Goal: Task Accomplishment & Management: Complete application form

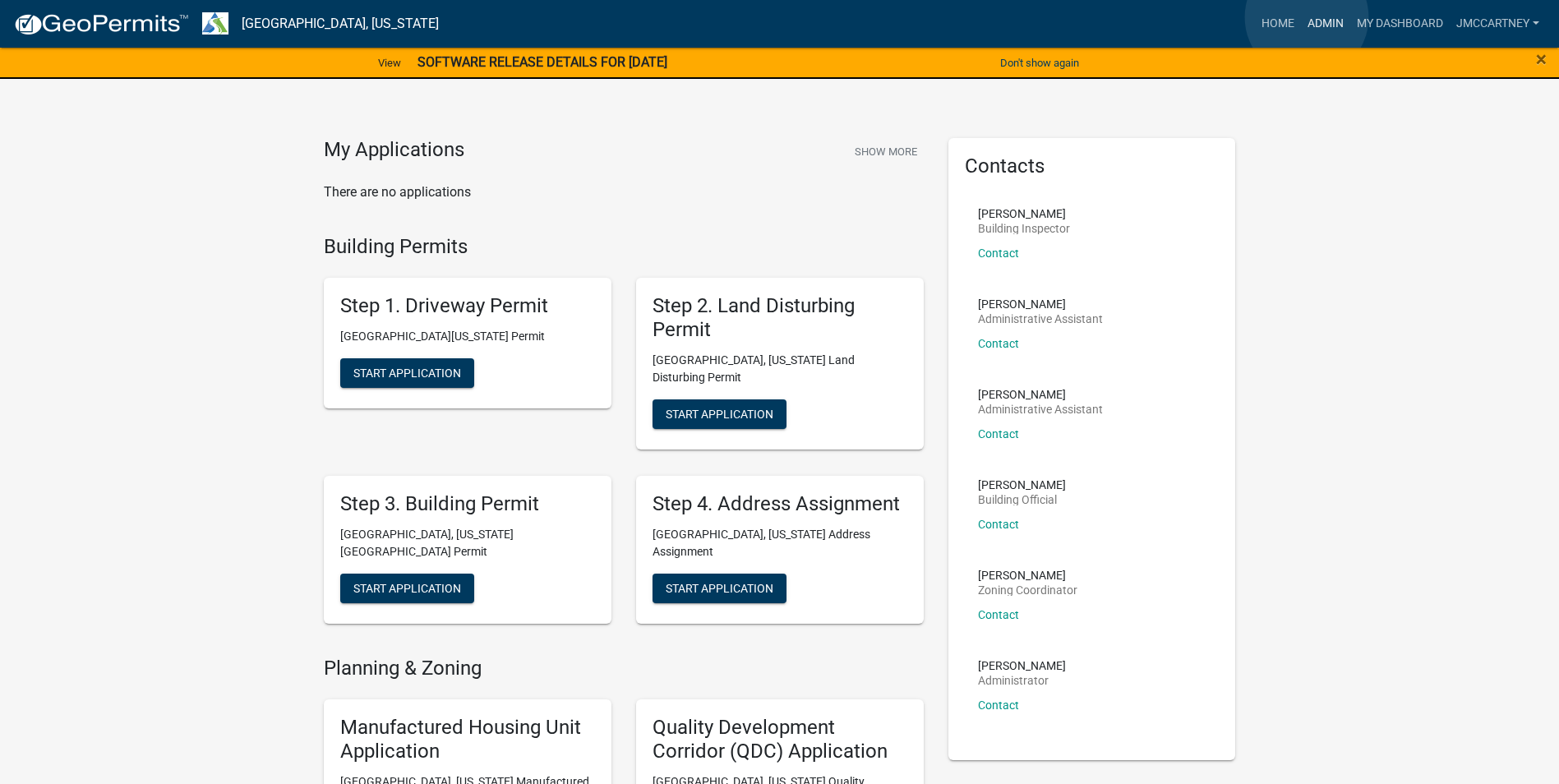
click at [1307, 16] on link "Admin" at bounding box center [1326, 24] width 50 height 31
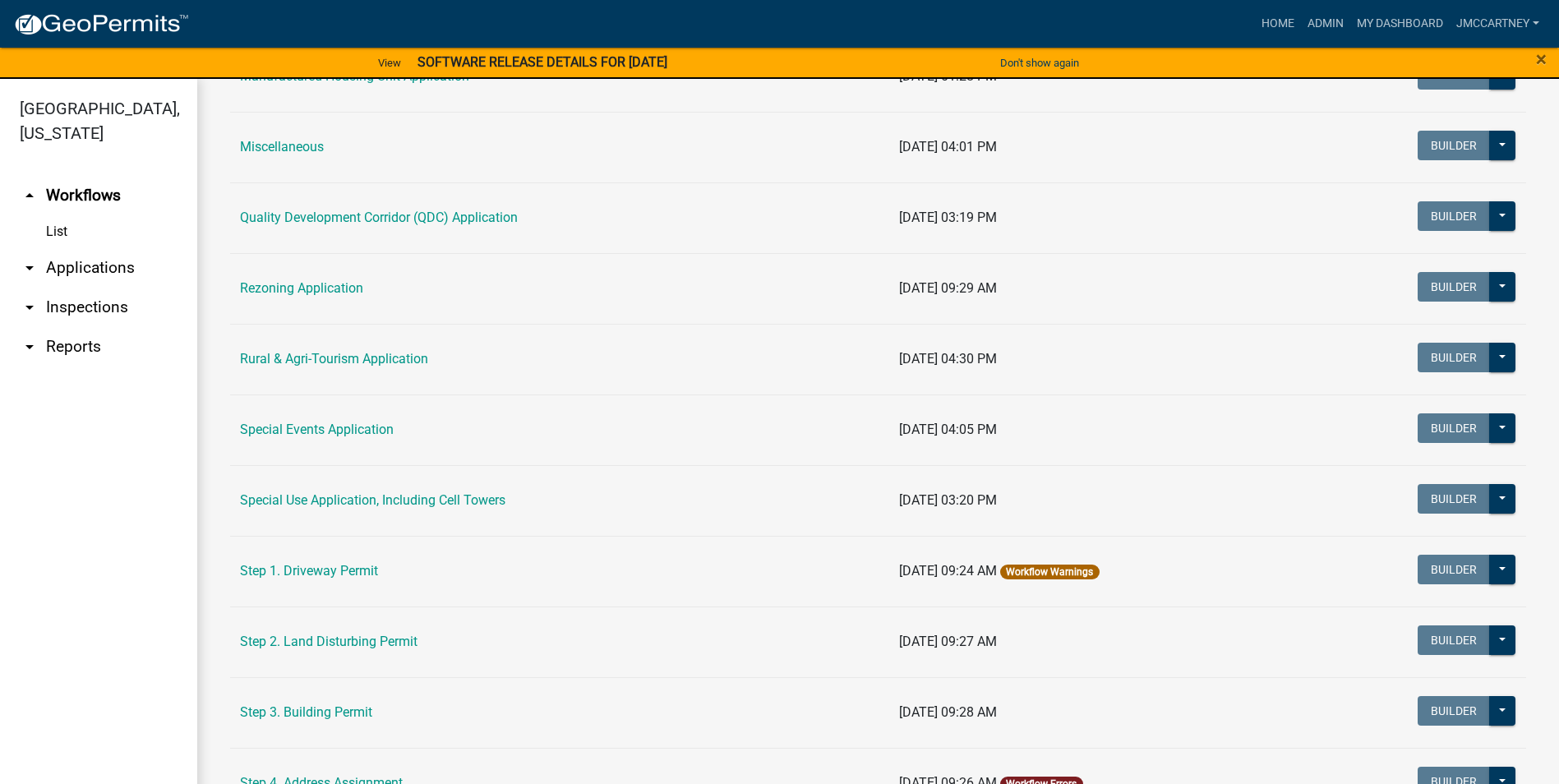
scroll to position [493, 0]
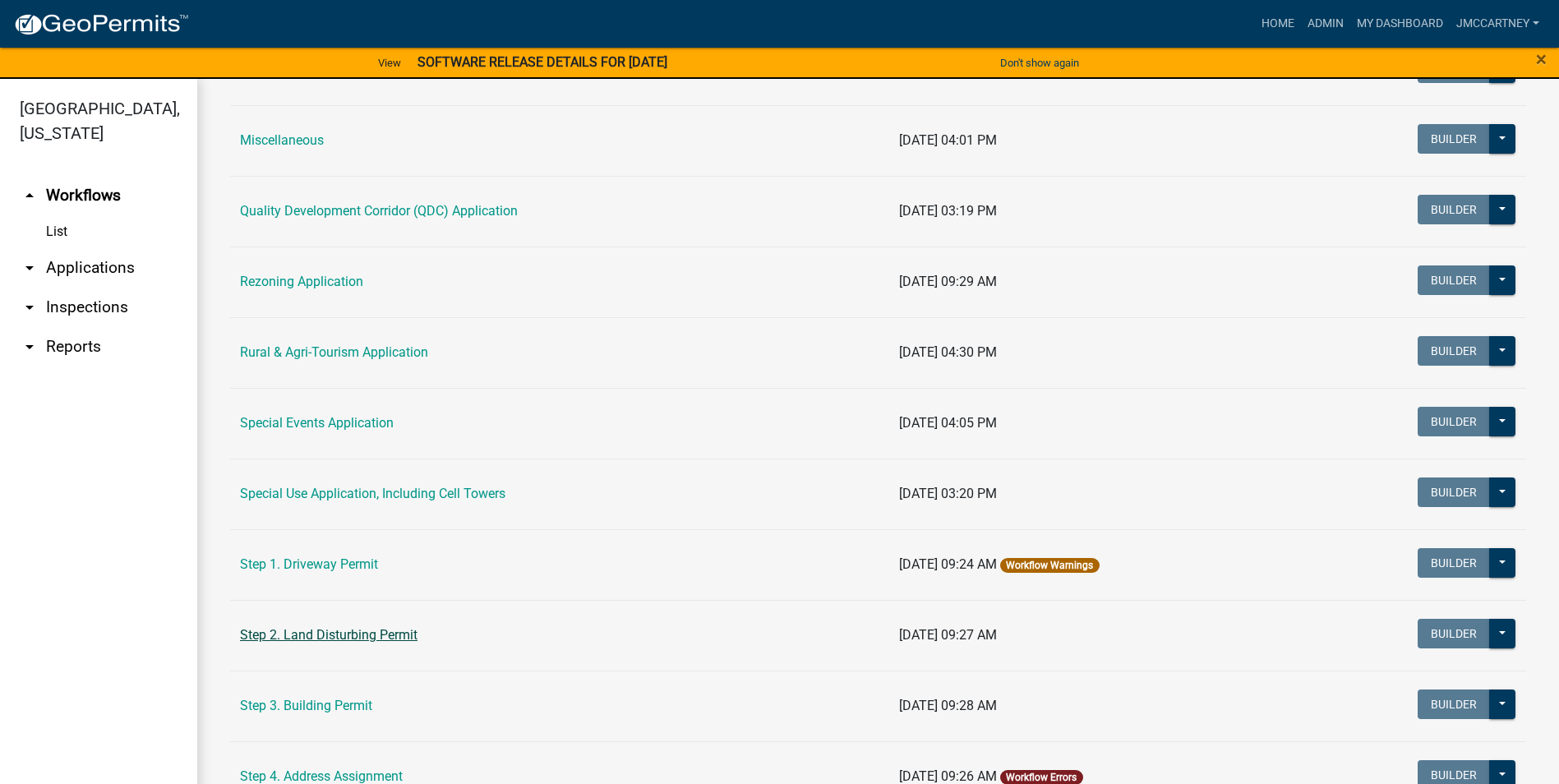
click at [284, 635] on link "Step 2. Land Disturbing Permit" at bounding box center [328, 634] width 178 height 16
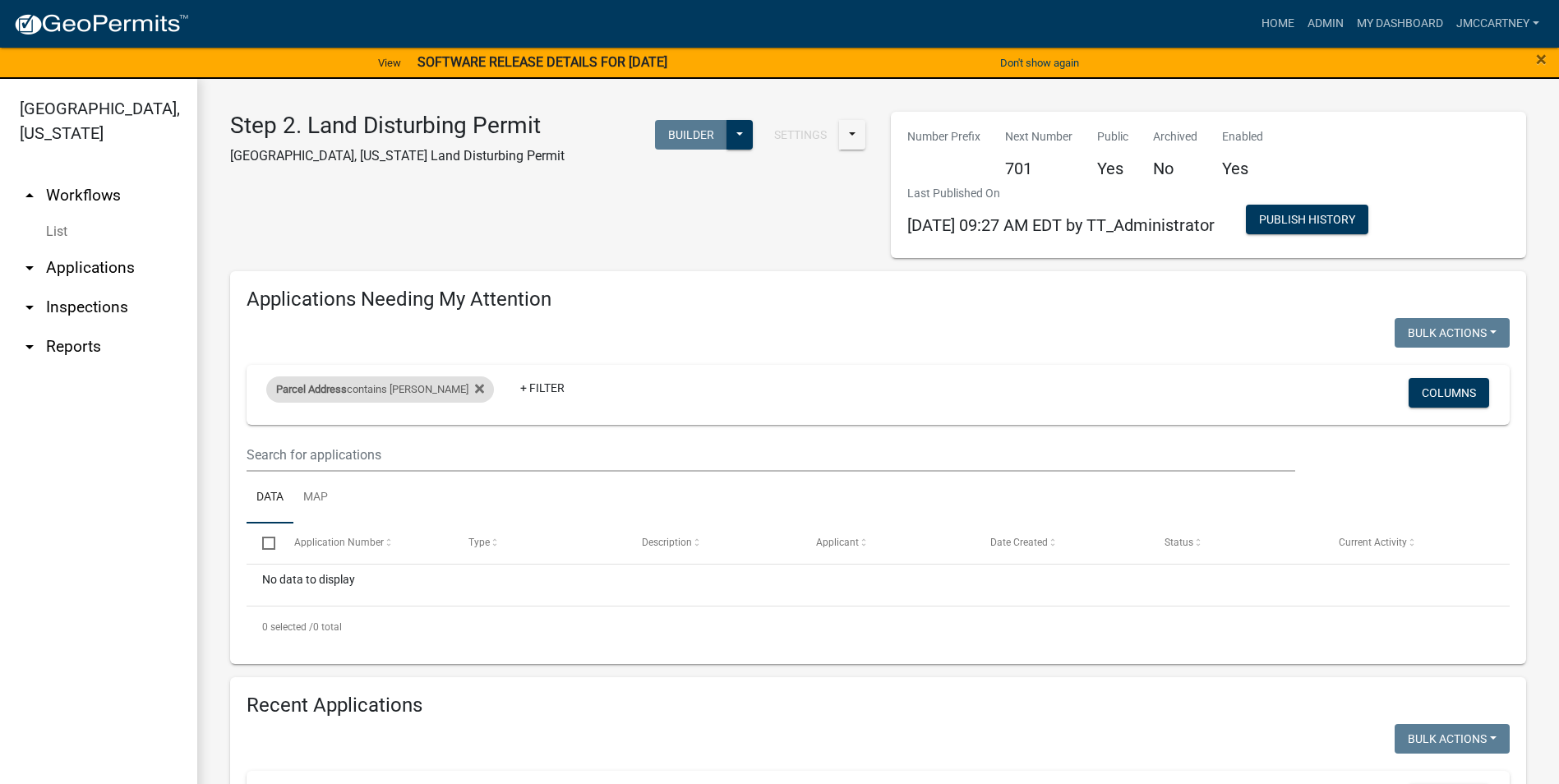
click at [351, 387] on div "Parcel Address contains [PERSON_NAME]" at bounding box center [380, 390] width 228 height 26
type input "k"
type input "hwy 18"
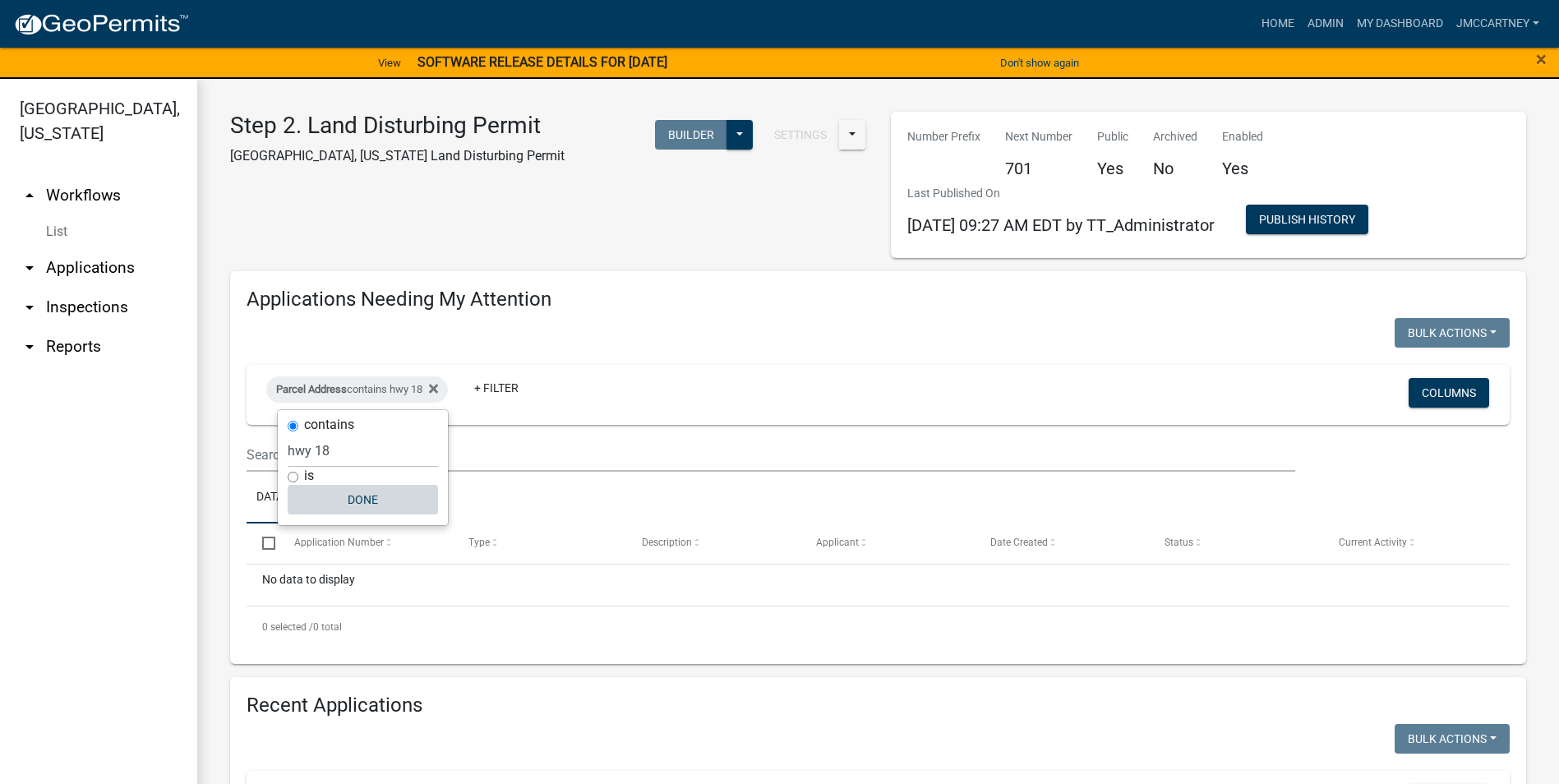
click at [355, 497] on button "Done" at bounding box center [363, 500] width 150 height 30
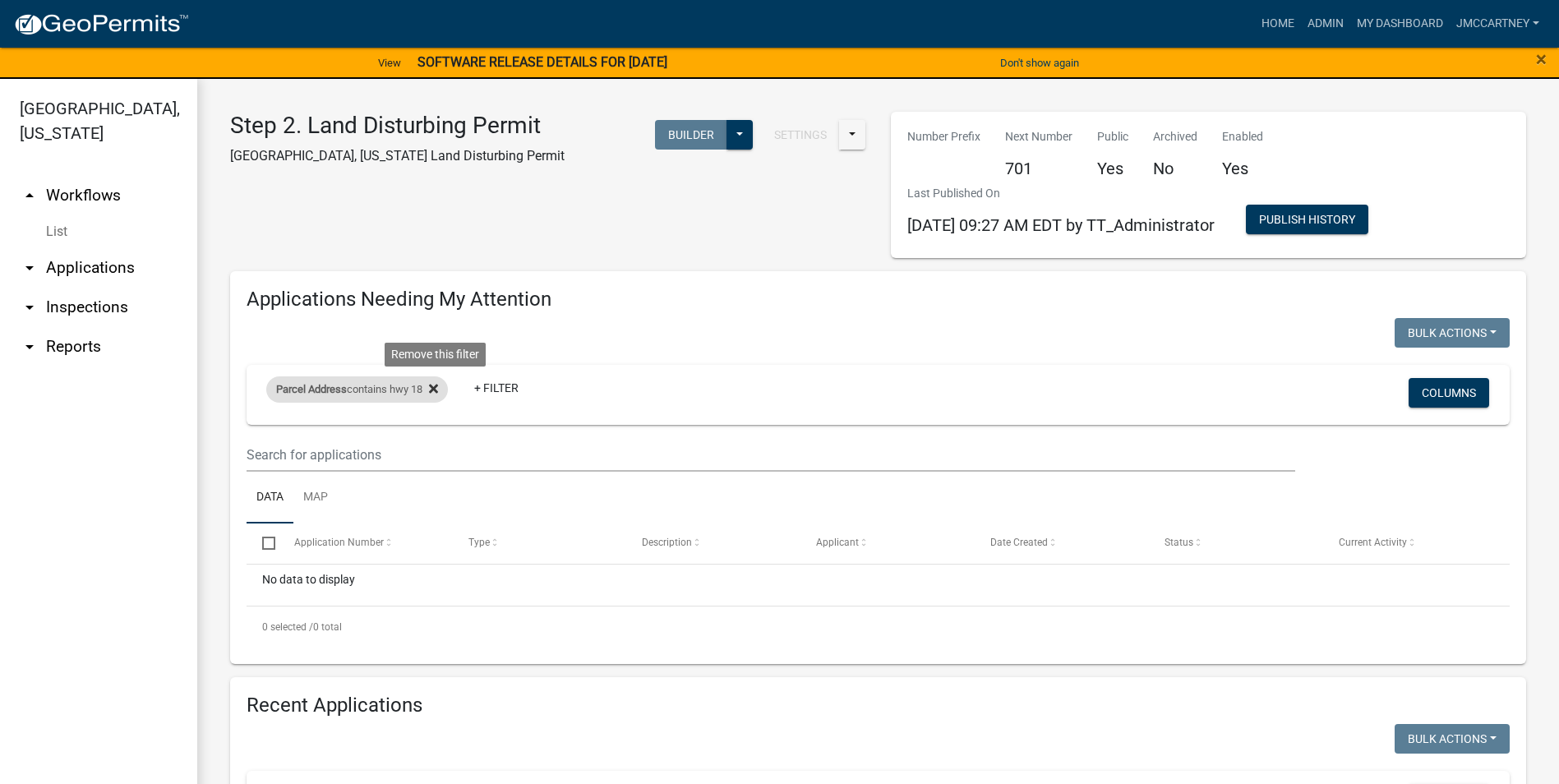
click at [436, 387] on icon at bounding box center [433, 388] width 9 height 9
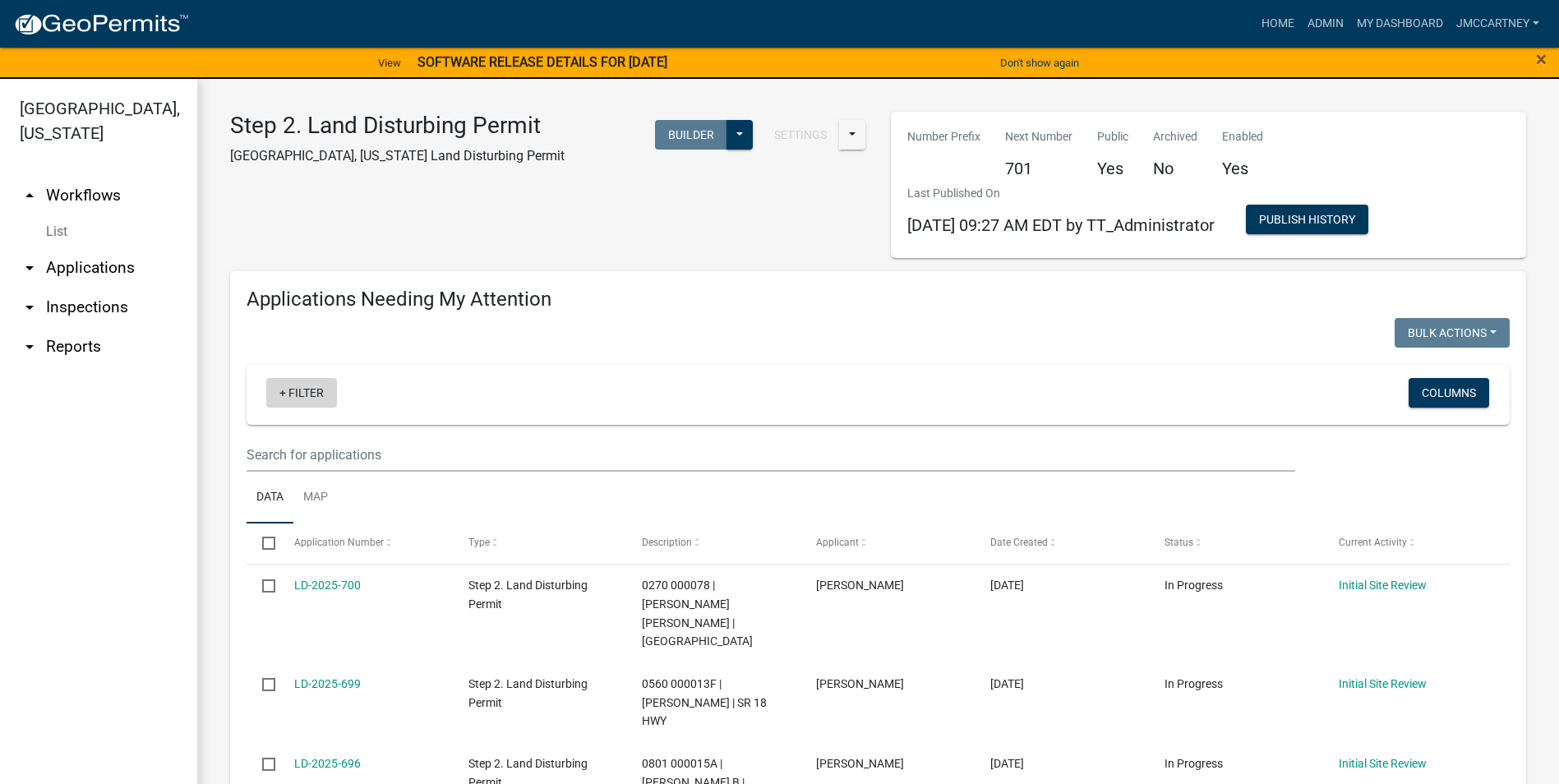
click at [300, 391] on link "+ Filter" at bounding box center [302, 393] width 71 height 30
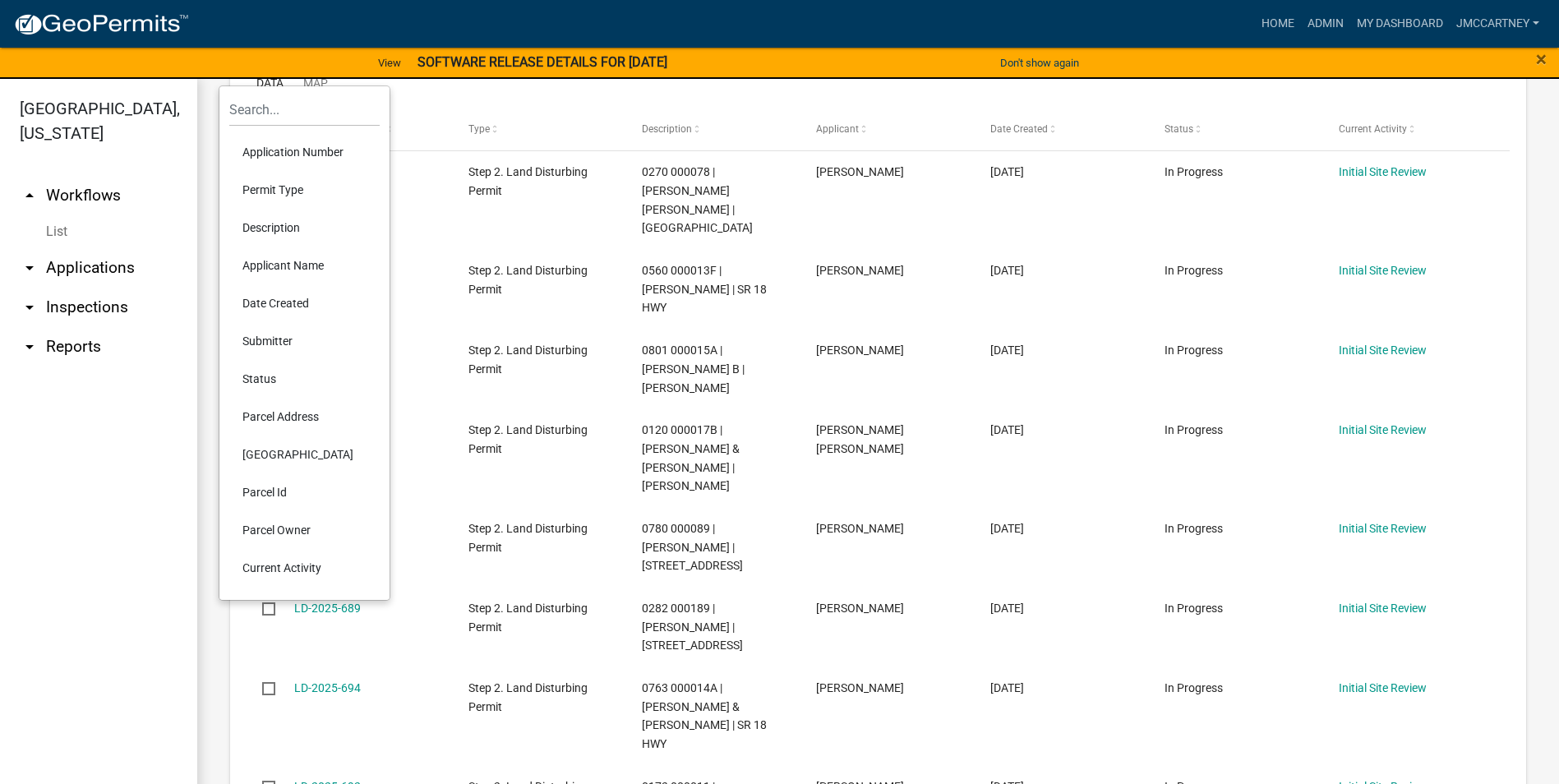
scroll to position [493, 0]
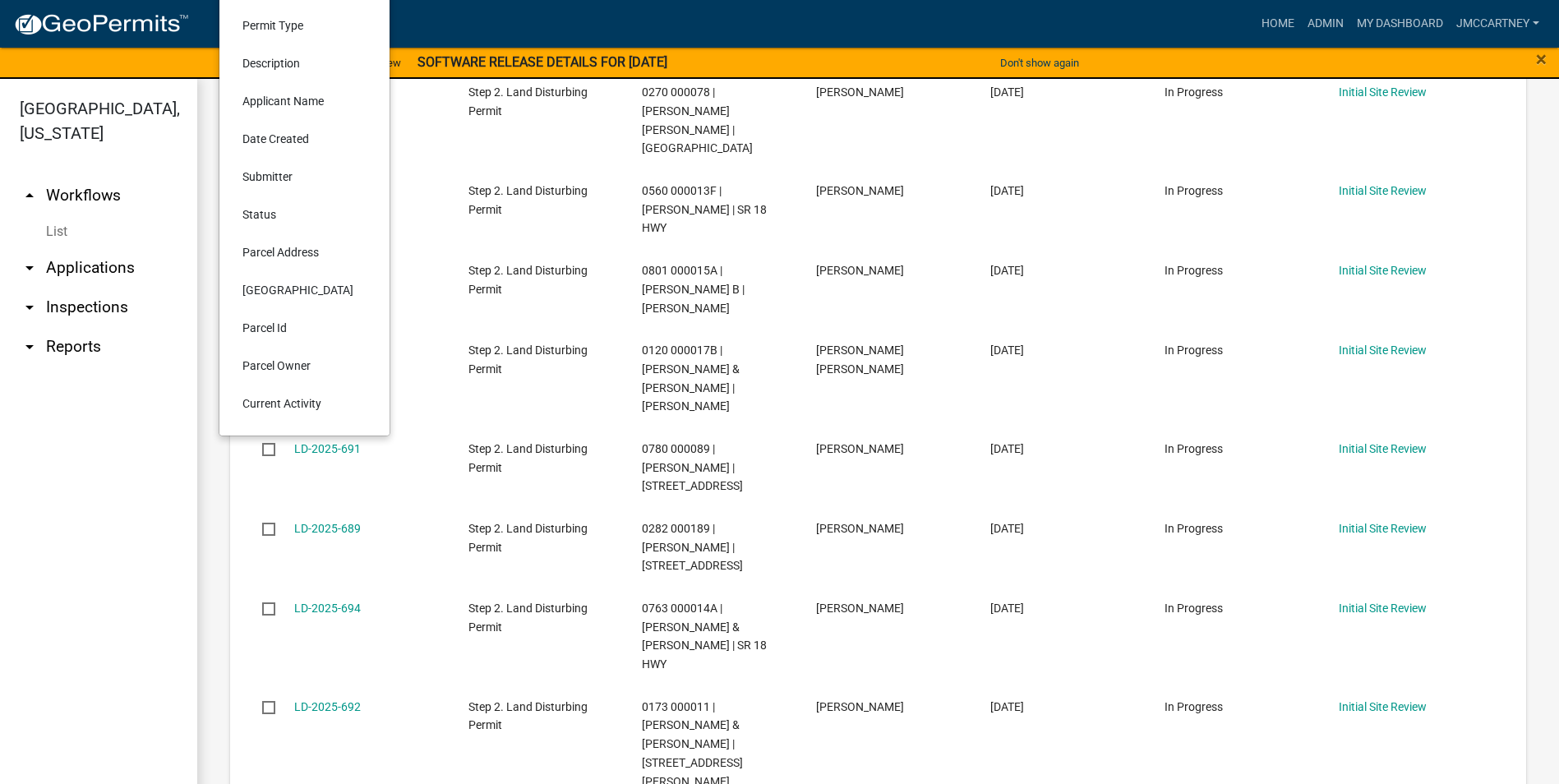
click at [277, 249] on li "Parcel Address" at bounding box center [305, 252] width 150 height 38
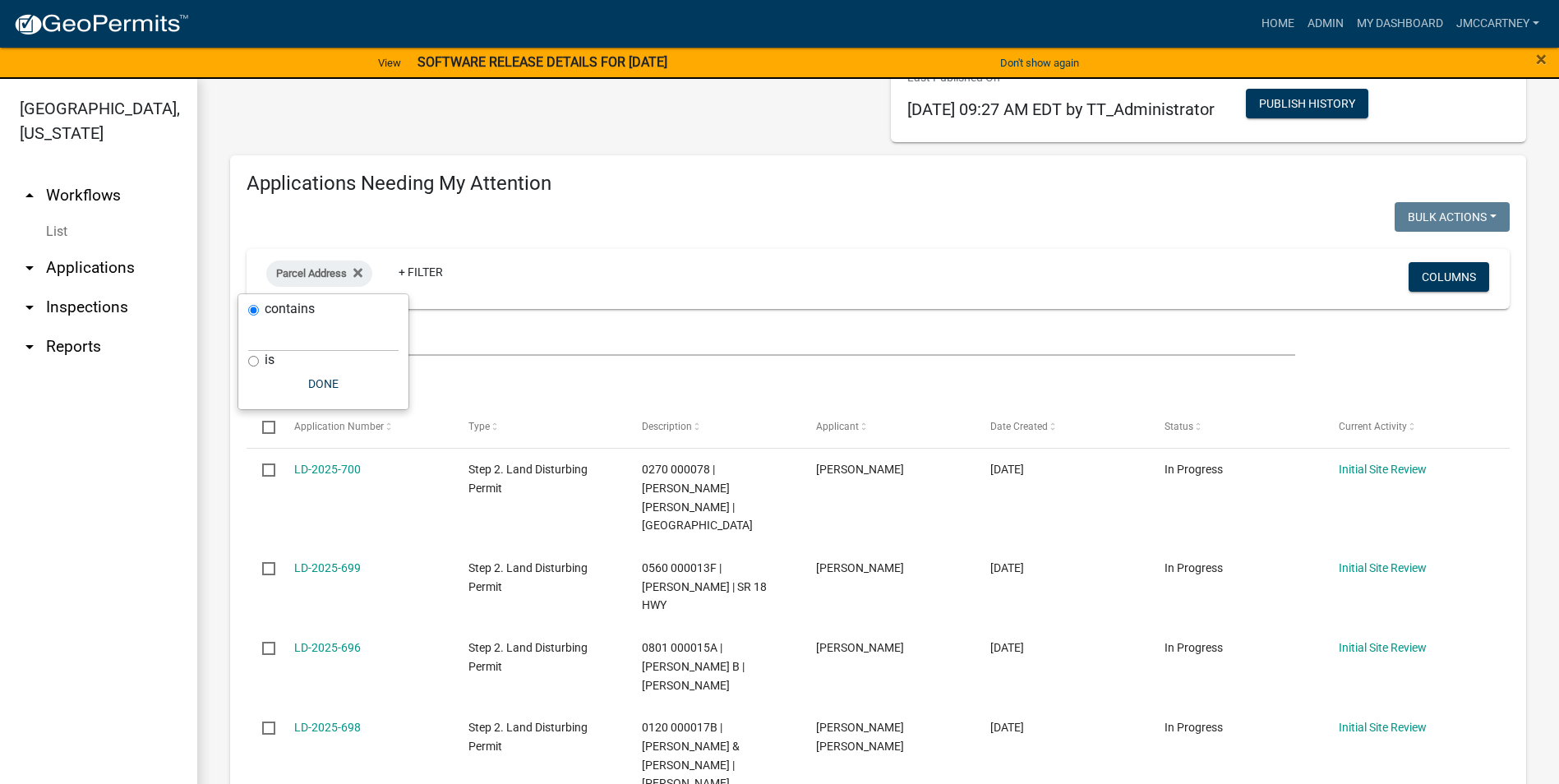
scroll to position [0, 0]
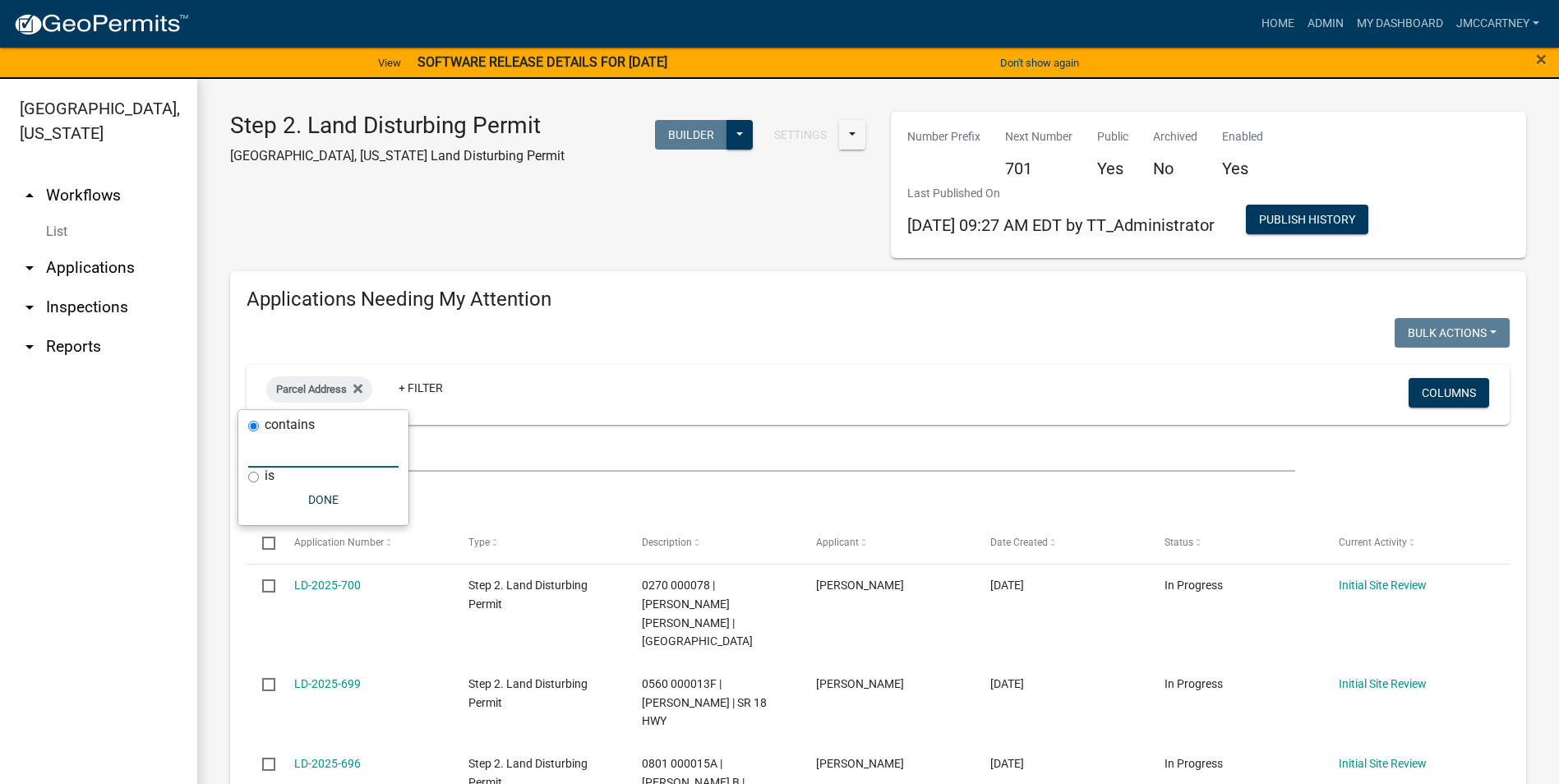
click at [279, 454] on input "text" at bounding box center [323, 450] width 150 height 34
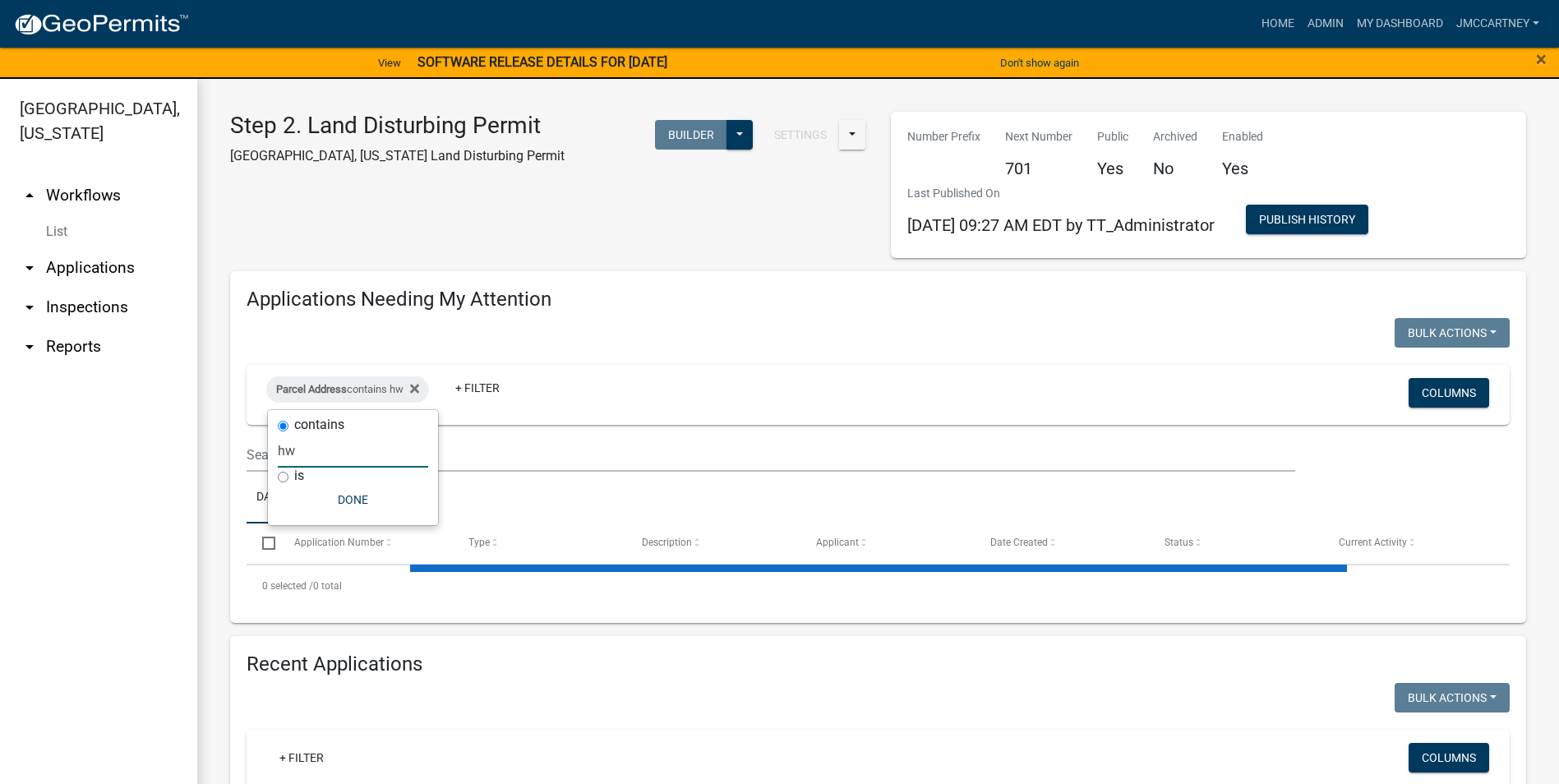
type input "h"
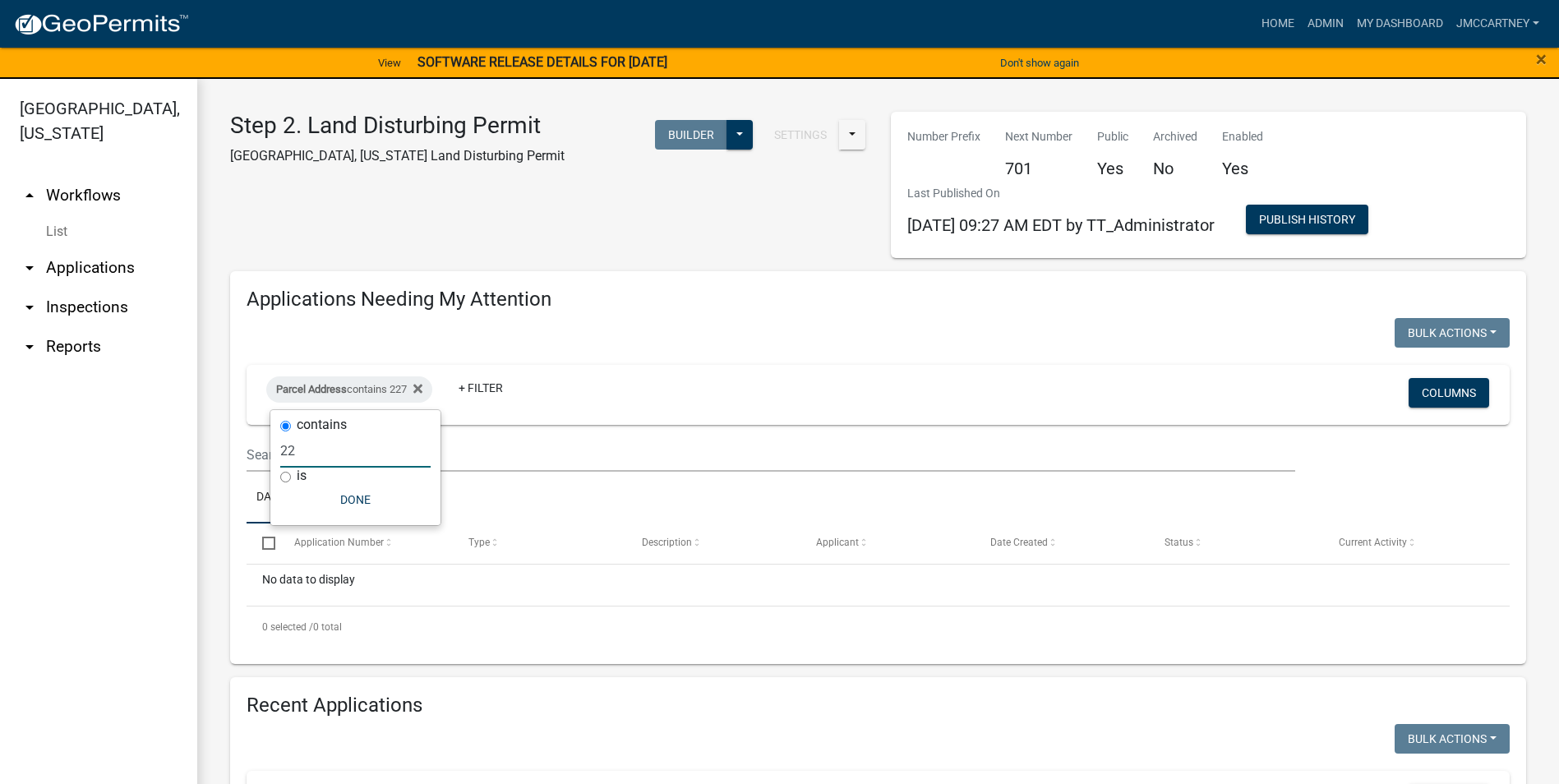
type input "2"
type input "m"
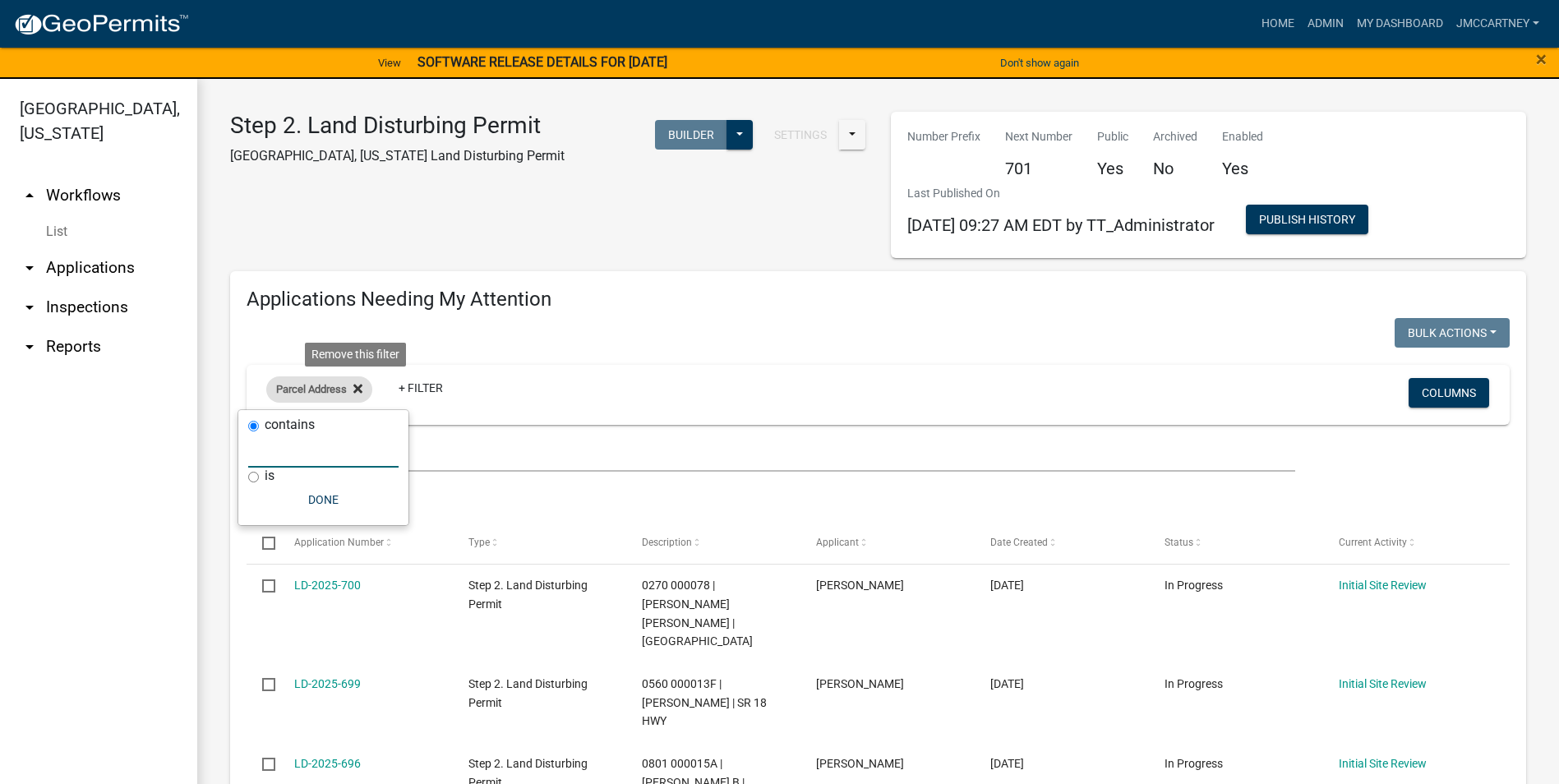
click at [363, 387] on icon at bounding box center [358, 388] width 9 height 9
click at [292, 394] on link "+ Filter" at bounding box center [302, 393] width 71 height 30
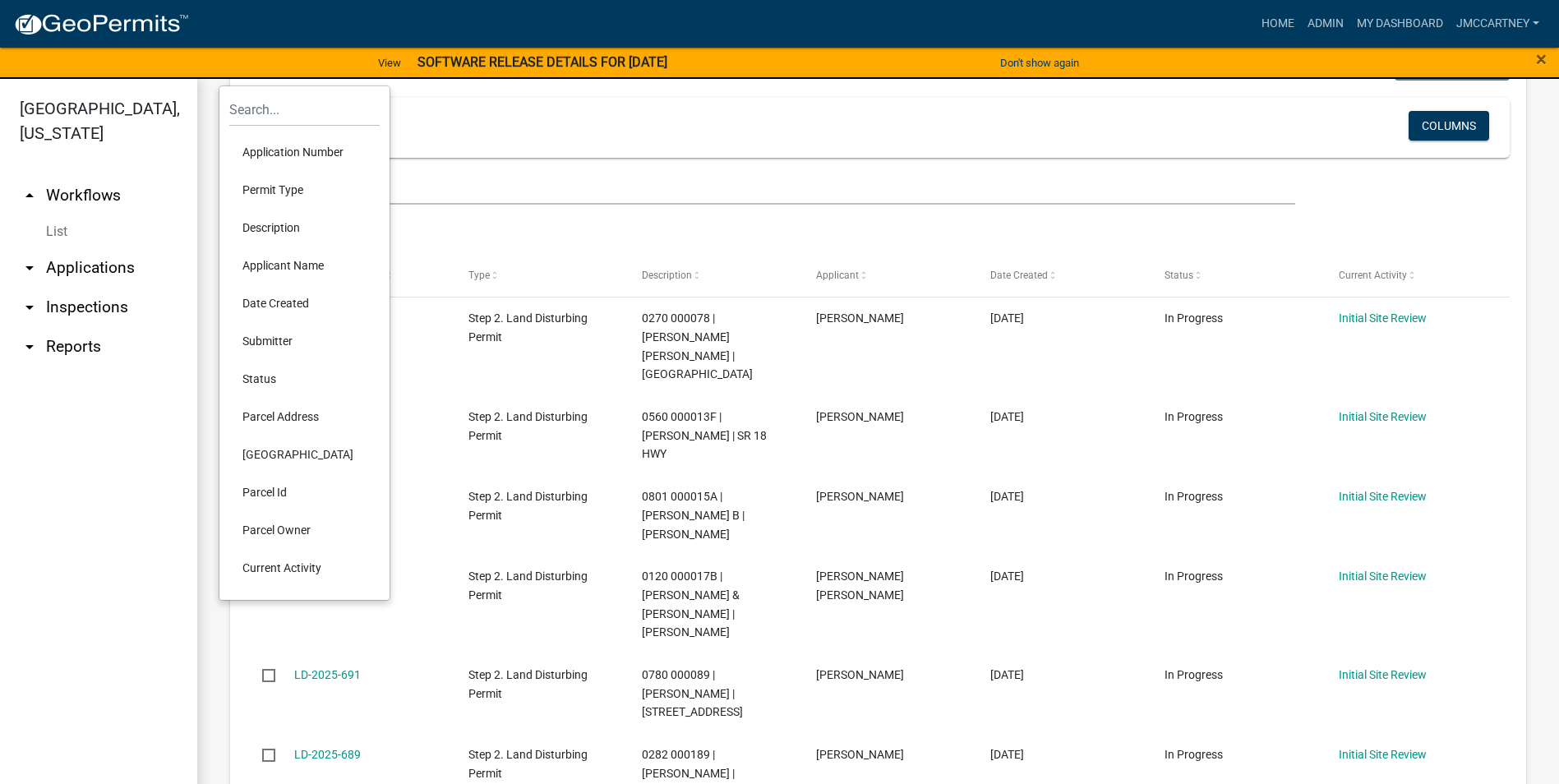
scroll to position [329, 0]
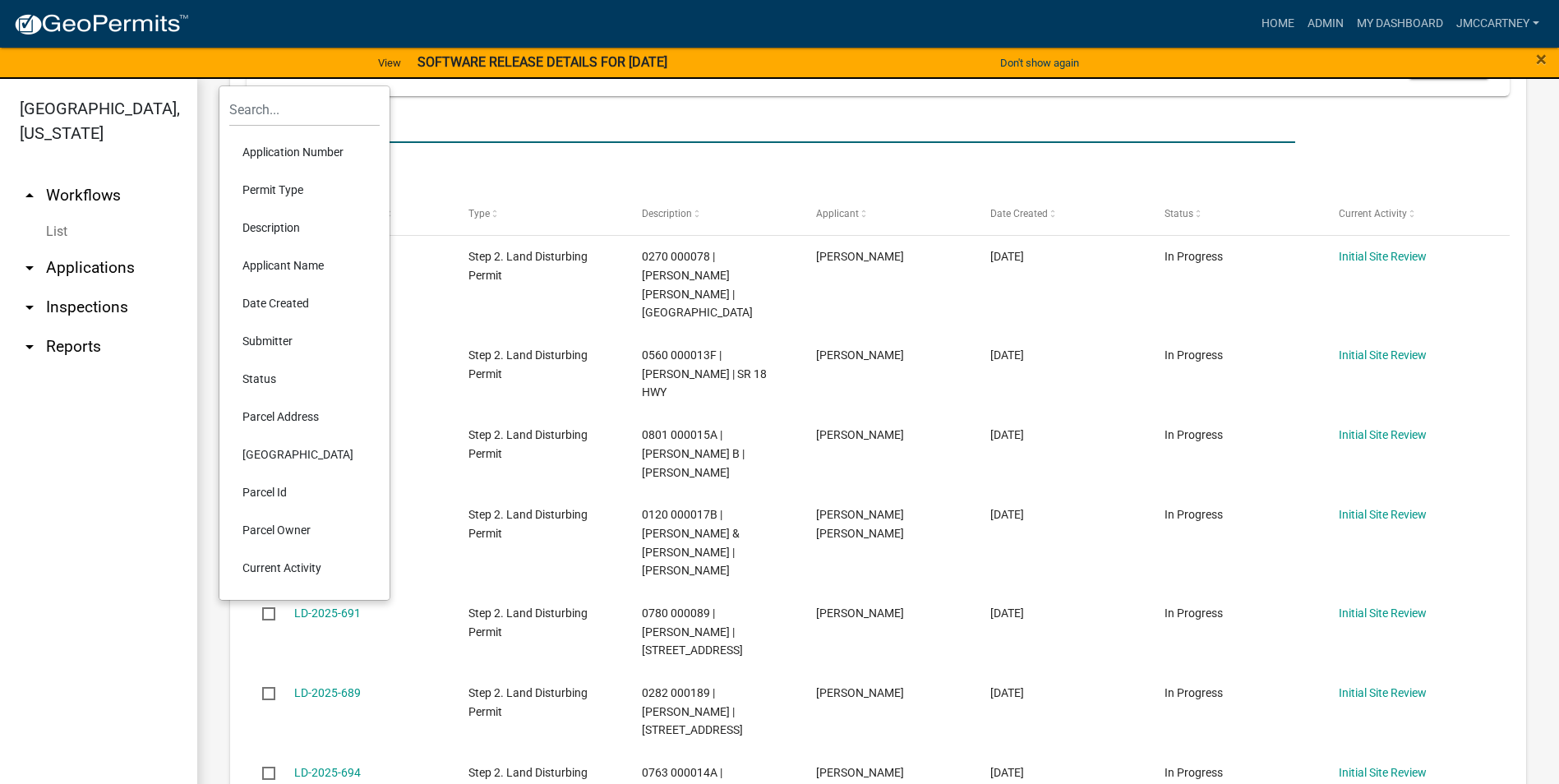
click at [488, 124] on input "text" at bounding box center [770, 126] width 1048 height 34
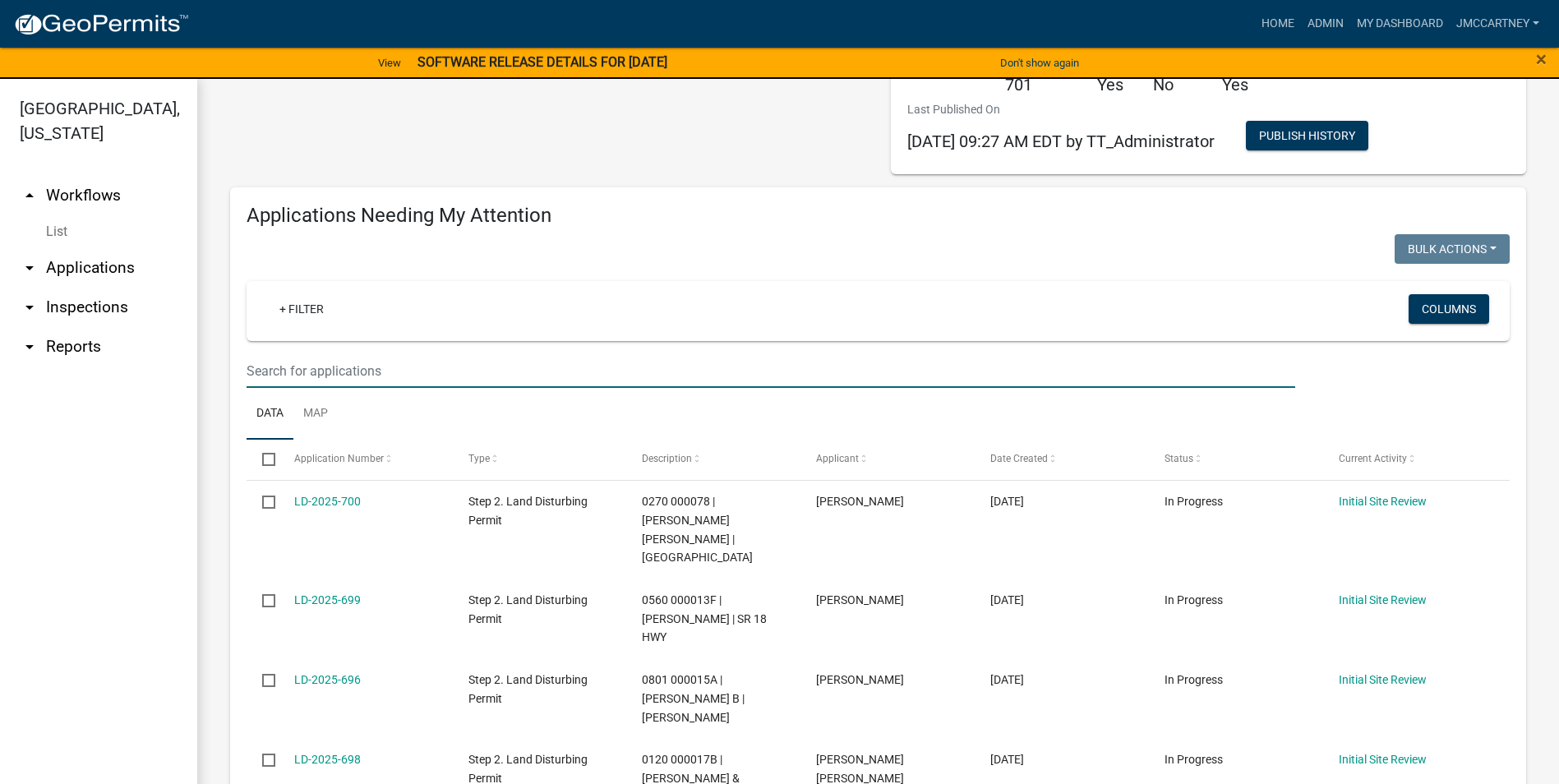
scroll to position [82, 0]
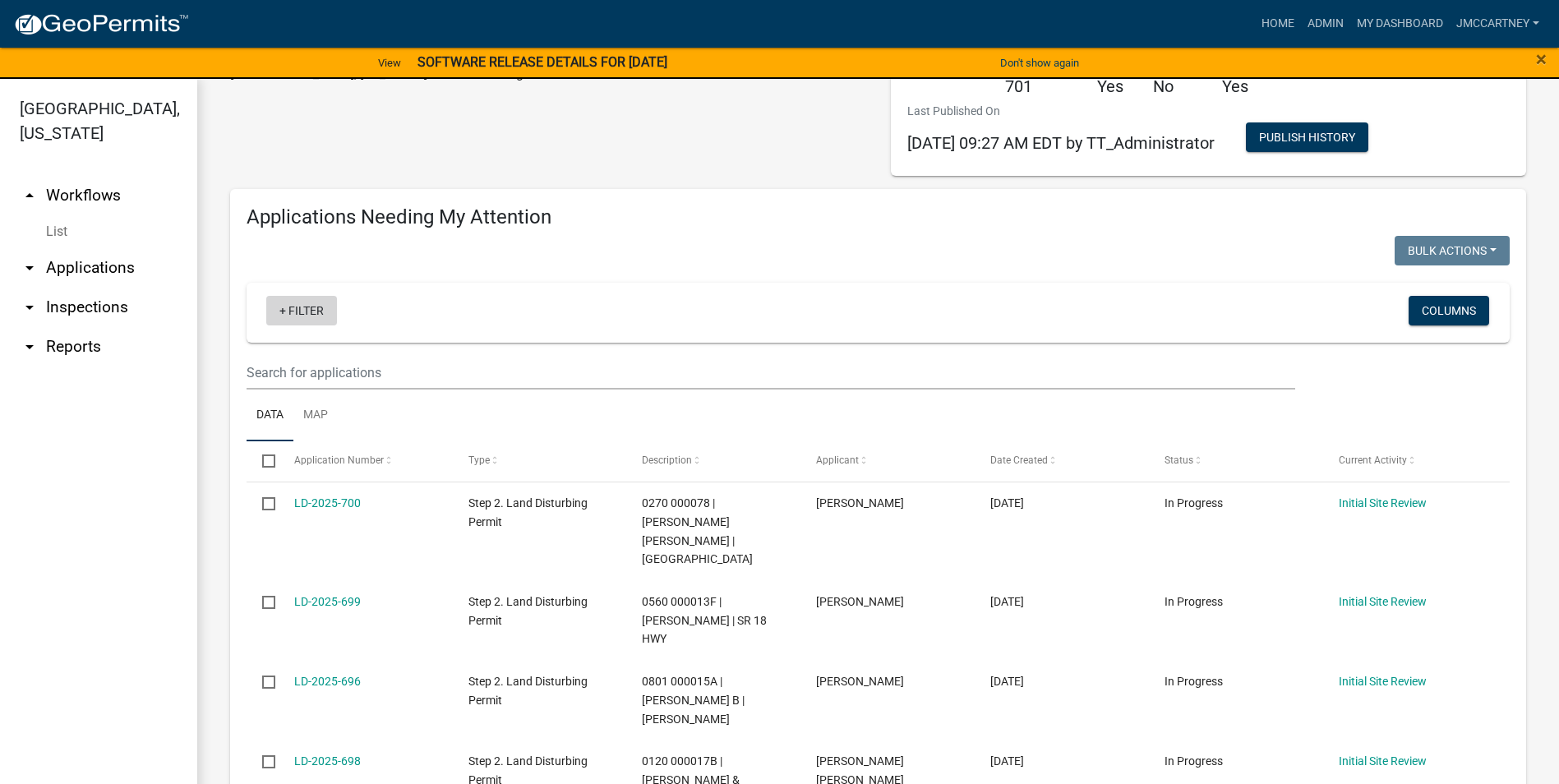
click at [291, 309] on link "+ Filter" at bounding box center [302, 311] width 71 height 30
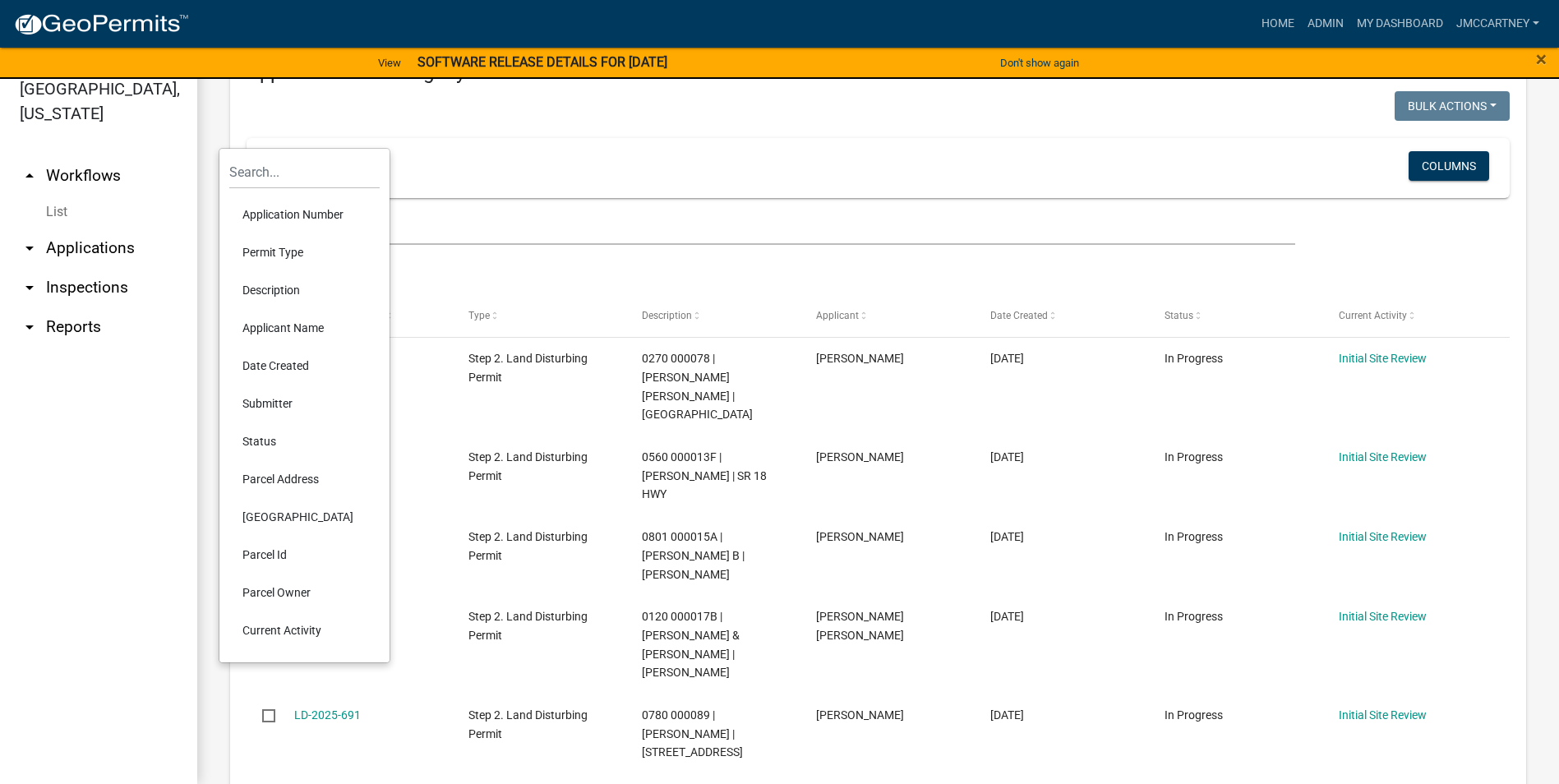
scroll to position [246, 0]
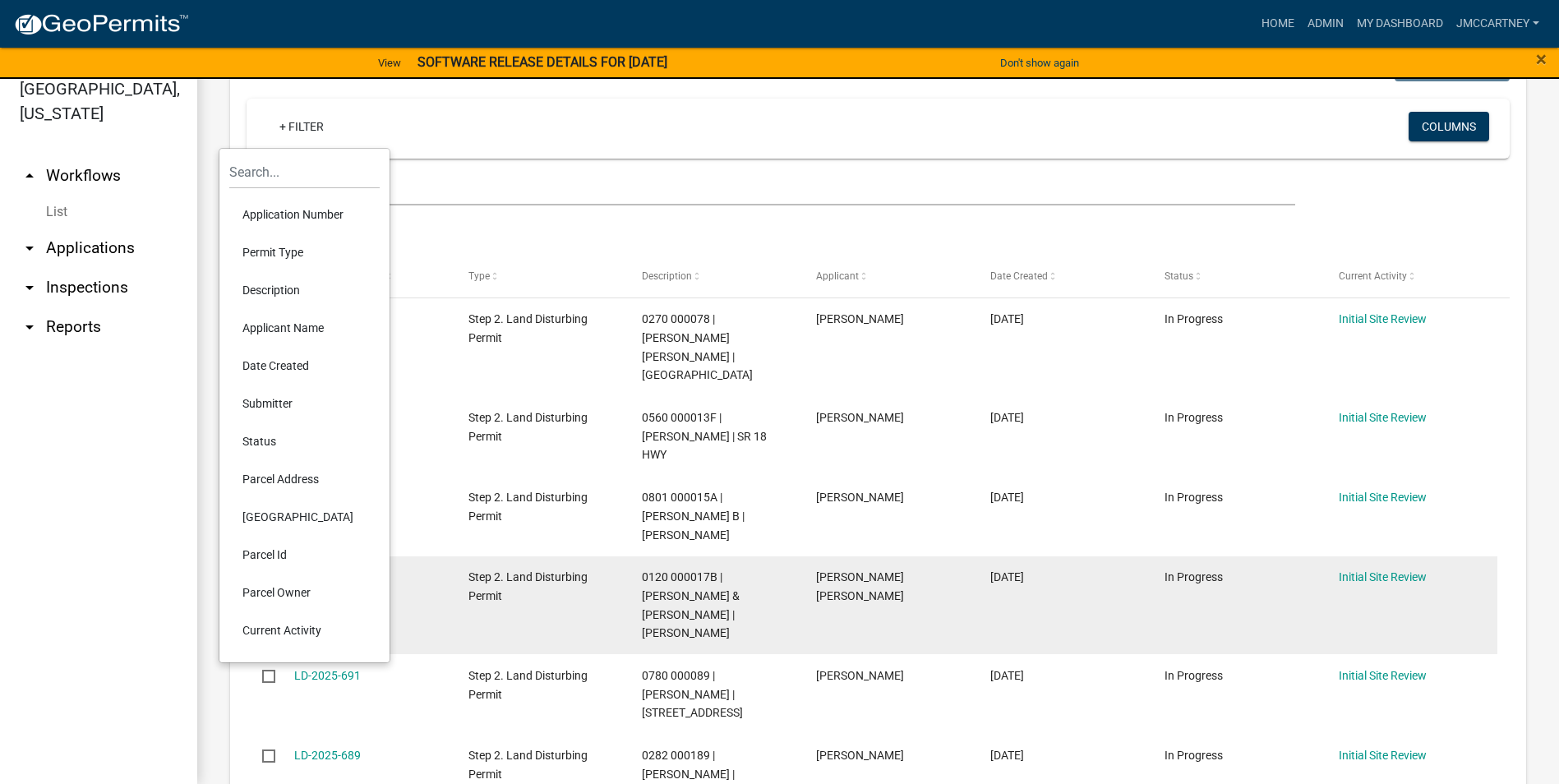
click at [273, 553] on li "Parcel Id" at bounding box center [305, 555] width 150 height 38
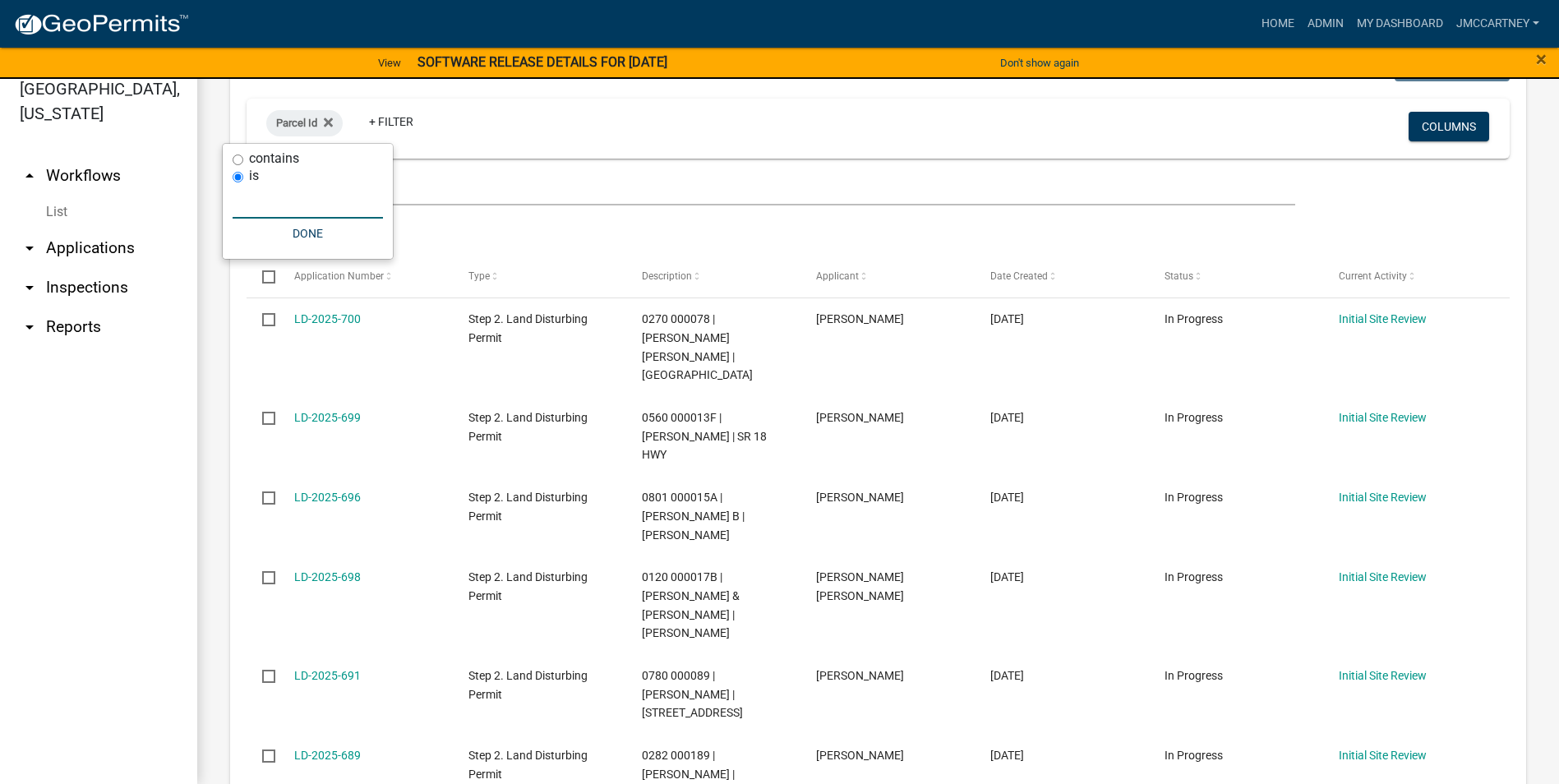
click at [250, 211] on input "text" at bounding box center [307, 202] width 150 height 34
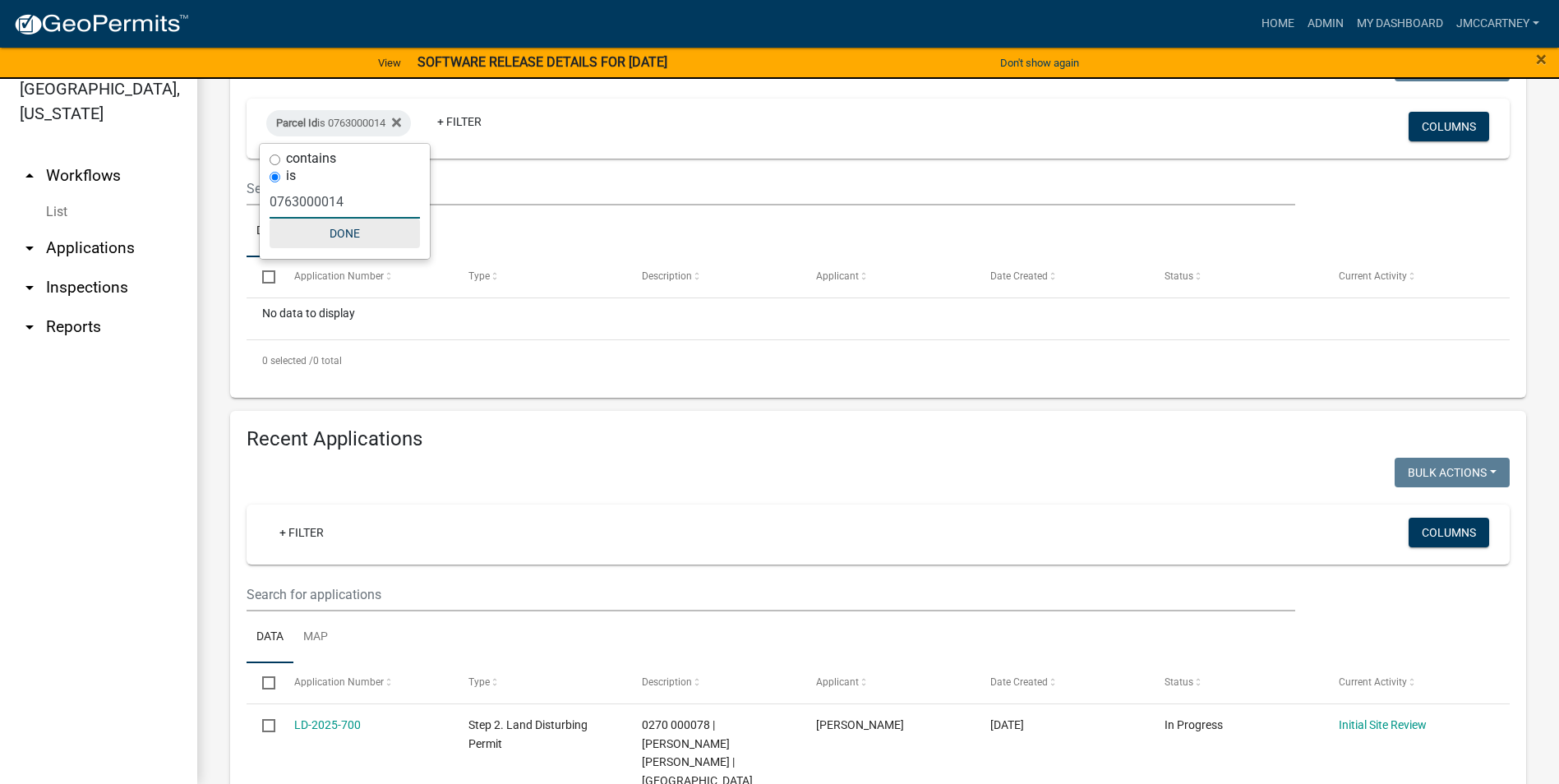
type input "0763000014"
drag, startPoint x: 345, startPoint y: 231, endPoint x: 348, endPoint y: 264, distance: 33.1
click at [343, 235] on button "Done" at bounding box center [345, 234] width 150 height 30
click at [288, 541] on link "+ Filter" at bounding box center [302, 533] width 71 height 30
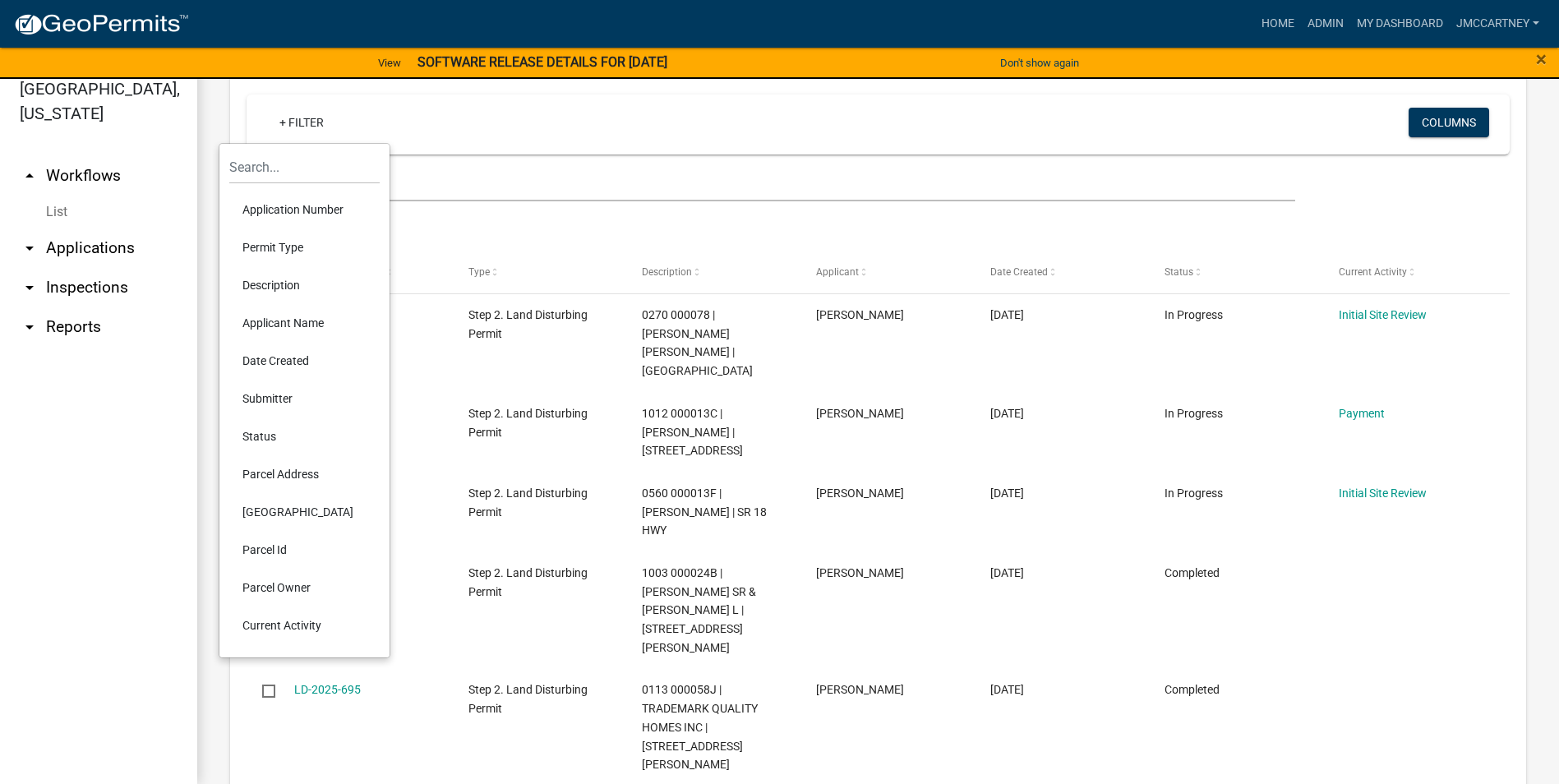
scroll to position [658, 0]
click at [264, 547] on li "Parcel Id" at bounding box center [305, 550] width 150 height 38
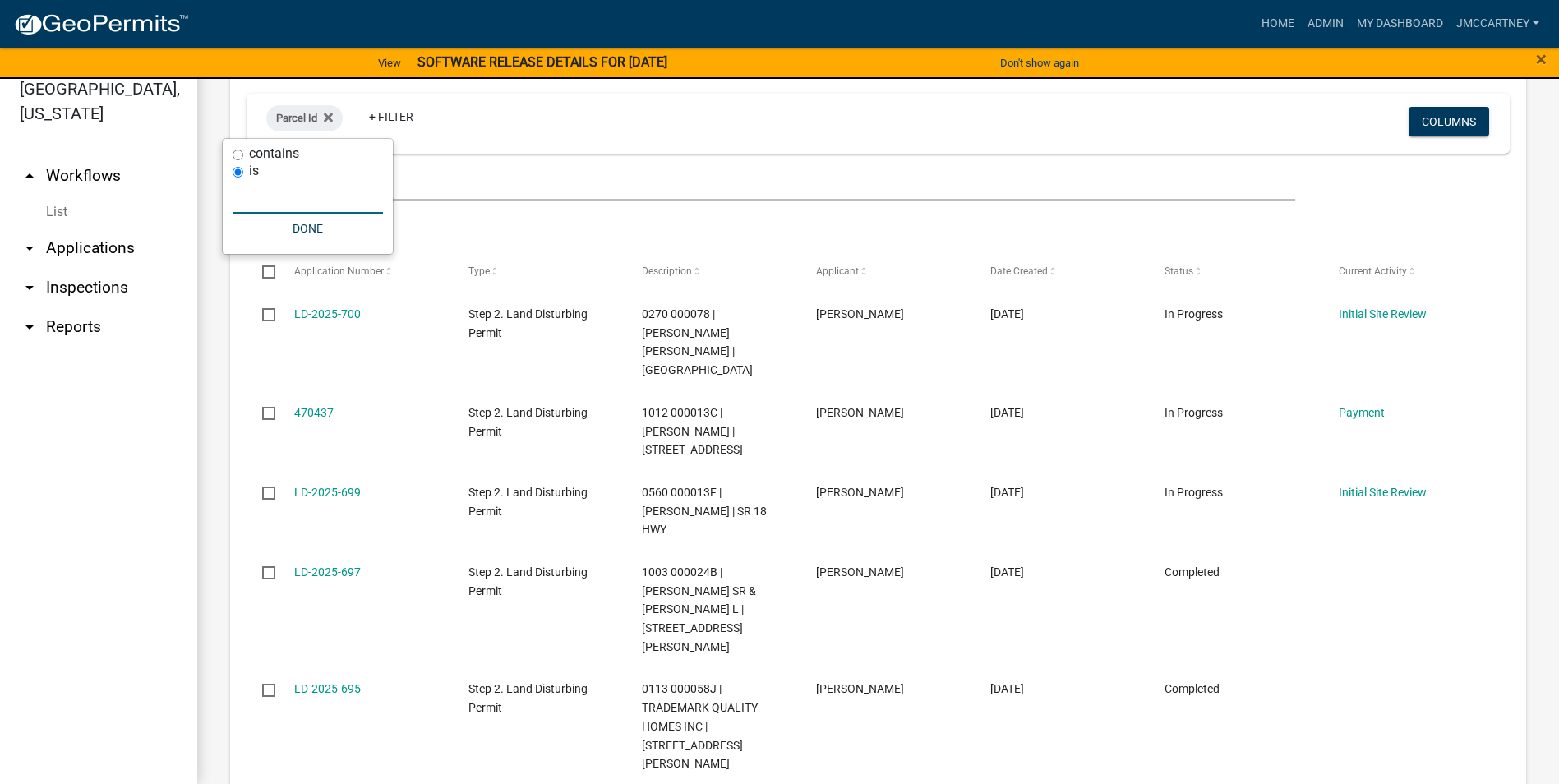
click at [273, 192] on input "text" at bounding box center [307, 197] width 150 height 34
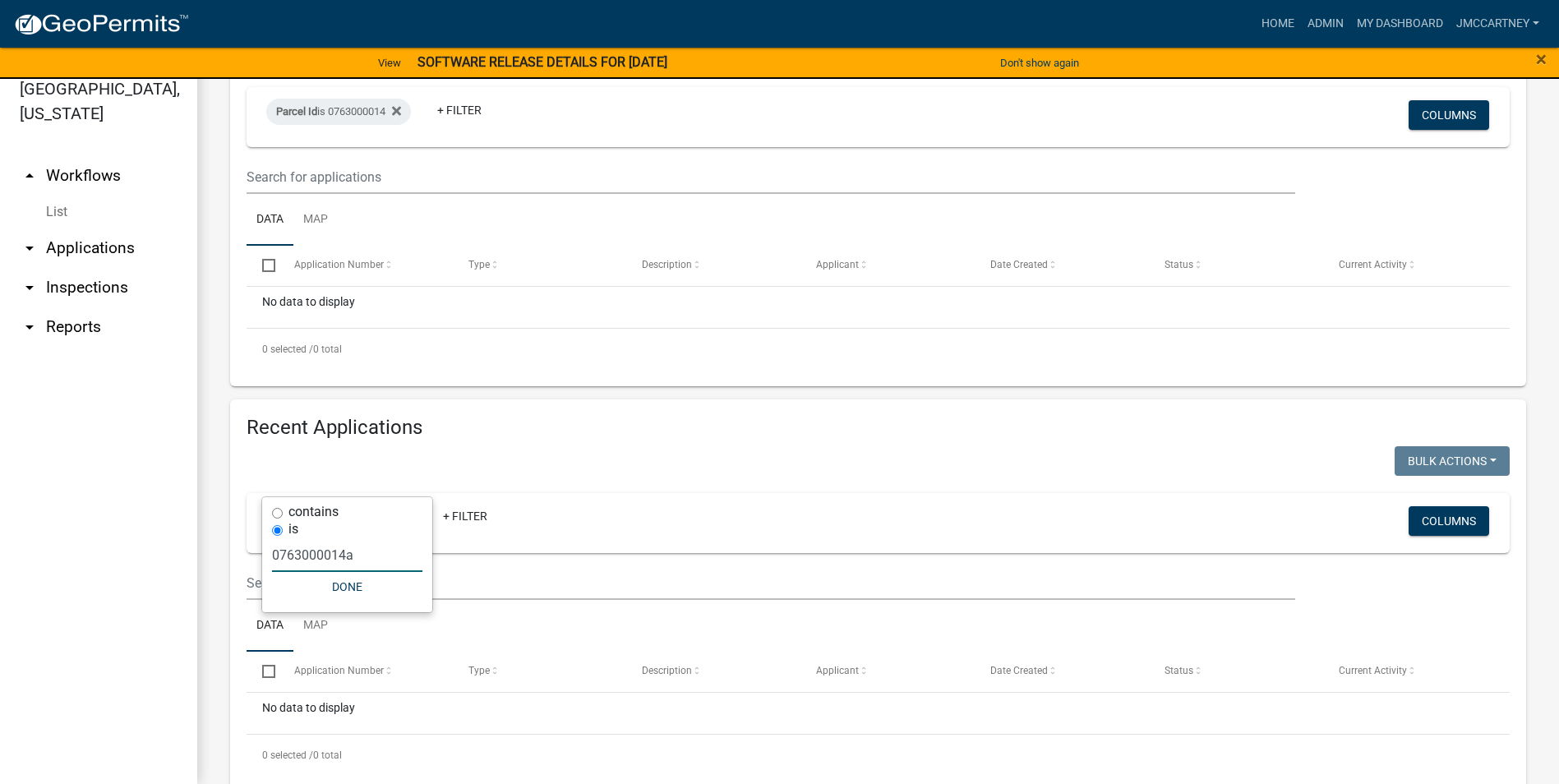
scroll to position [299, 0]
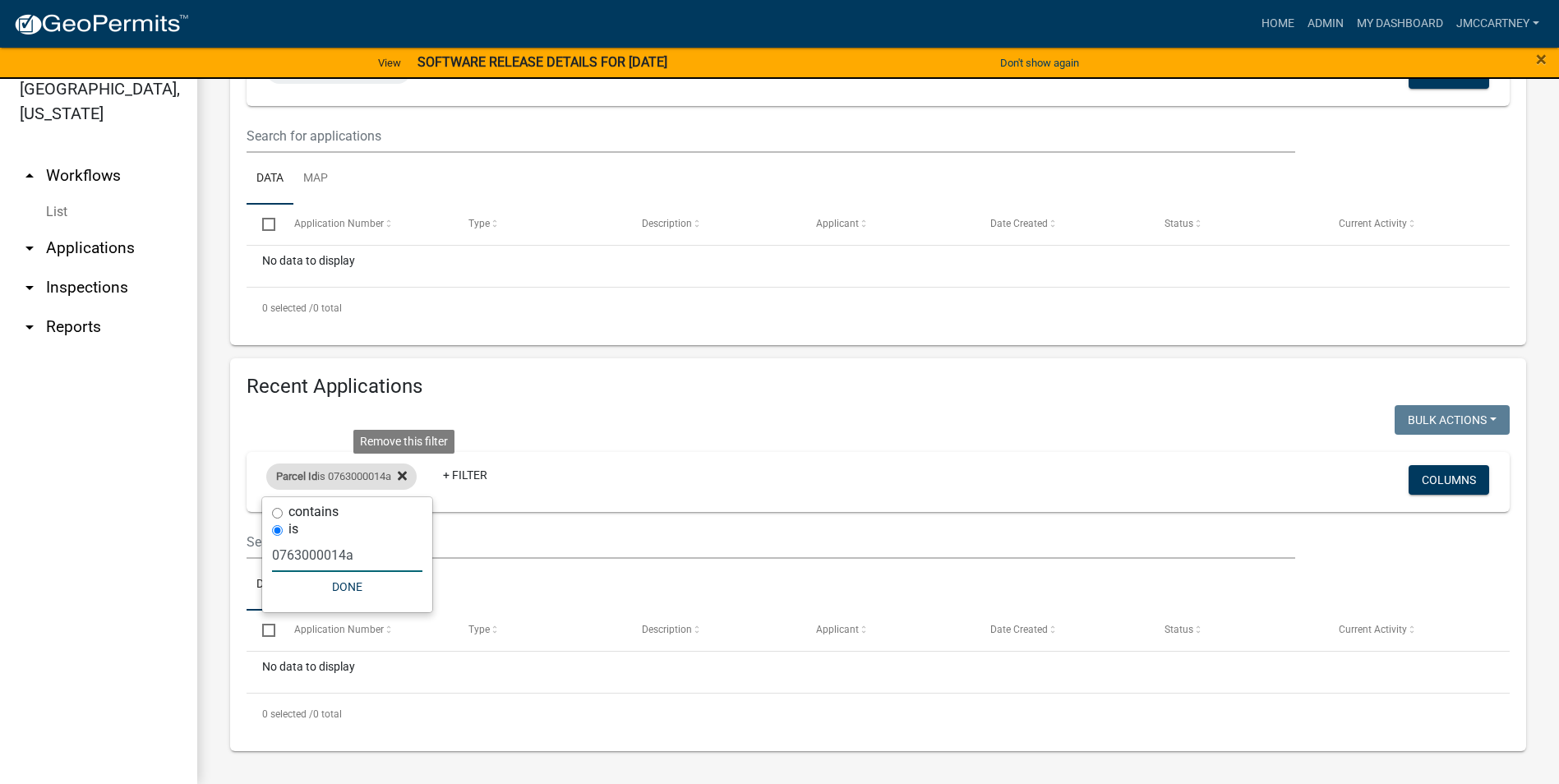
type input "0763000014a"
click at [405, 481] on icon at bounding box center [402, 476] width 9 height 13
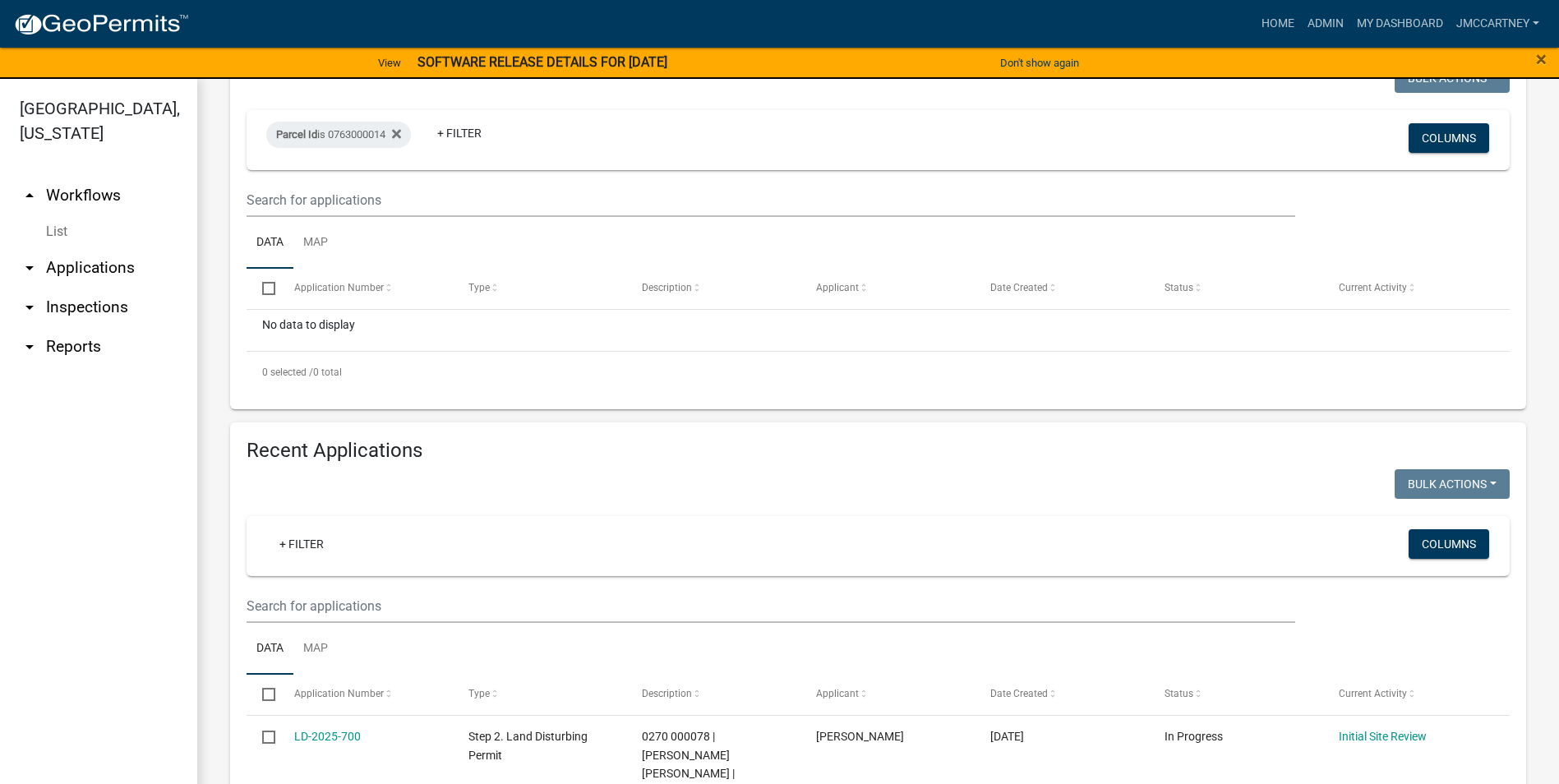
scroll to position [82, 0]
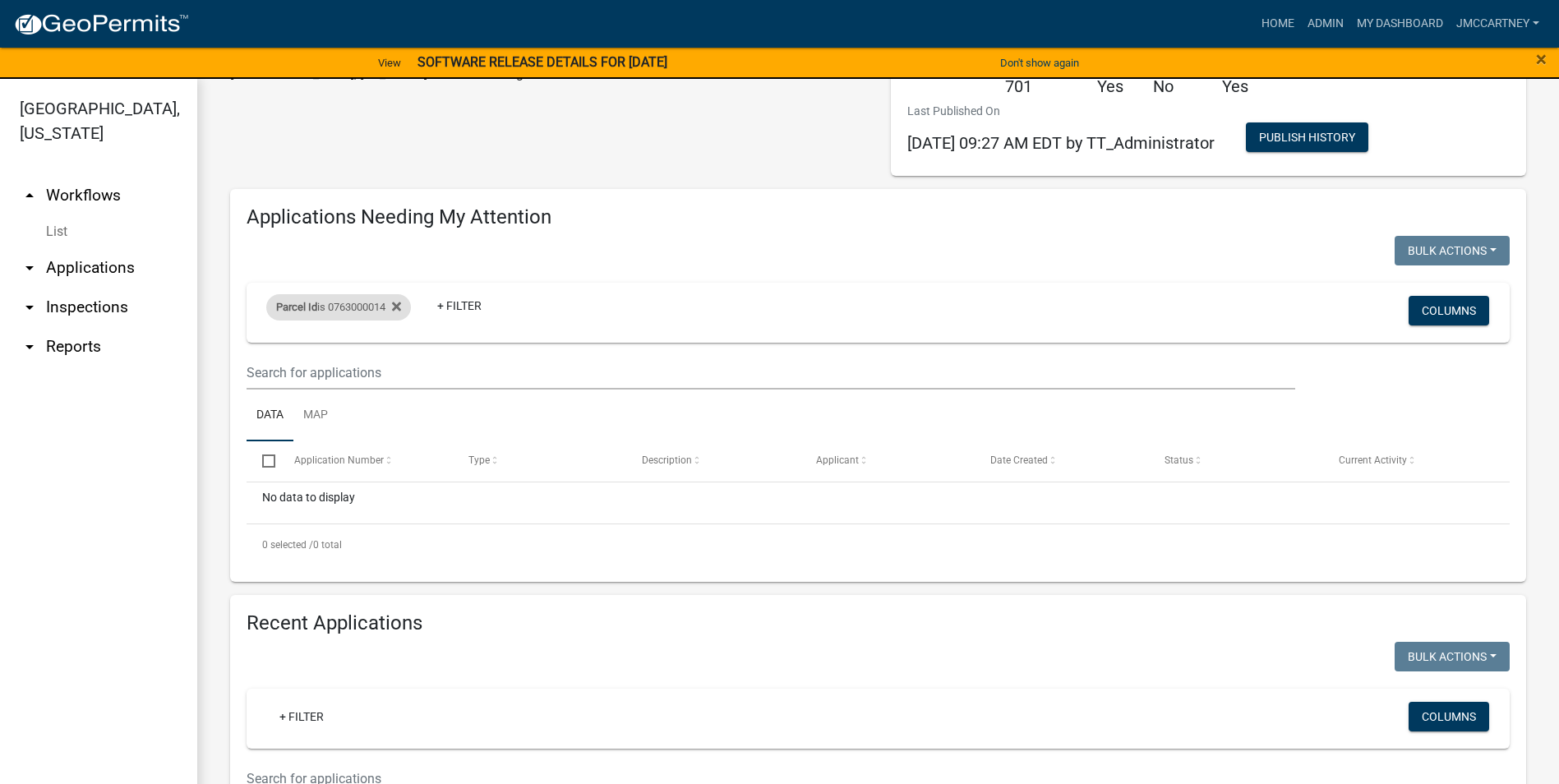
click at [408, 302] on div "Parcel Id is 0763000014" at bounding box center [338, 307] width 145 height 26
click at [359, 382] on input "0763000014" at bounding box center [345, 386] width 150 height 34
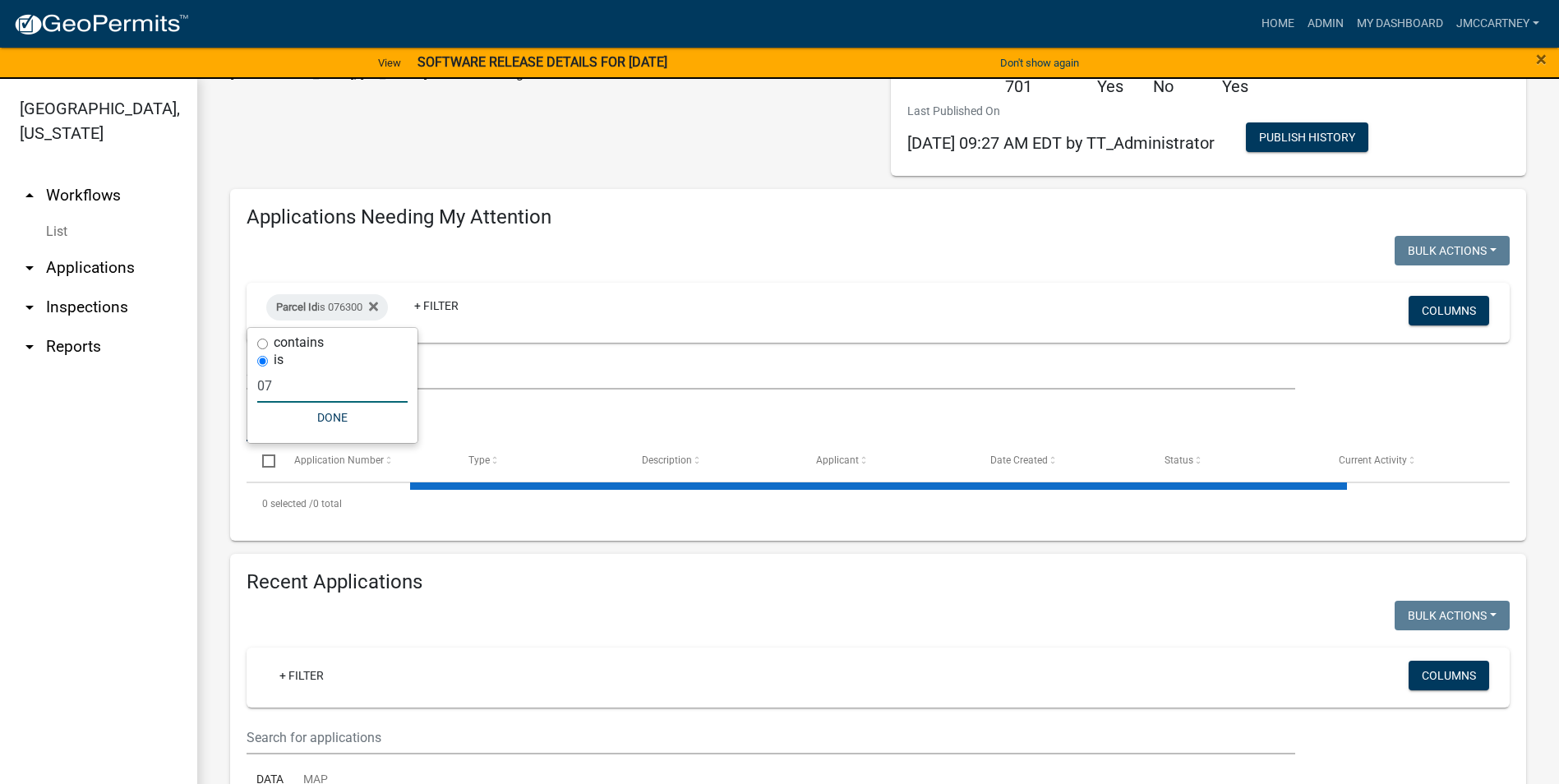
type input "0"
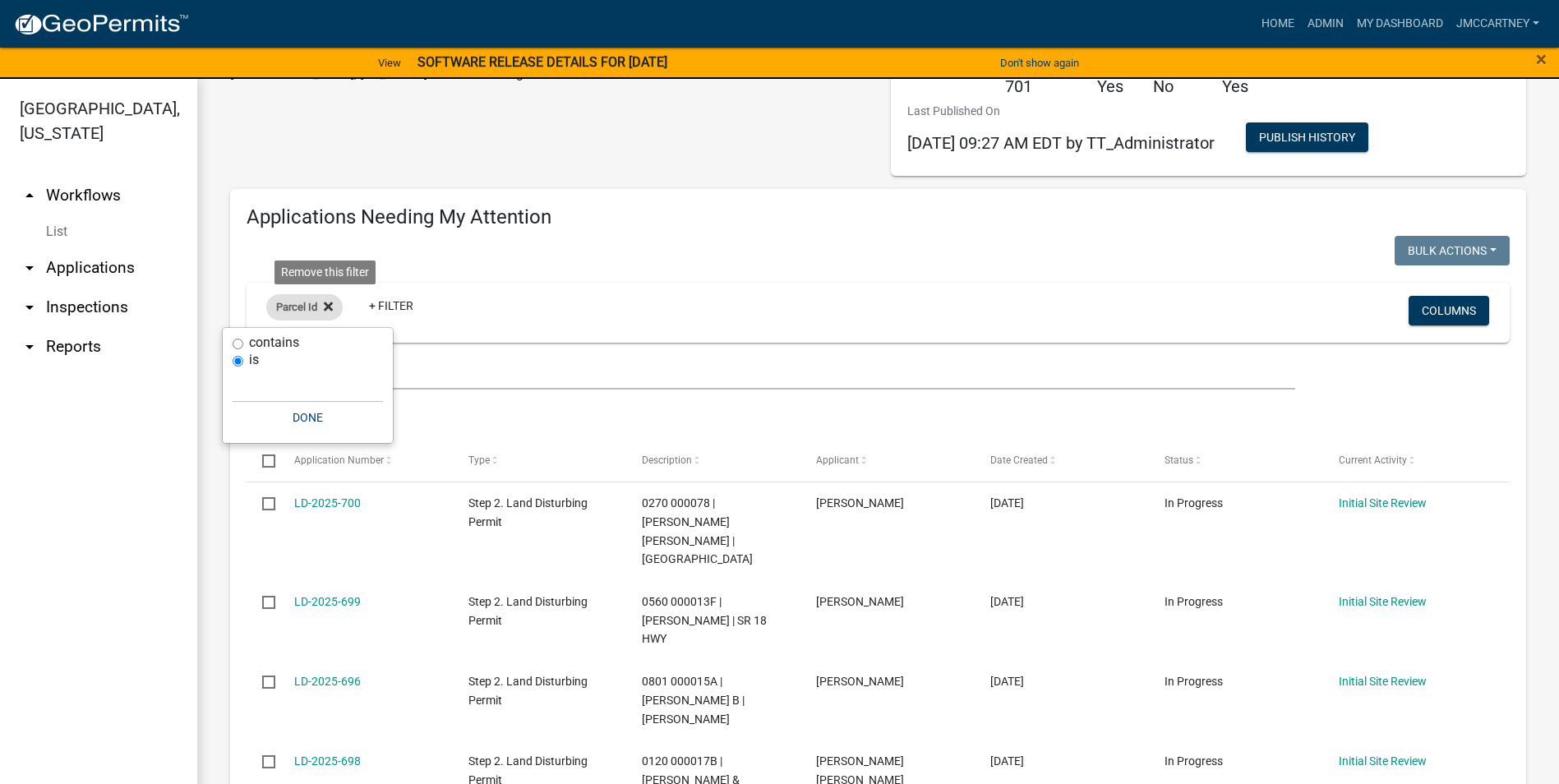
click at [324, 303] on icon at bounding box center [328, 306] width 9 height 13
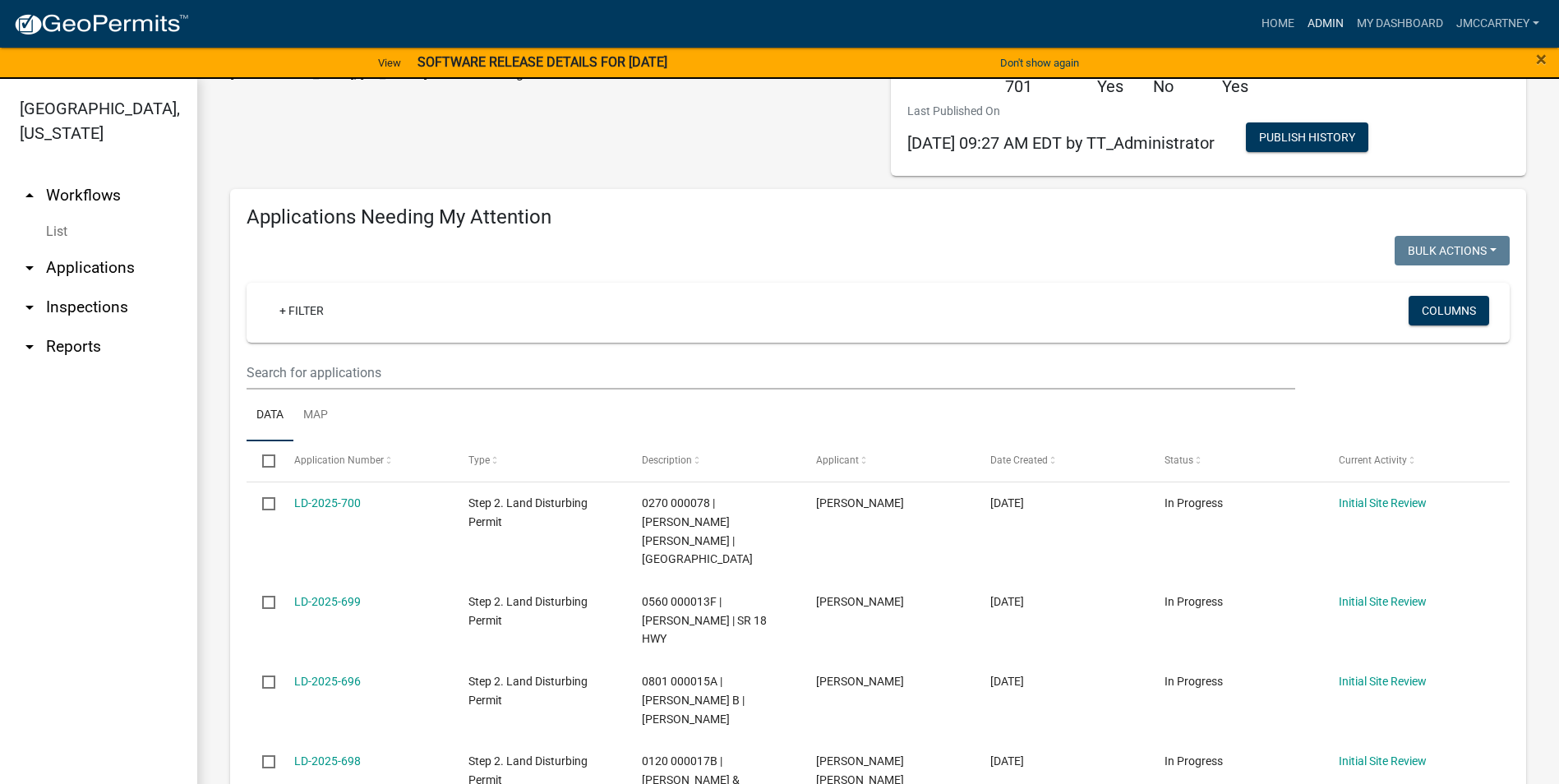
click at [1319, 19] on link "Admin" at bounding box center [1326, 24] width 50 height 31
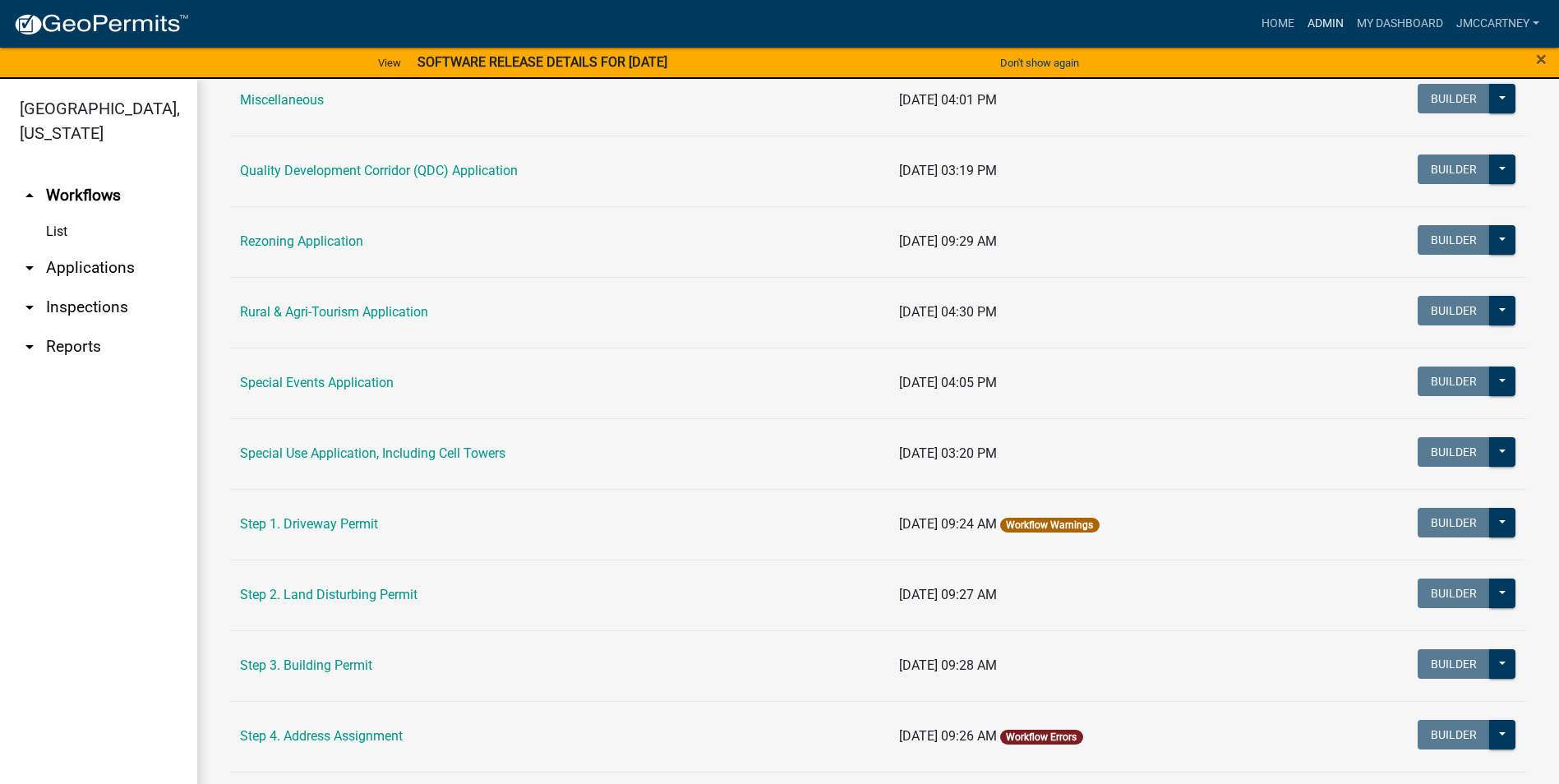
scroll to position [658, 0]
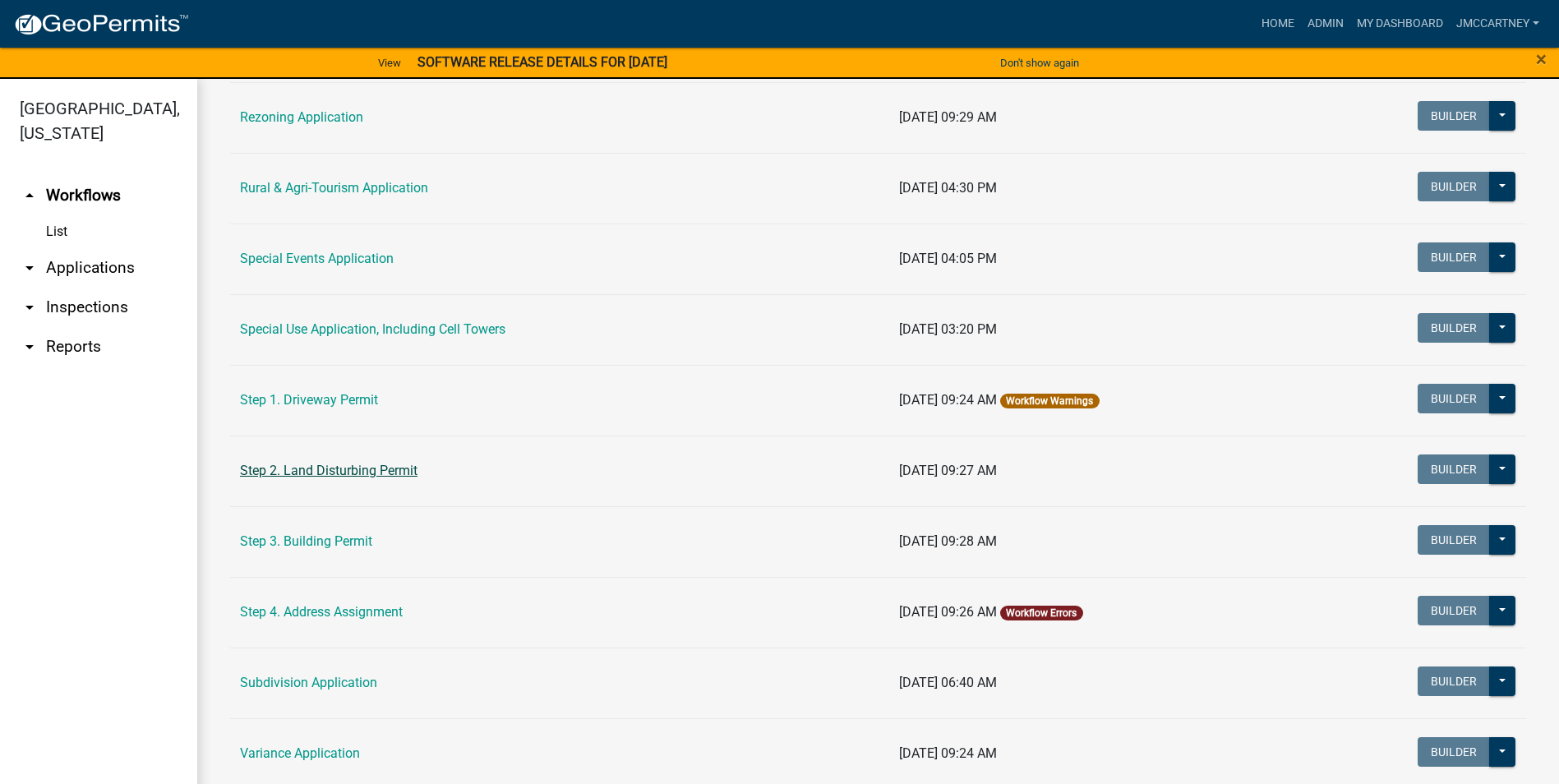
click at [342, 466] on link "Step 2. Land Disturbing Permit" at bounding box center [328, 470] width 178 height 16
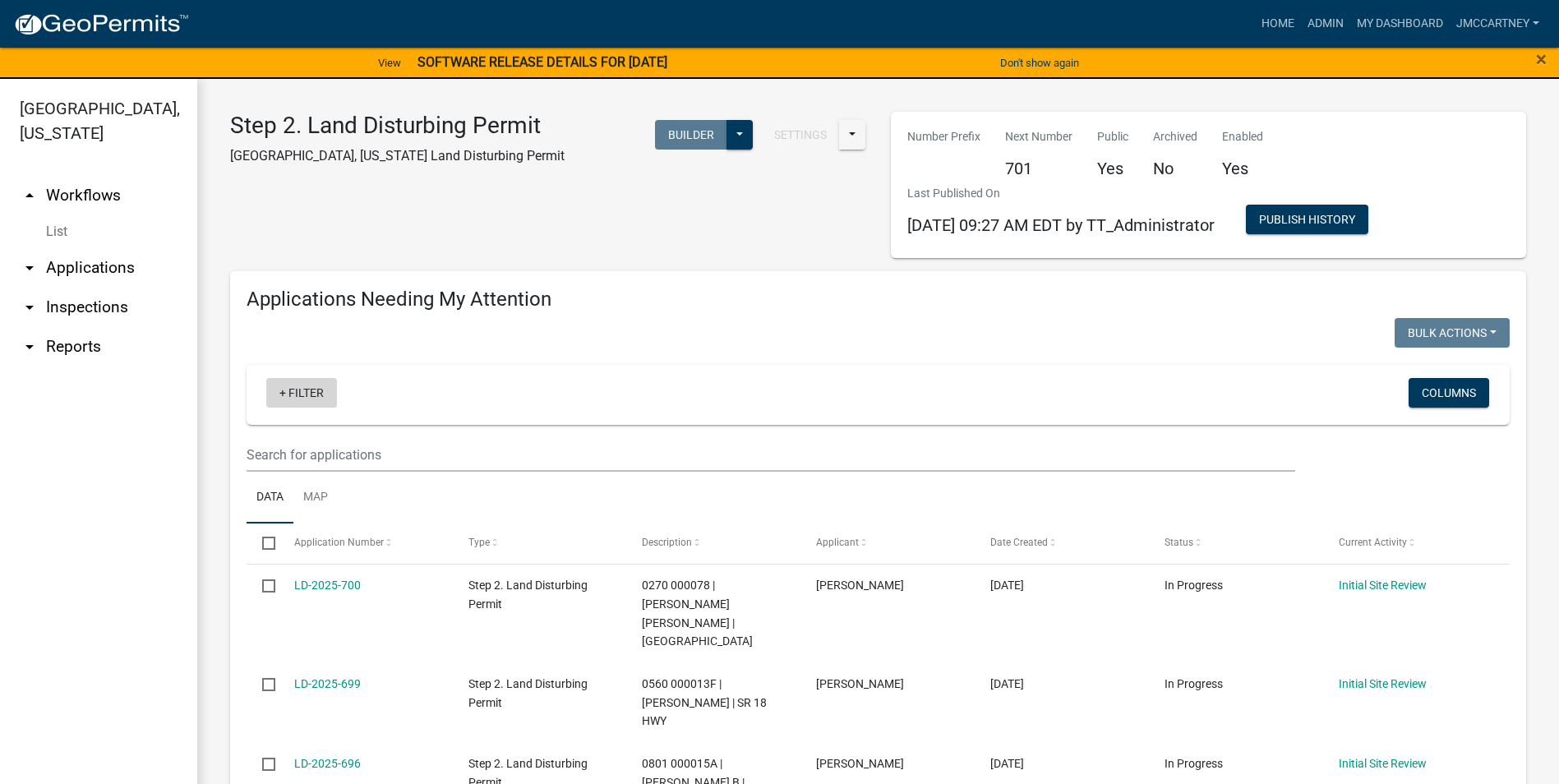
click at [293, 389] on link "+ Filter" at bounding box center [302, 393] width 71 height 30
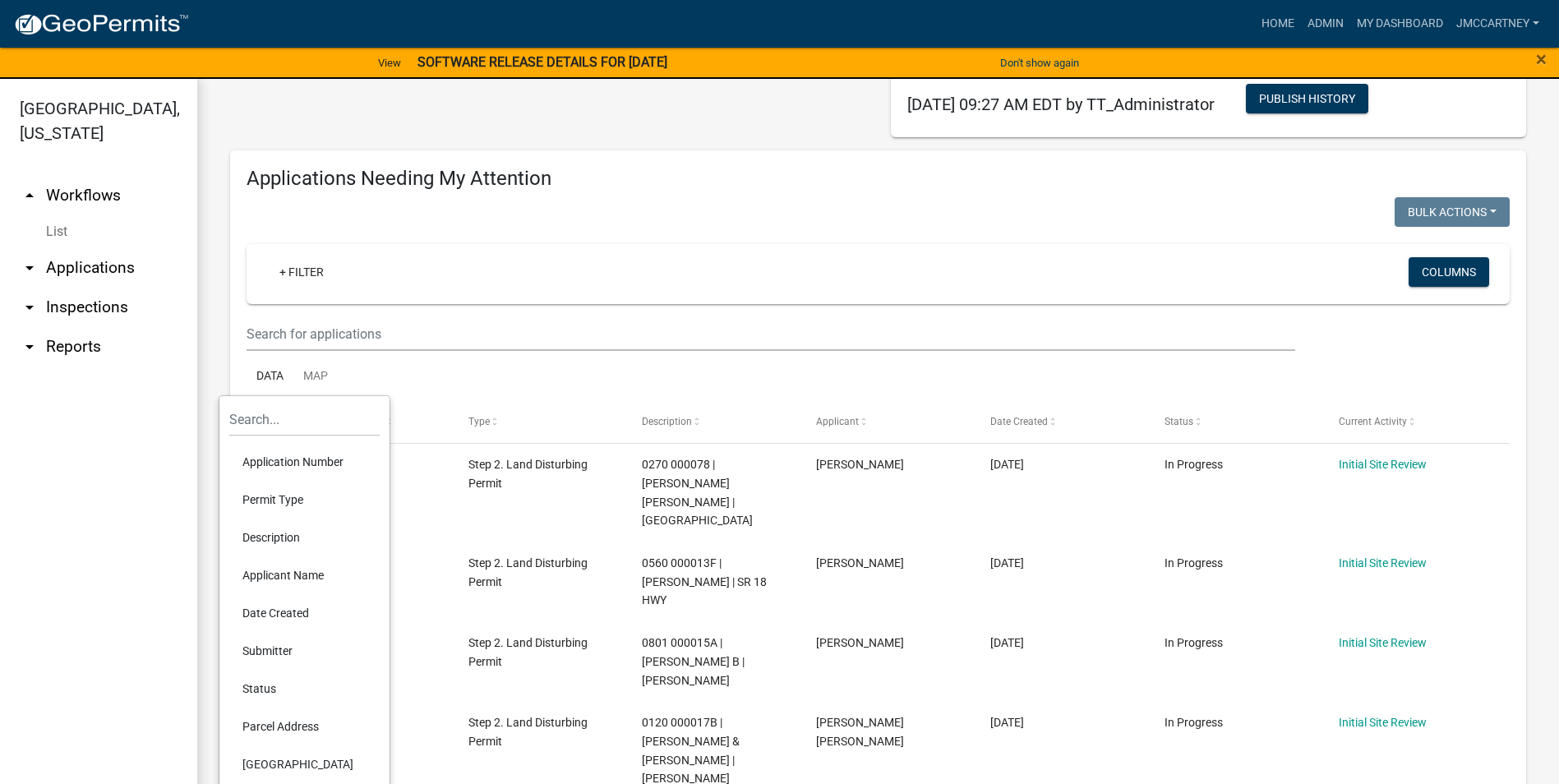
scroll to position [164, 0]
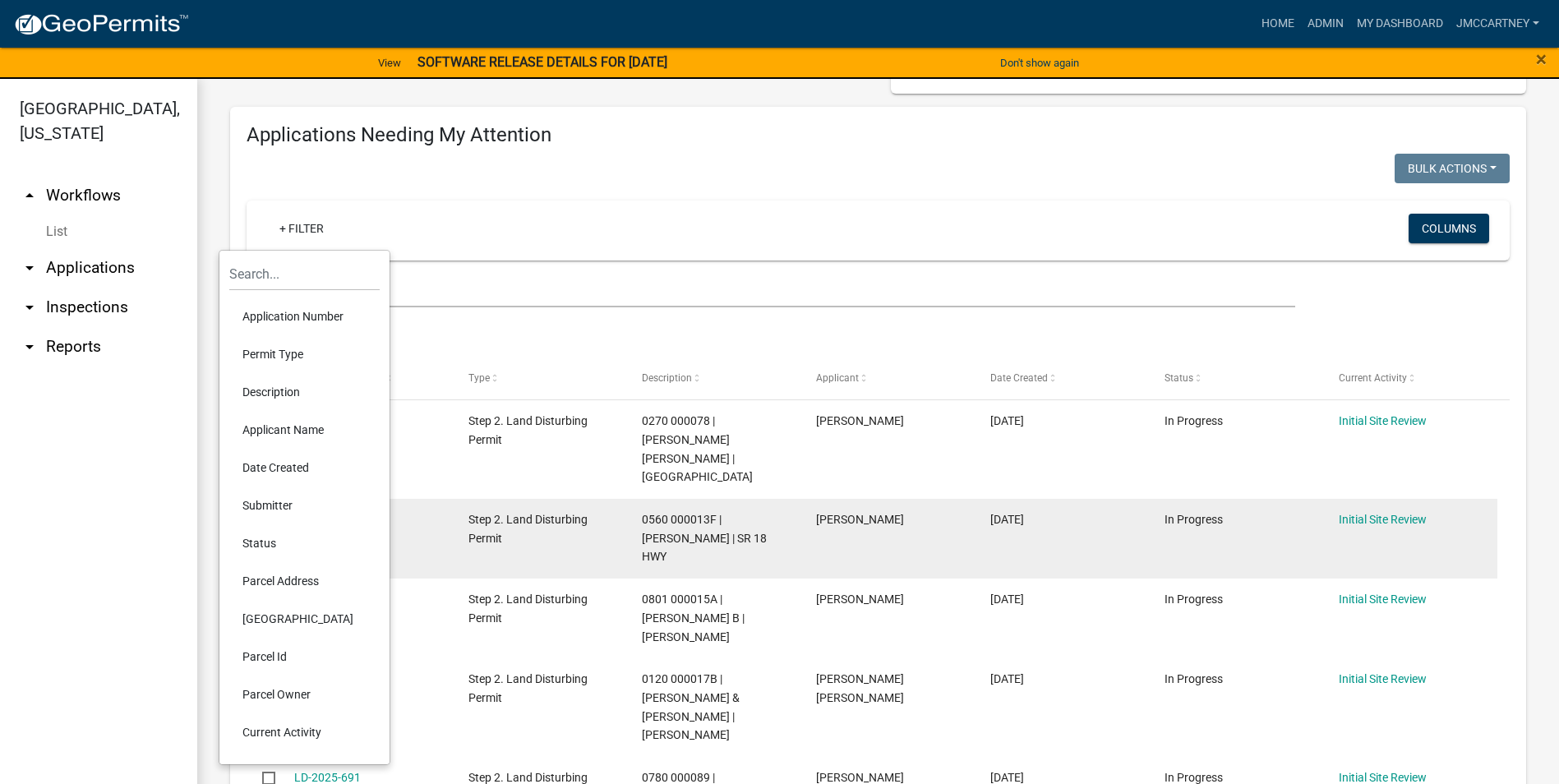
click at [431, 511] on div "LD-2025-699" at bounding box center [365, 520] width 143 height 19
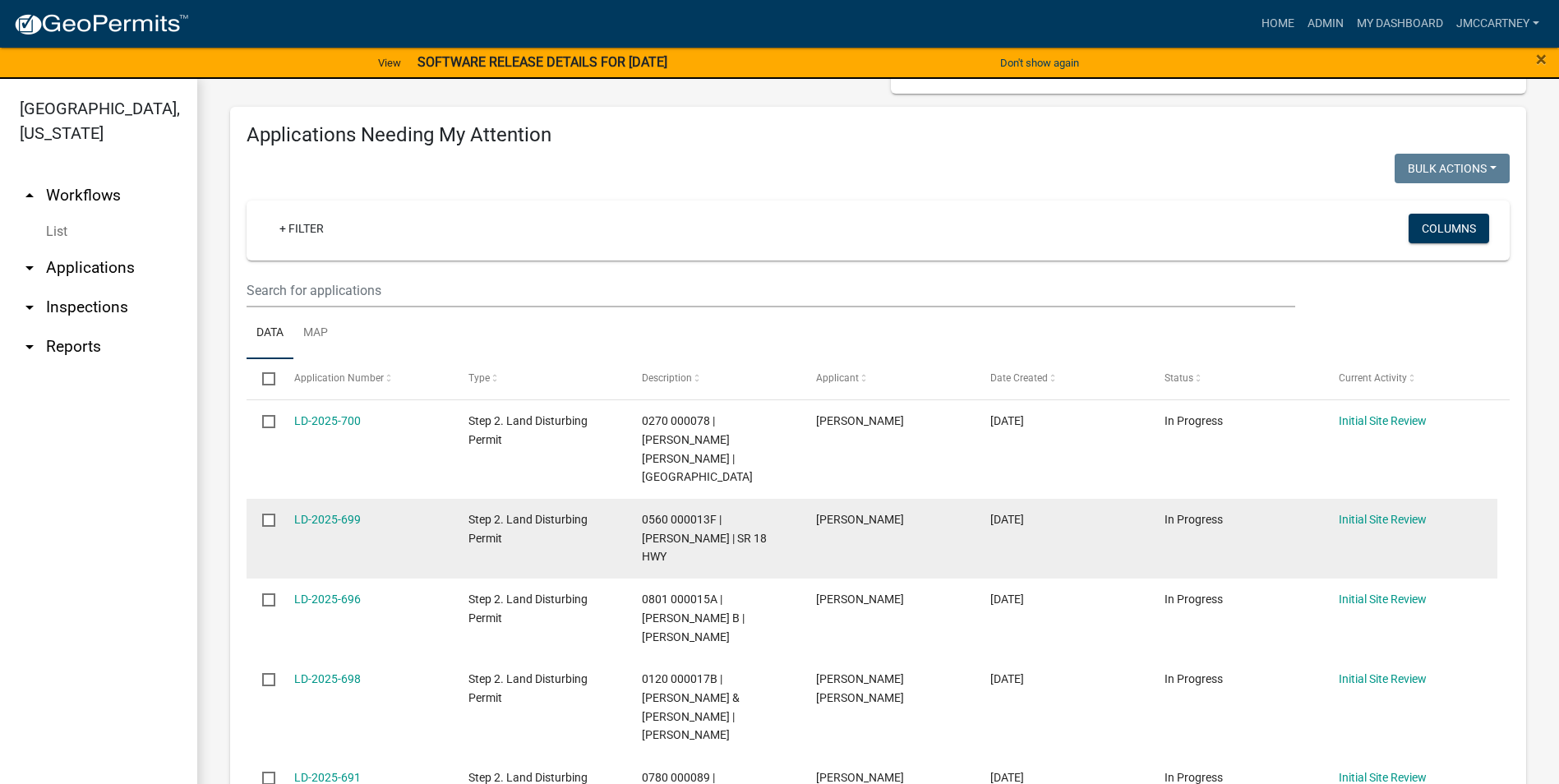
click at [264, 514] on input "checkbox" at bounding box center [267, 519] width 11 height 11
checkbox input "true"
click at [320, 513] on link "LD-2025-699" at bounding box center [327, 520] width 67 height 13
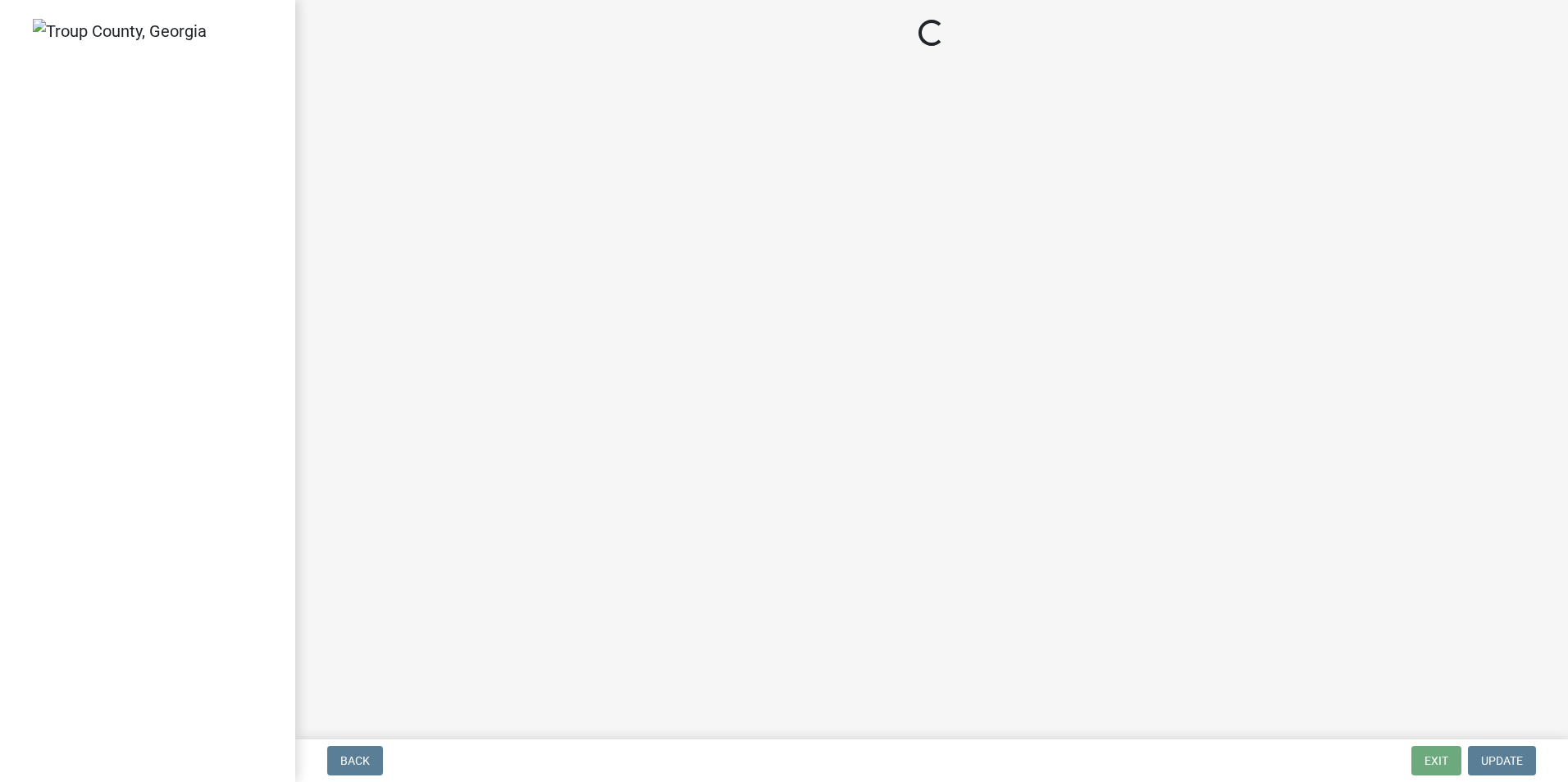
click at [319, 499] on main "Loading..." at bounding box center [932, 366] width 1273 height 733
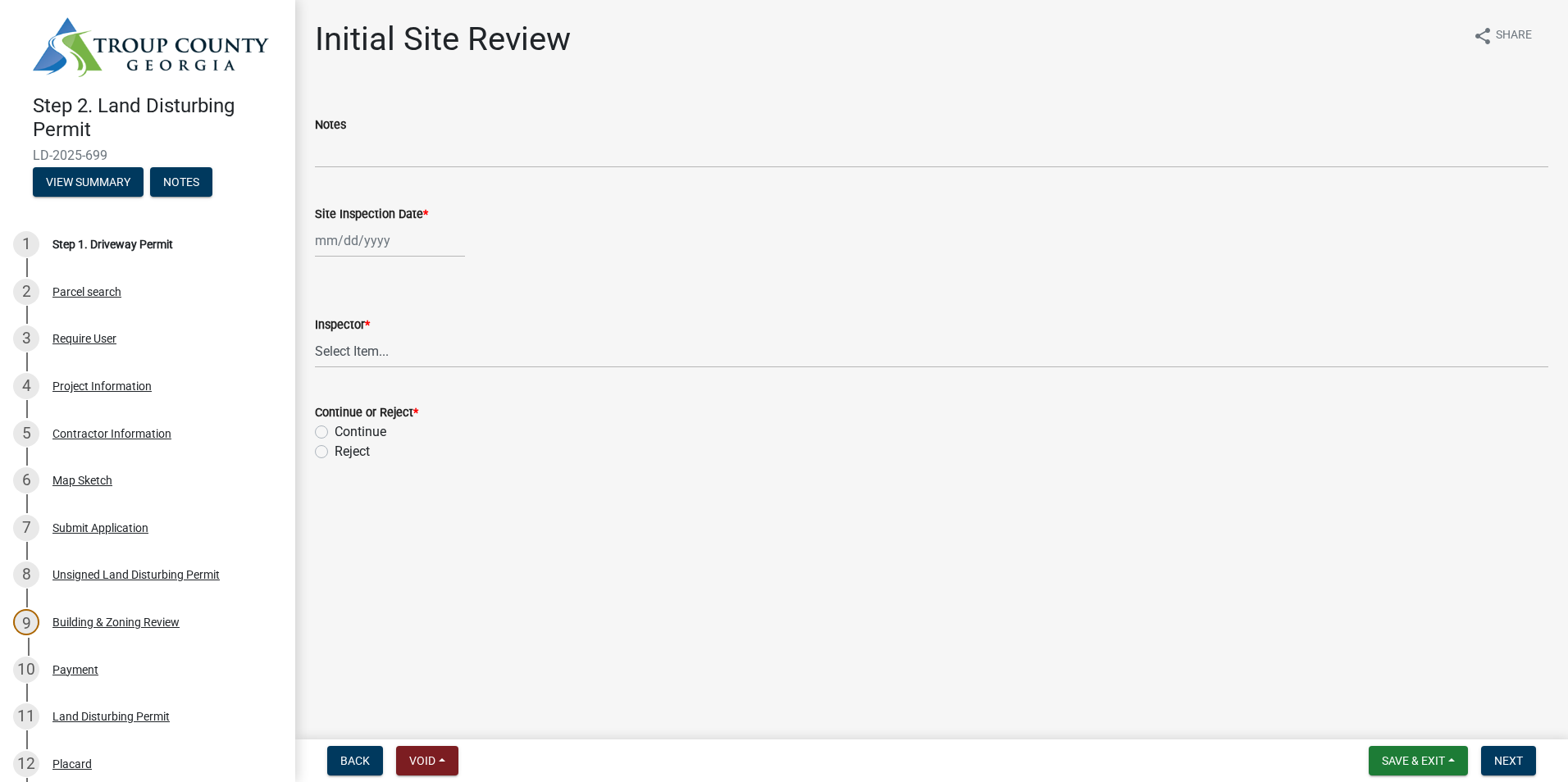
click at [345, 245] on div at bounding box center [390, 241] width 150 height 34
select select "9"
select select "2025"
click at [335, 355] on div "8" at bounding box center [331, 354] width 26 height 26
type input "[DATE]"
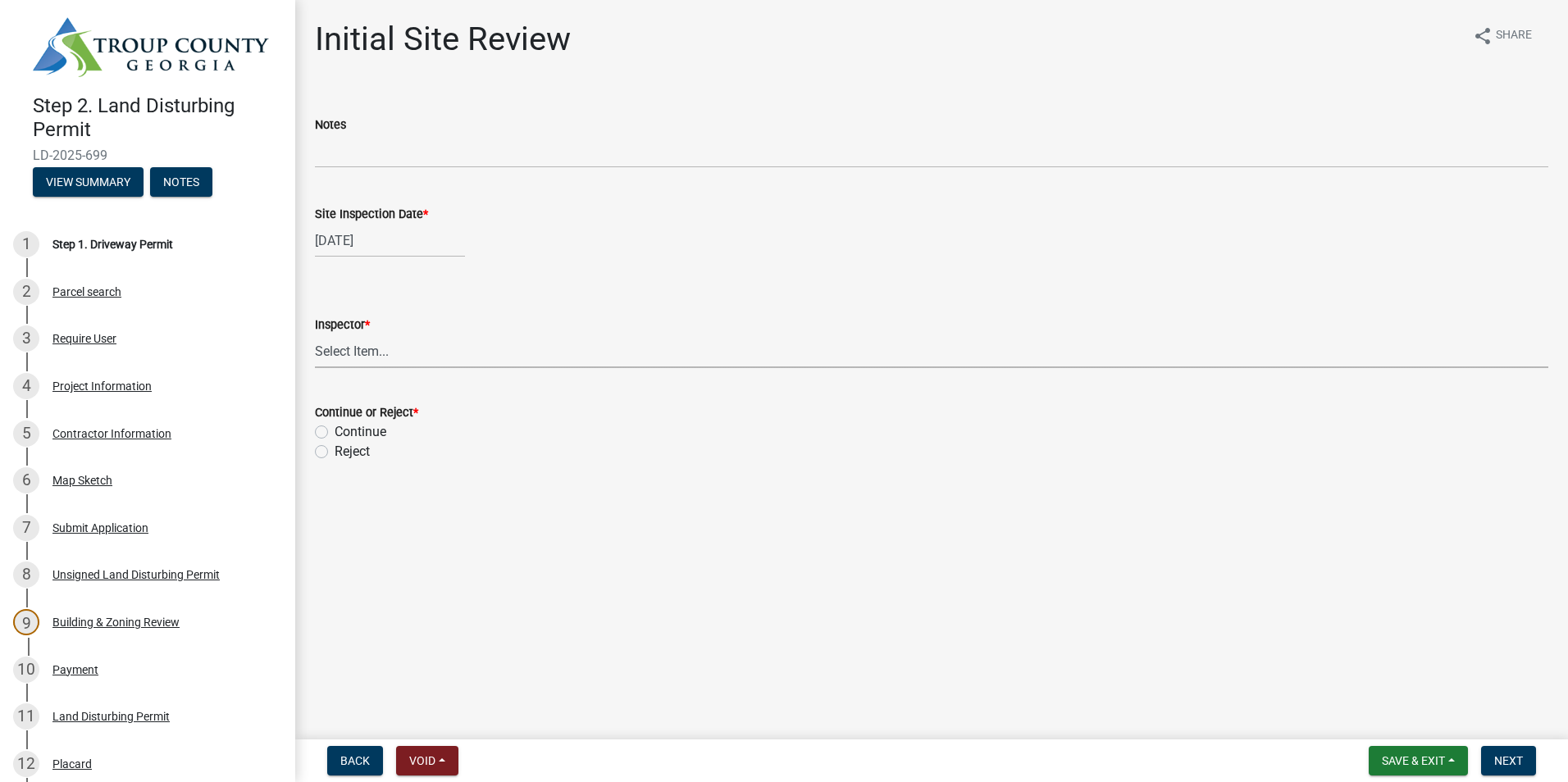
click at [335, 344] on select "Select Item... [PERSON_NAME] [PERSON_NAME]" at bounding box center [932, 351] width 1233 height 34
click at [315, 335] on select "Select Item... [PERSON_NAME] [PERSON_NAME]" at bounding box center [932, 351] width 1233 height 34
select select "6bd9e87f-a154-4f48-afcb-b0748361b378"
click at [335, 432] on label "Continue" at bounding box center [360, 432] width 52 height 20
click at [335, 432] on input "Continue" at bounding box center [340, 427] width 11 height 11
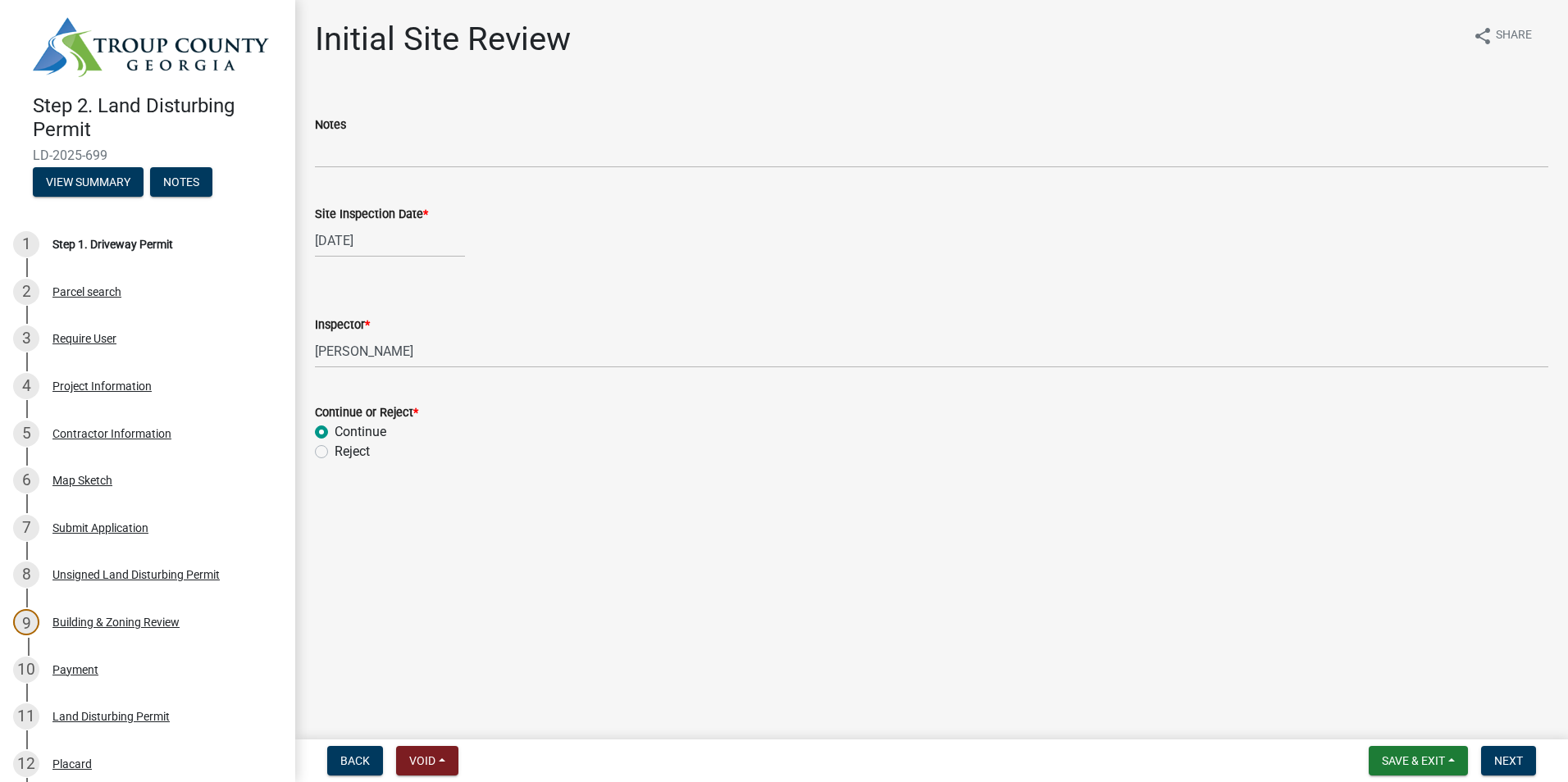
radio input "true"
click at [1505, 752] on button "Next" at bounding box center [1508, 761] width 55 height 30
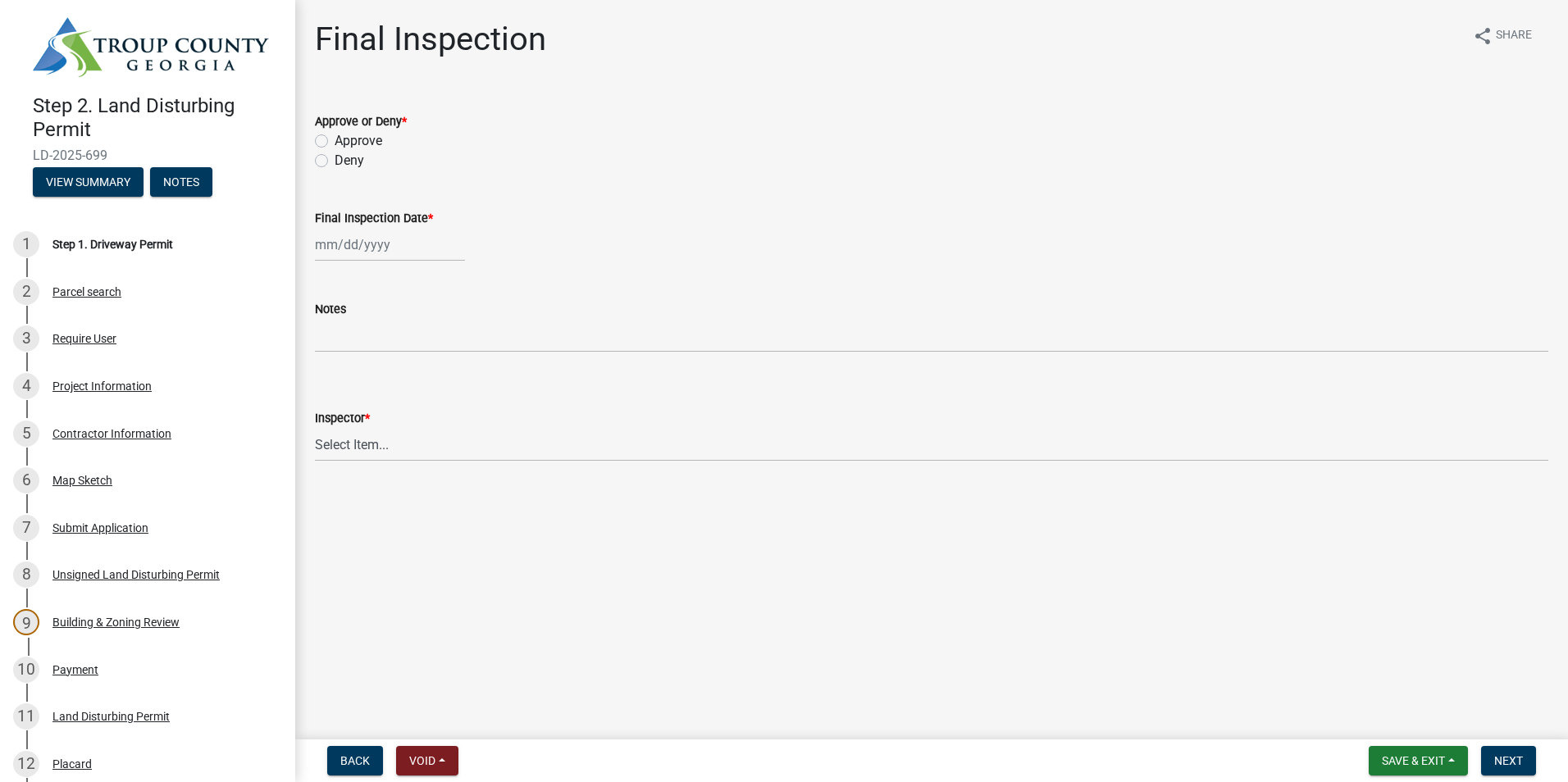
drag, startPoint x: 324, startPoint y: 140, endPoint x: 330, endPoint y: 169, distance: 29.6
click at [335, 141] on label "Approve" at bounding box center [359, 141] width 48 height 20
click at [335, 141] on input "Approve" at bounding box center [340, 136] width 11 height 11
radio input "true"
click at [351, 250] on div at bounding box center [390, 245] width 150 height 34
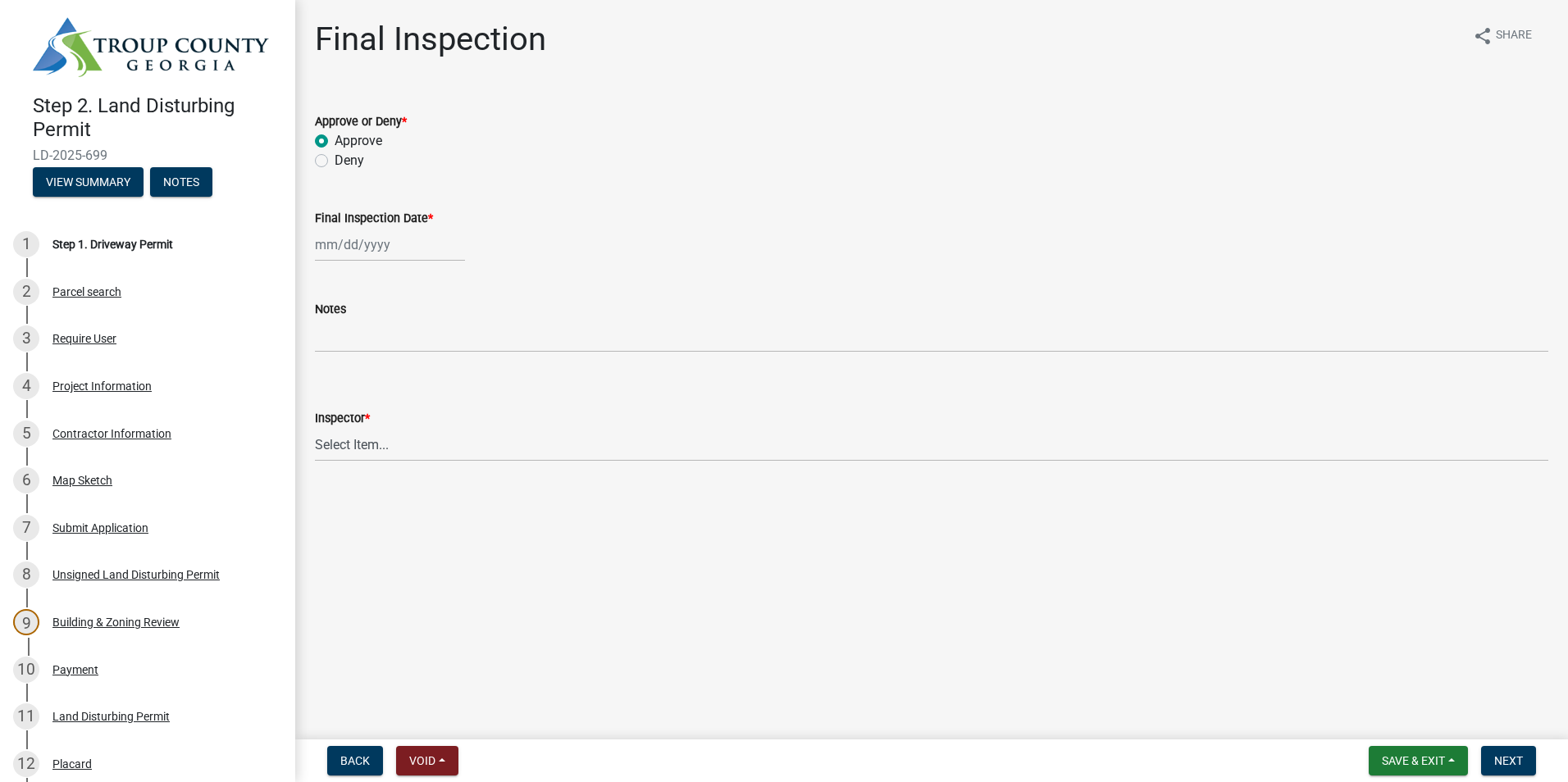
select select "9"
select select "2025"
click at [331, 354] on div "8" at bounding box center [331, 358] width 26 height 26
type input "[DATE]"
drag, startPoint x: 335, startPoint y: 443, endPoint x: 345, endPoint y: 461, distance: 20.6
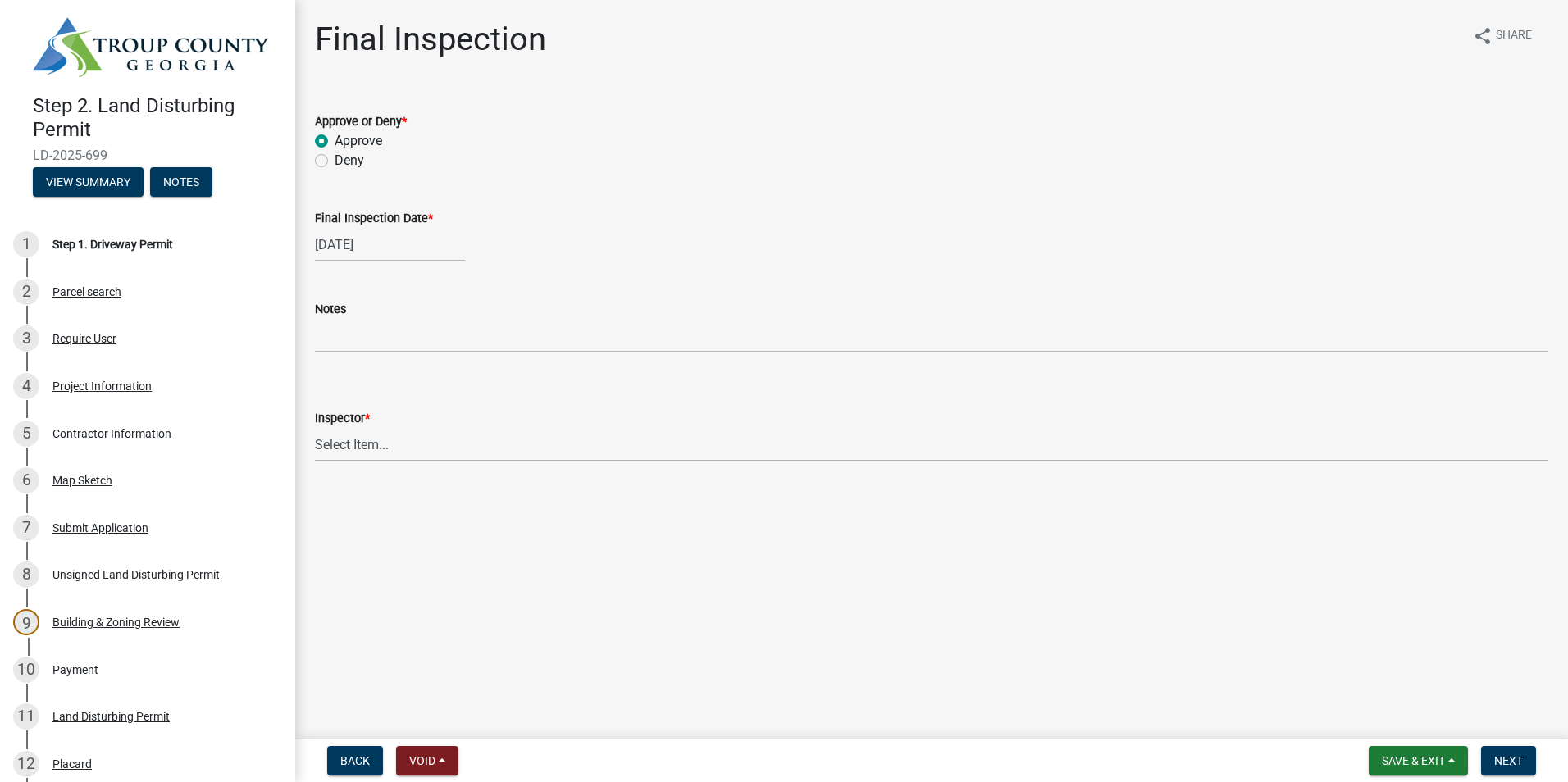
click at [336, 443] on select "Select Item... [PERSON_NAME] [PERSON_NAME]" at bounding box center [932, 444] width 1233 height 34
click at [315, 428] on select "Select Item... [PERSON_NAME] [PERSON_NAME]" at bounding box center [932, 444] width 1233 height 34
select select "6bd9e87f-a154-4f48-afcb-b0748361b378"
click at [1502, 759] on span "Next" at bounding box center [1508, 761] width 29 height 13
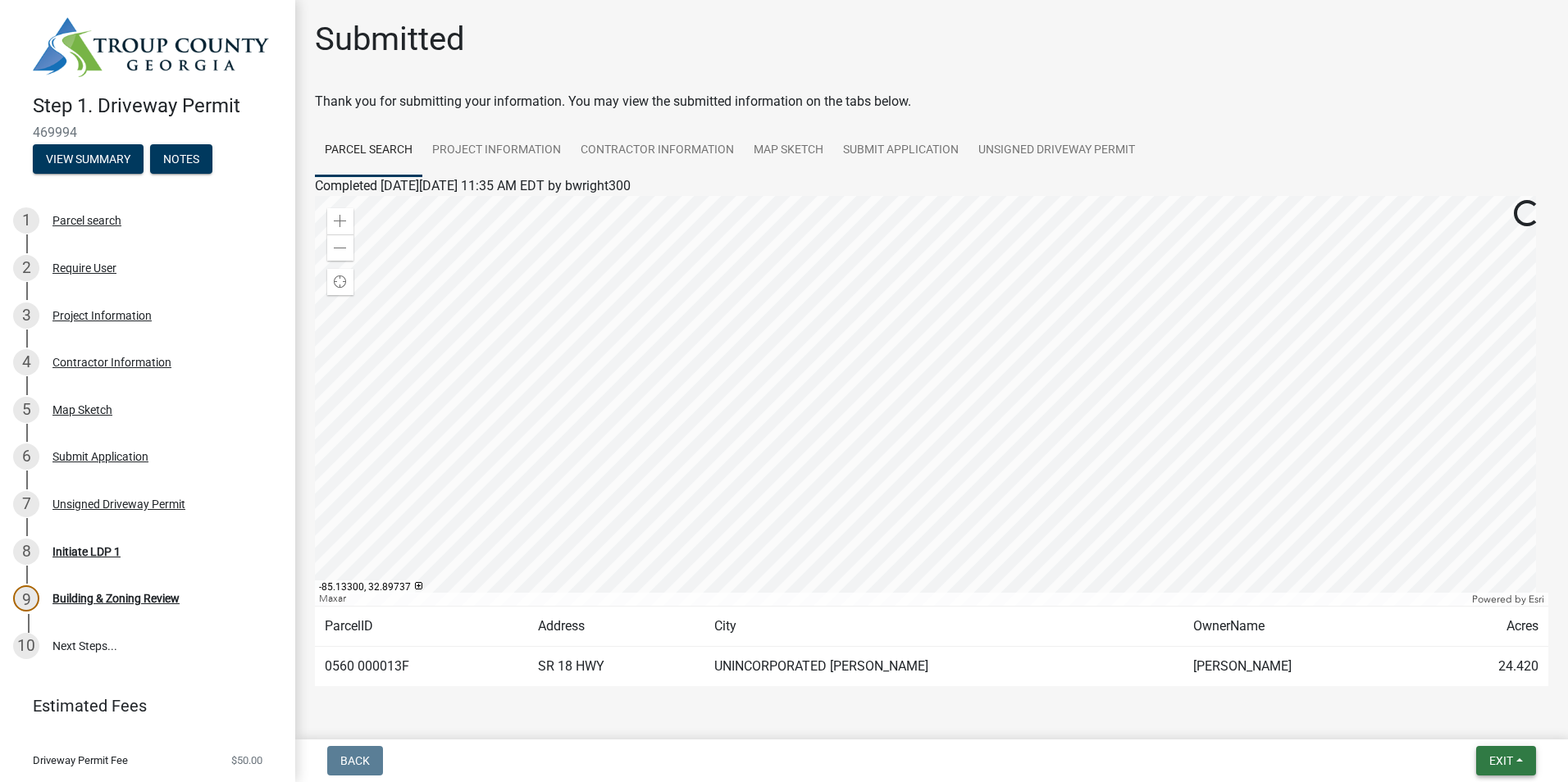
click at [1500, 756] on span "Exit" at bounding box center [1500, 761] width 24 height 13
click at [1443, 676] on button "Save" at bounding box center [1470, 679] width 131 height 40
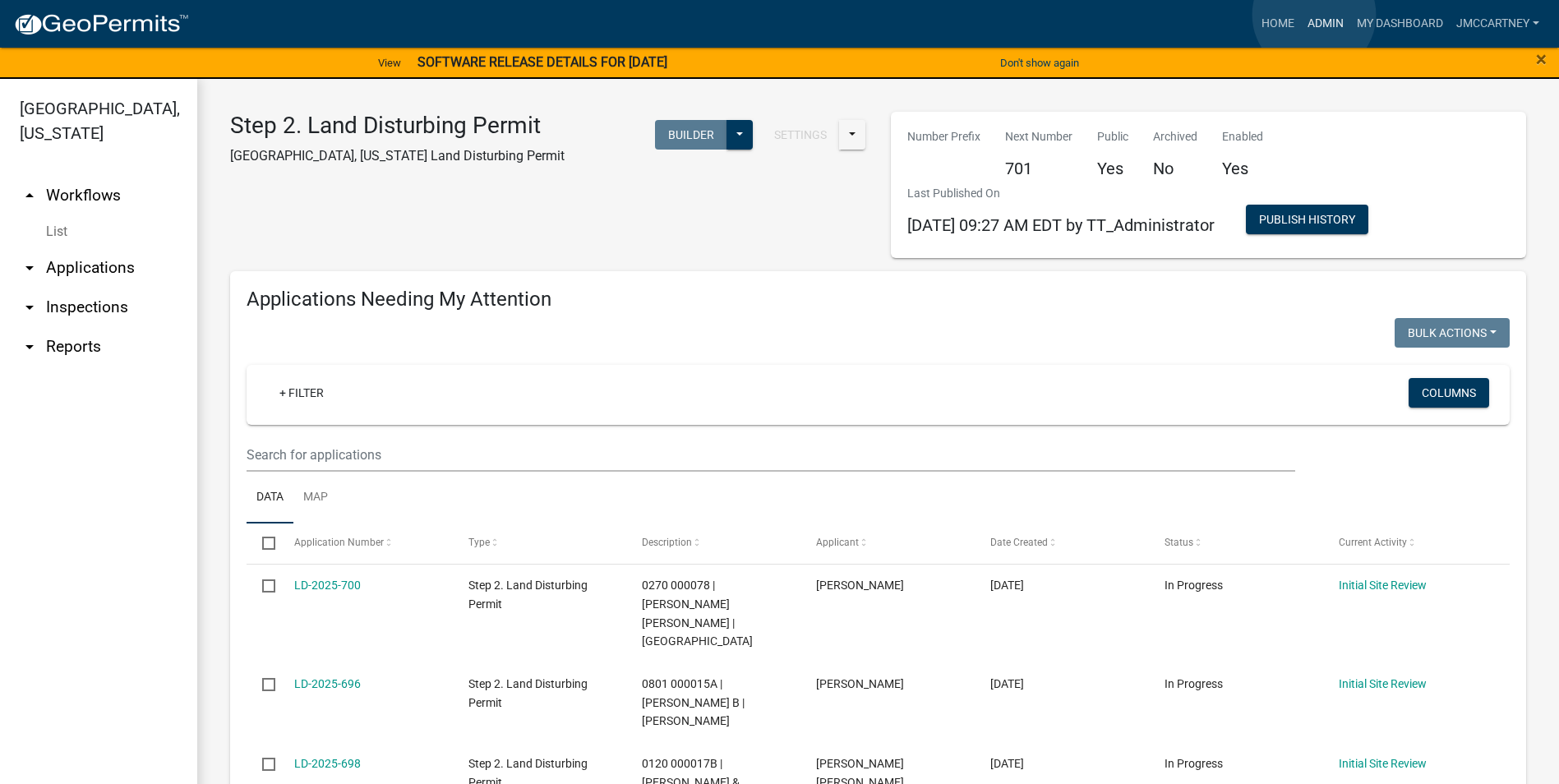
click at [1314, 15] on link "Admin" at bounding box center [1326, 24] width 50 height 31
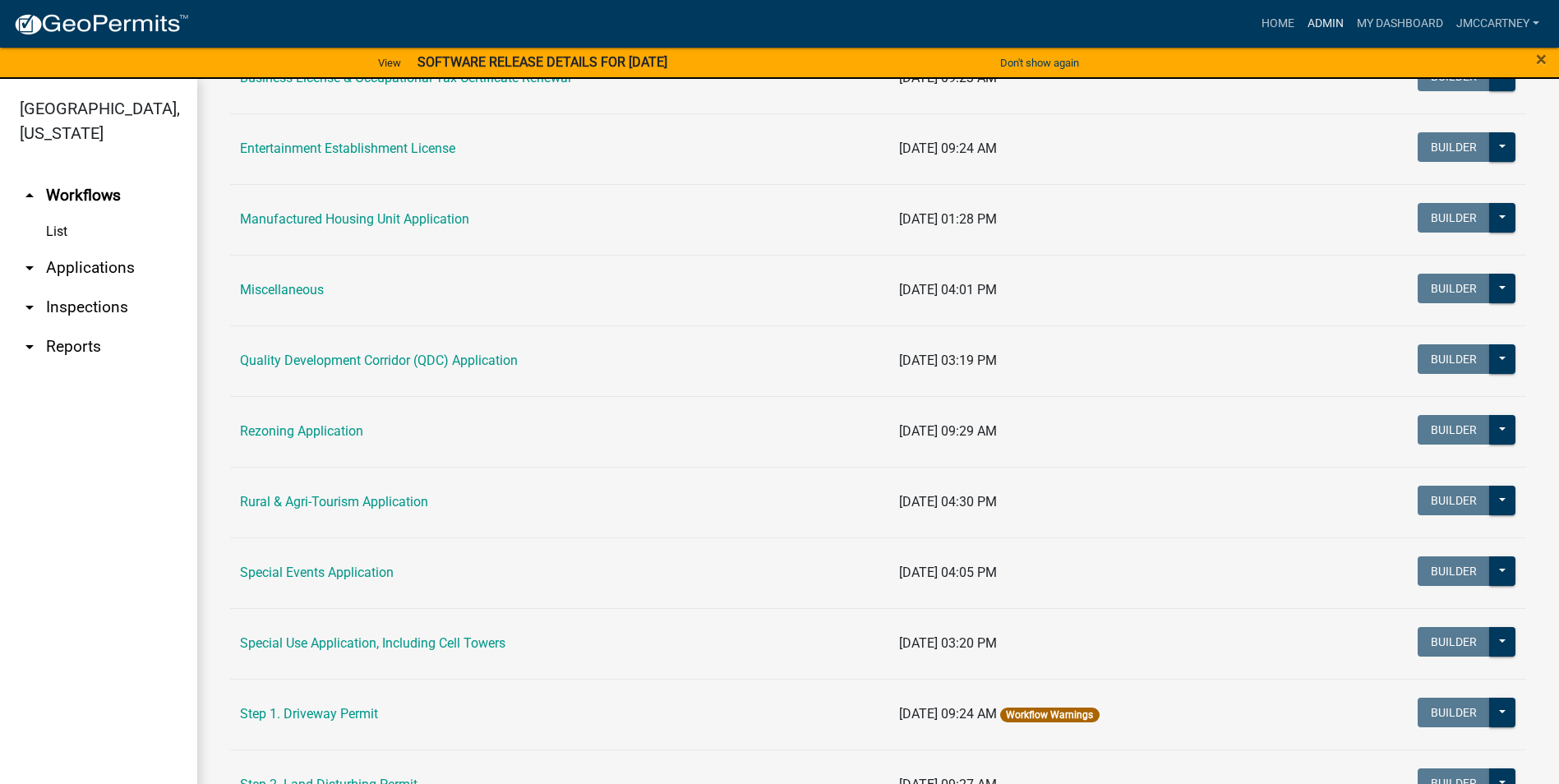
scroll to position [493, 0]
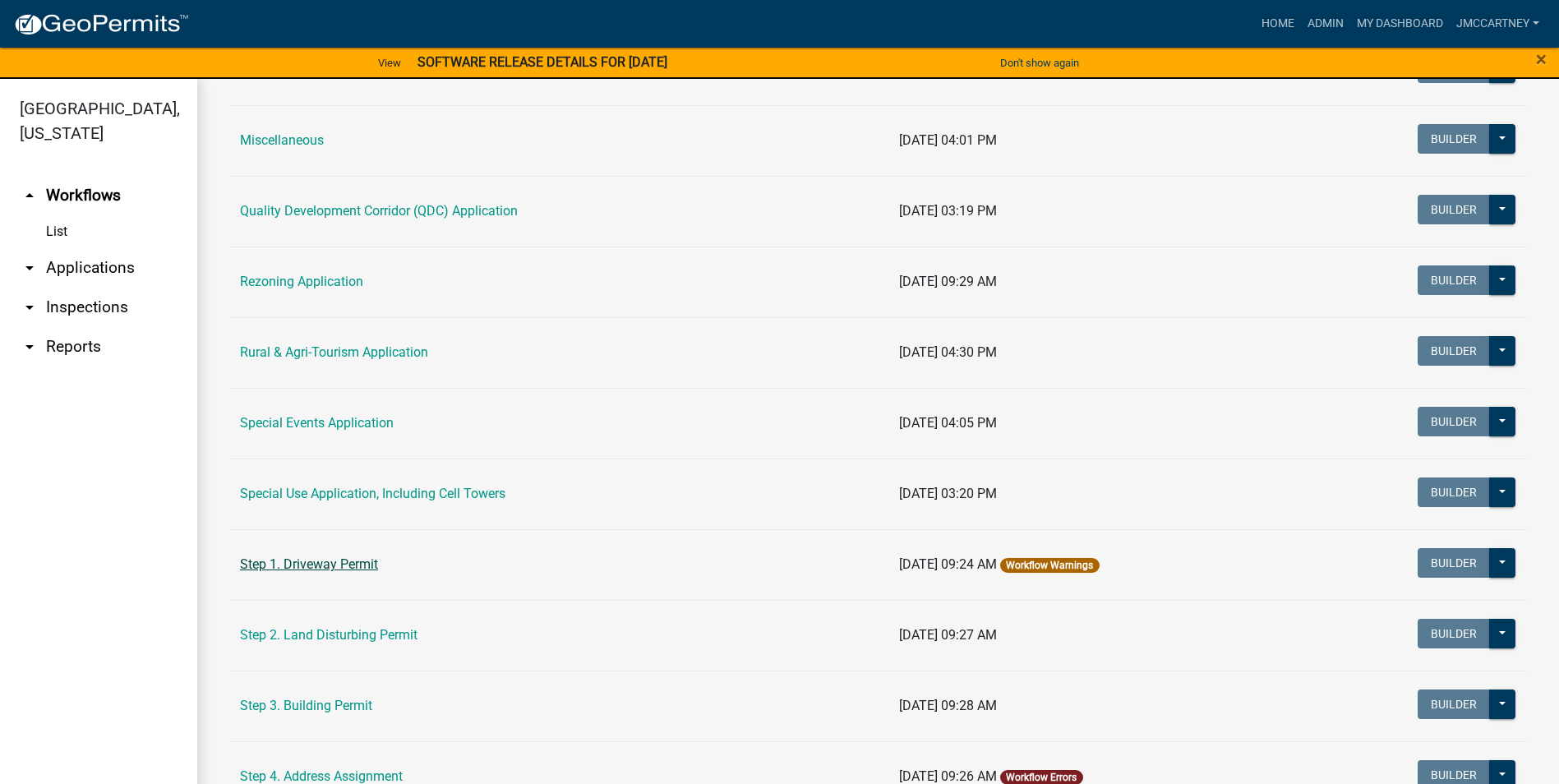
click at [340, 565] on link "Step 1. Driveway Permit" at bounding box center [308, 563] width 138 height 16
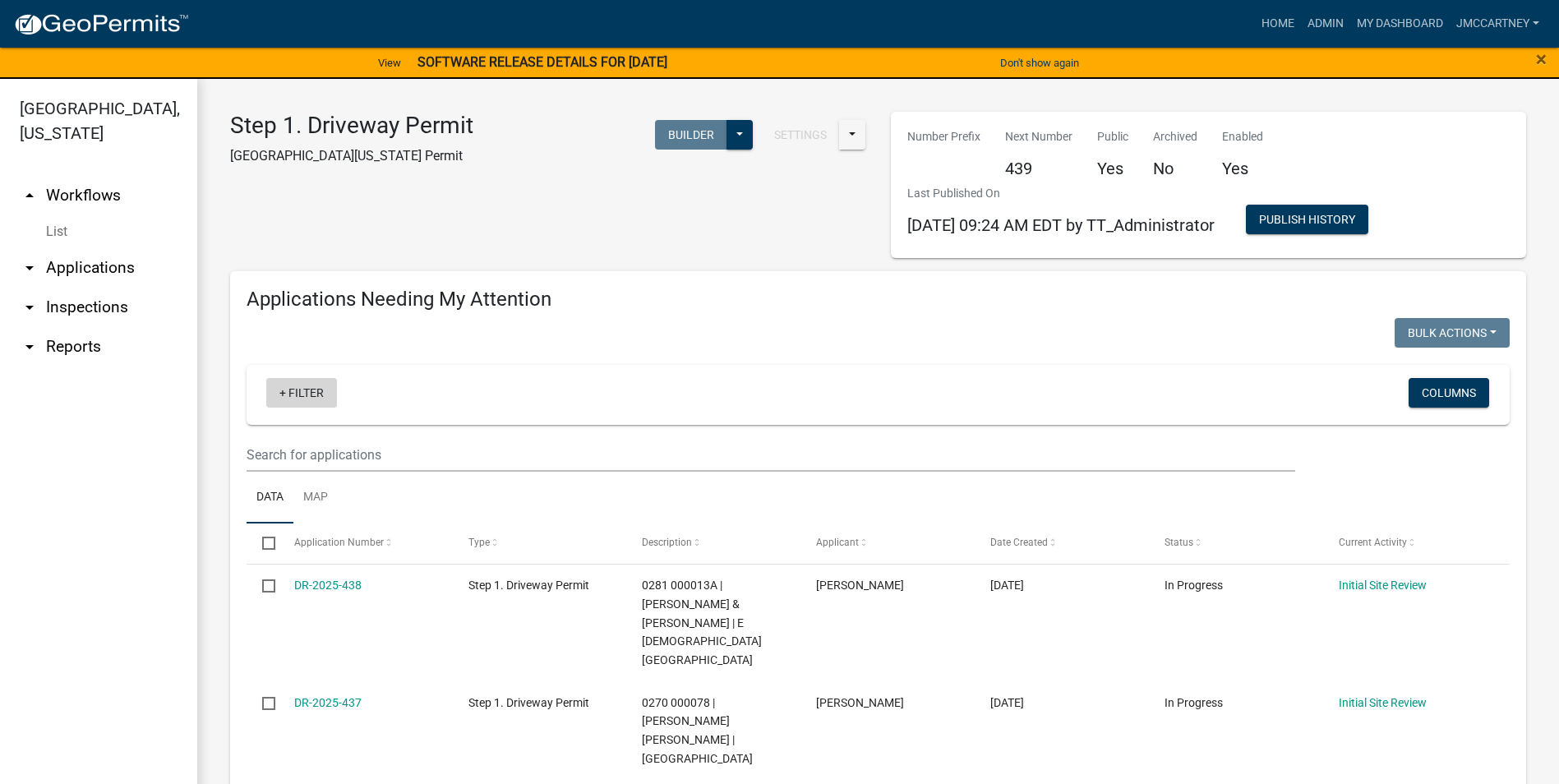
click at [284, 390] on link "+ Filter" at bounding box center [302, 393] width 71 height 30
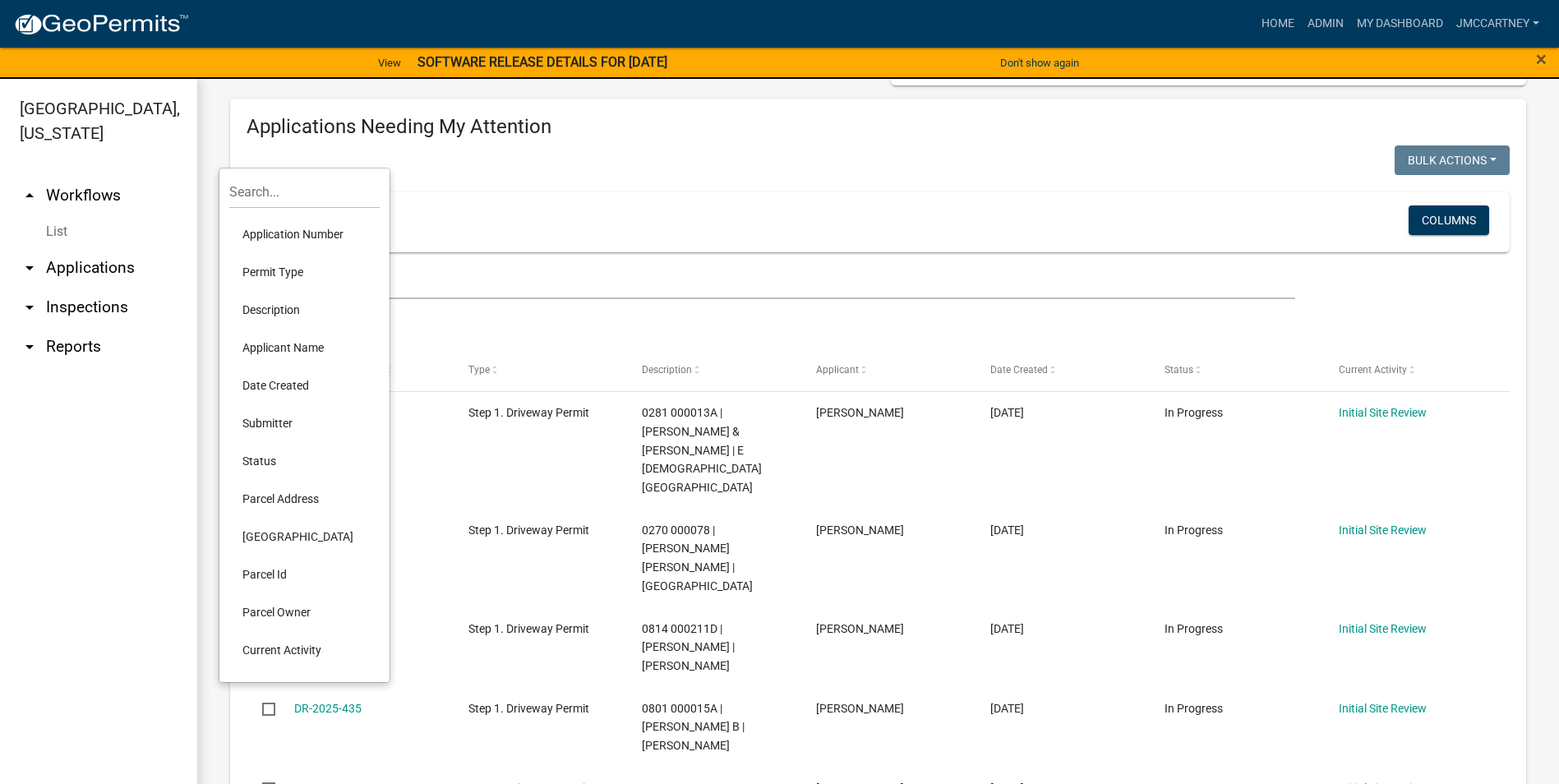
scroll to position [246, 0]
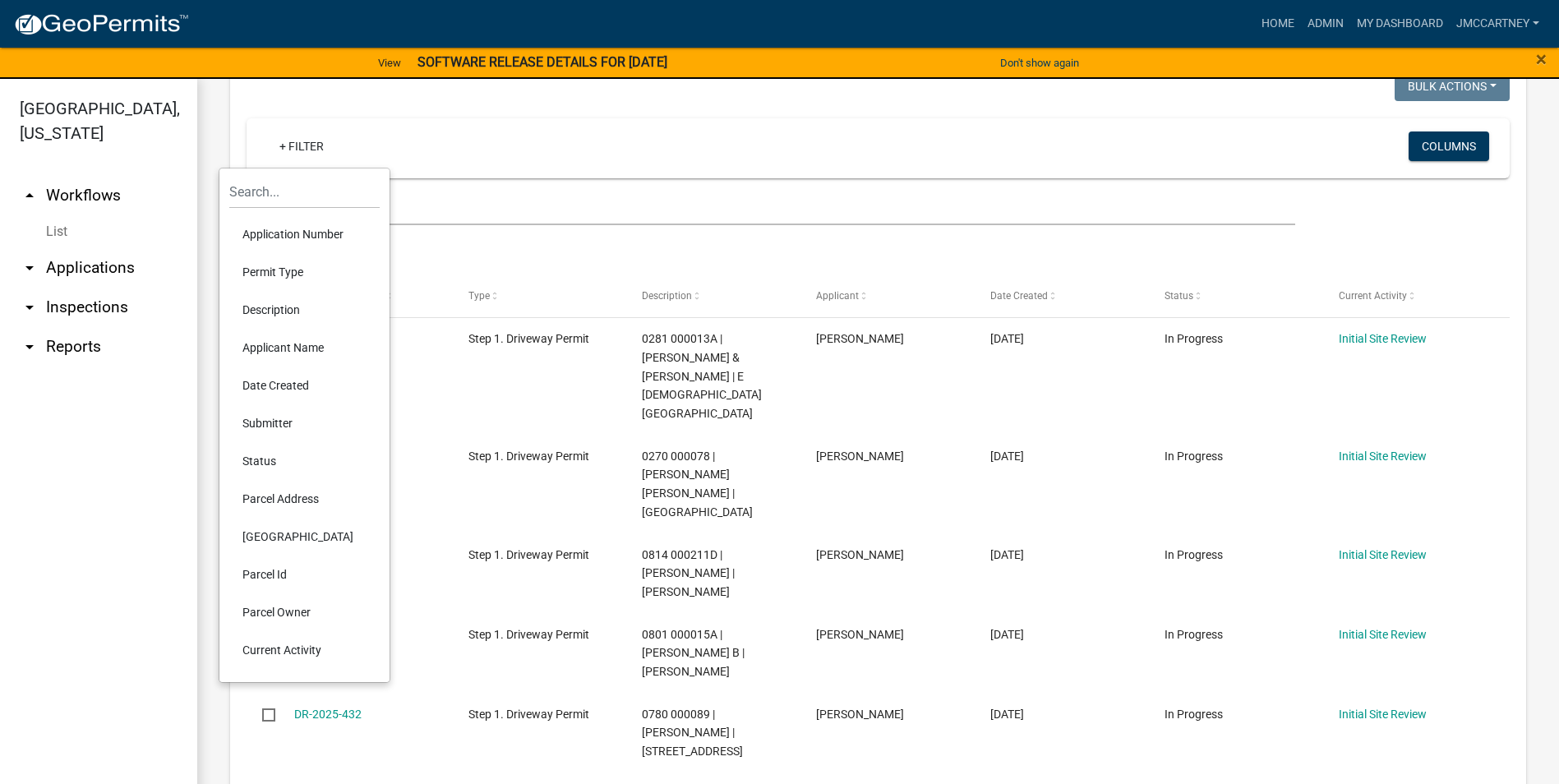
click at [272, 417] on li "Submitter" at bounding box center [305, 423] width 150 height 38
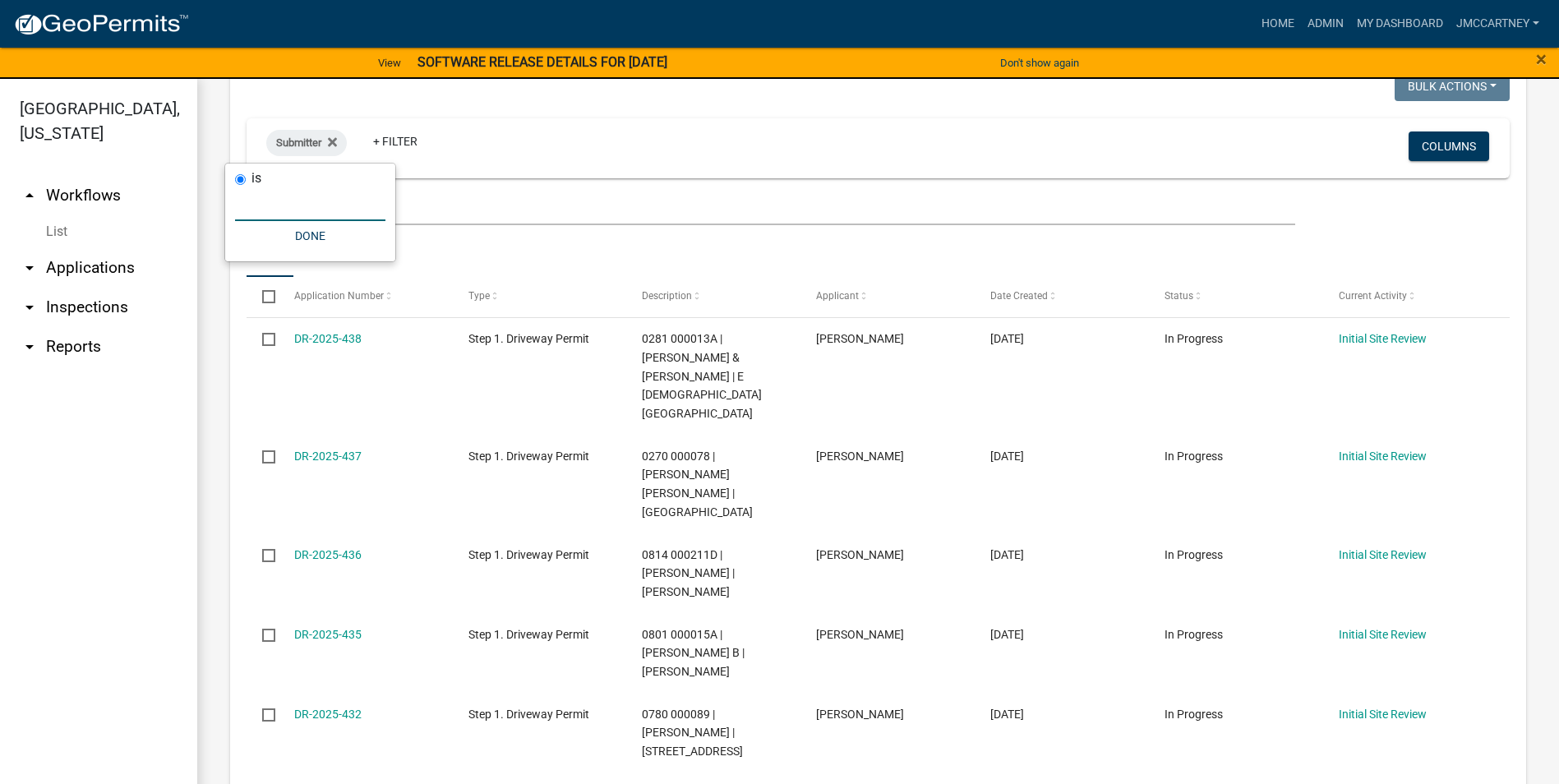
click at [263, 211] on input "text" at bounding box center [310, 204] width 150 height 34
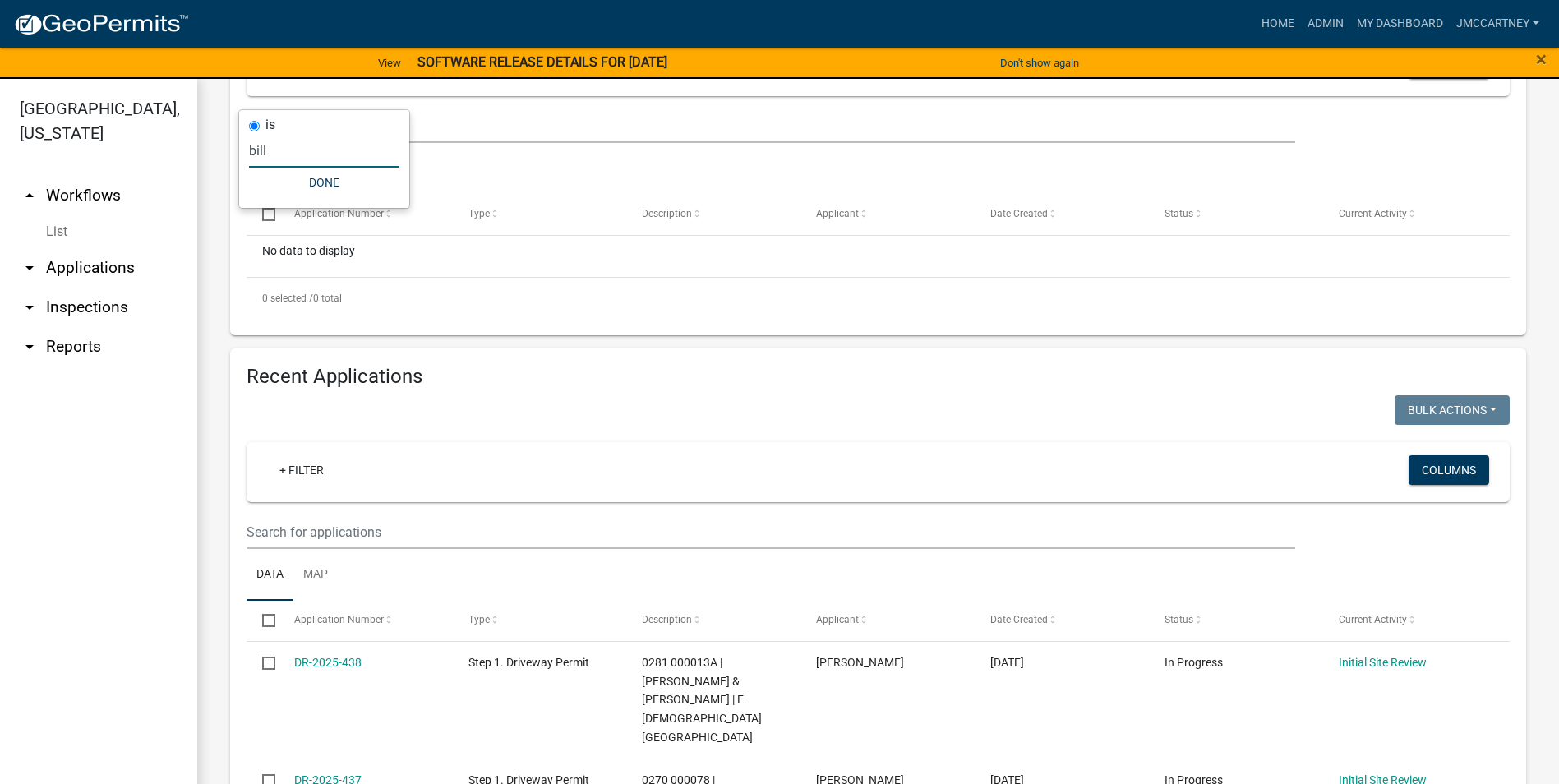
scroll to position [0, 0]
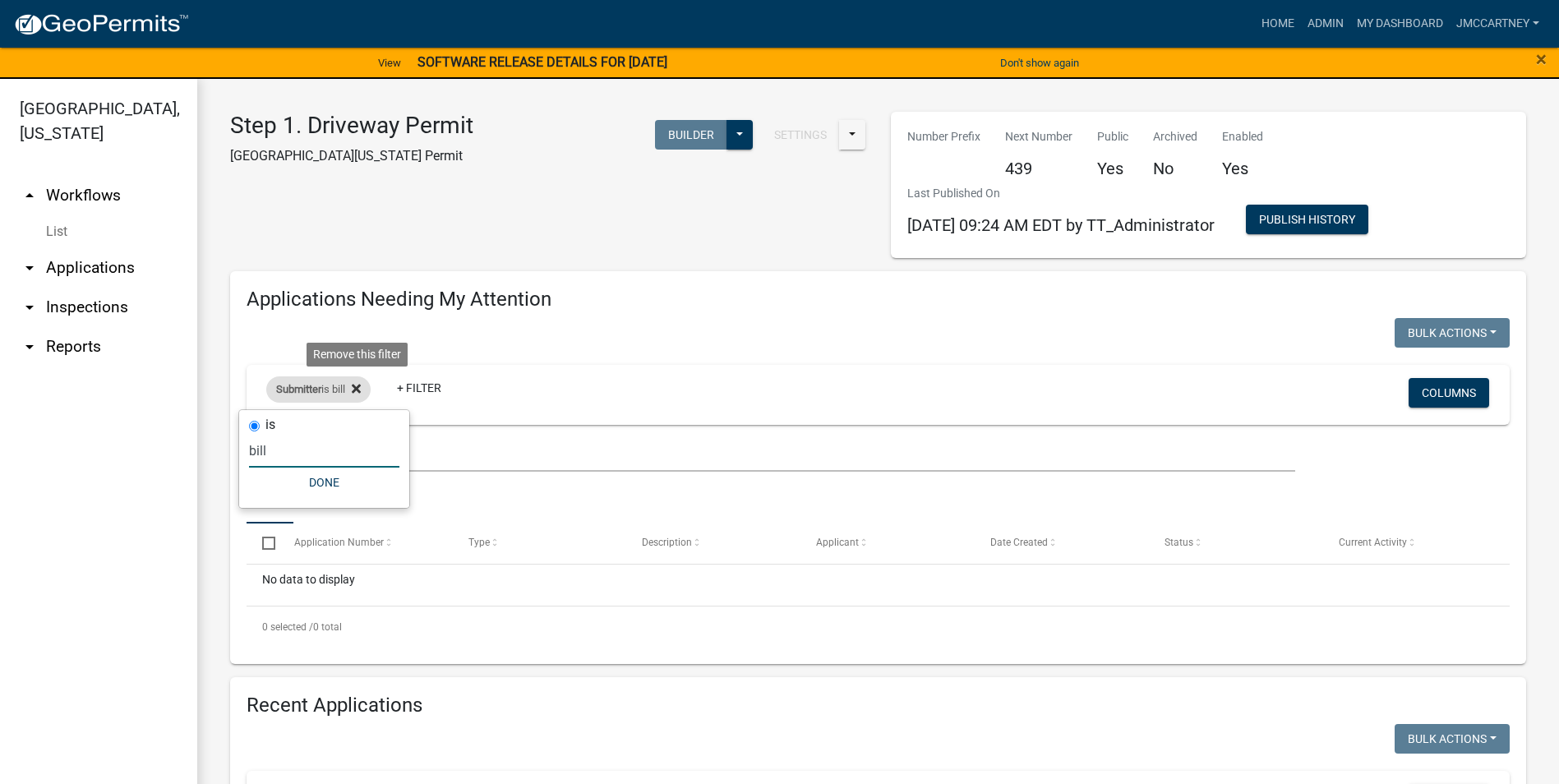
type input "bill"
click at [361, 379] on fa-icon at bounding box center [353, 390] width 16 height 26
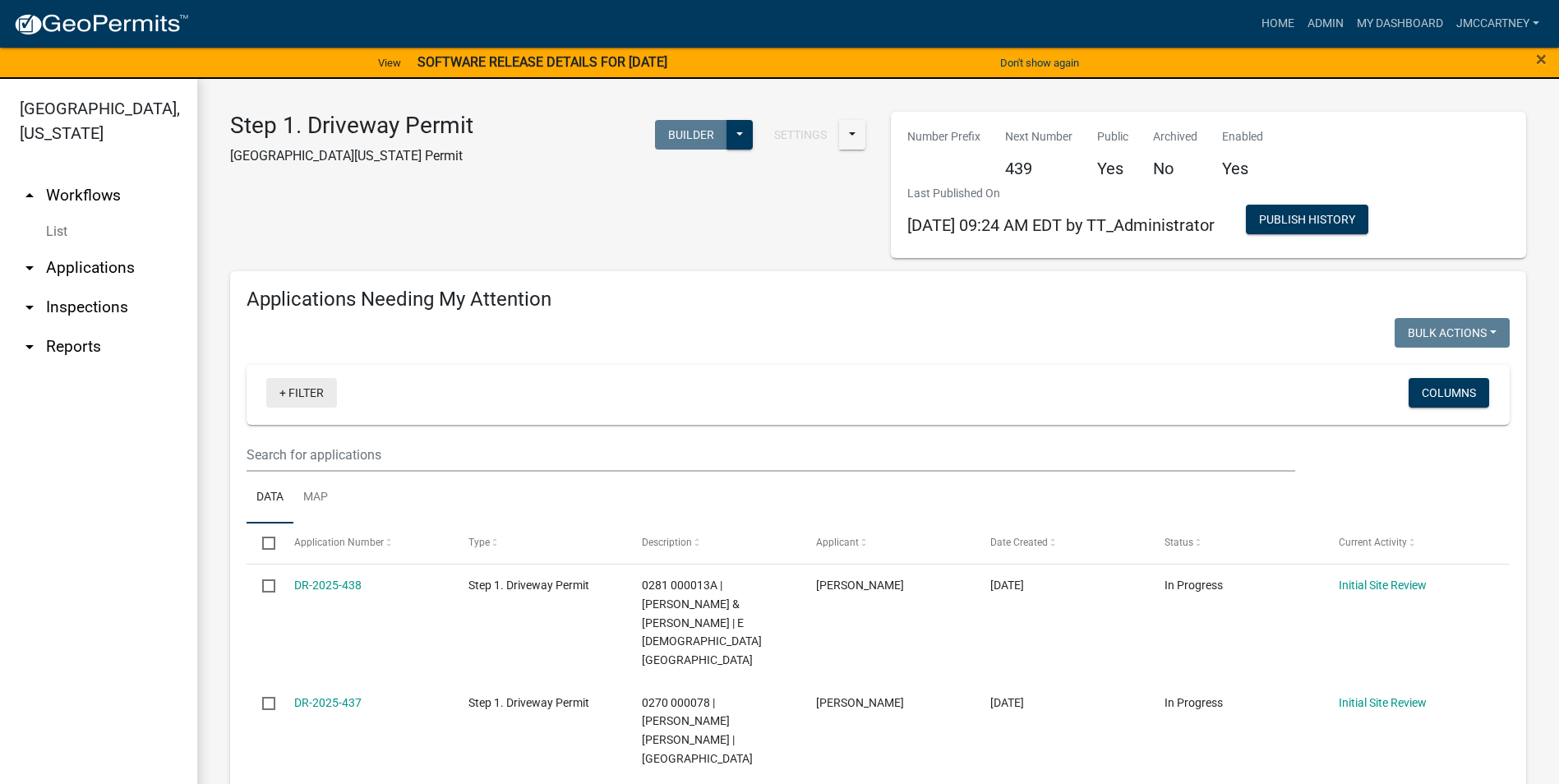
click at [302, 397] on link "+ Filter" at bounding box center [302, 393] width 71 height 30
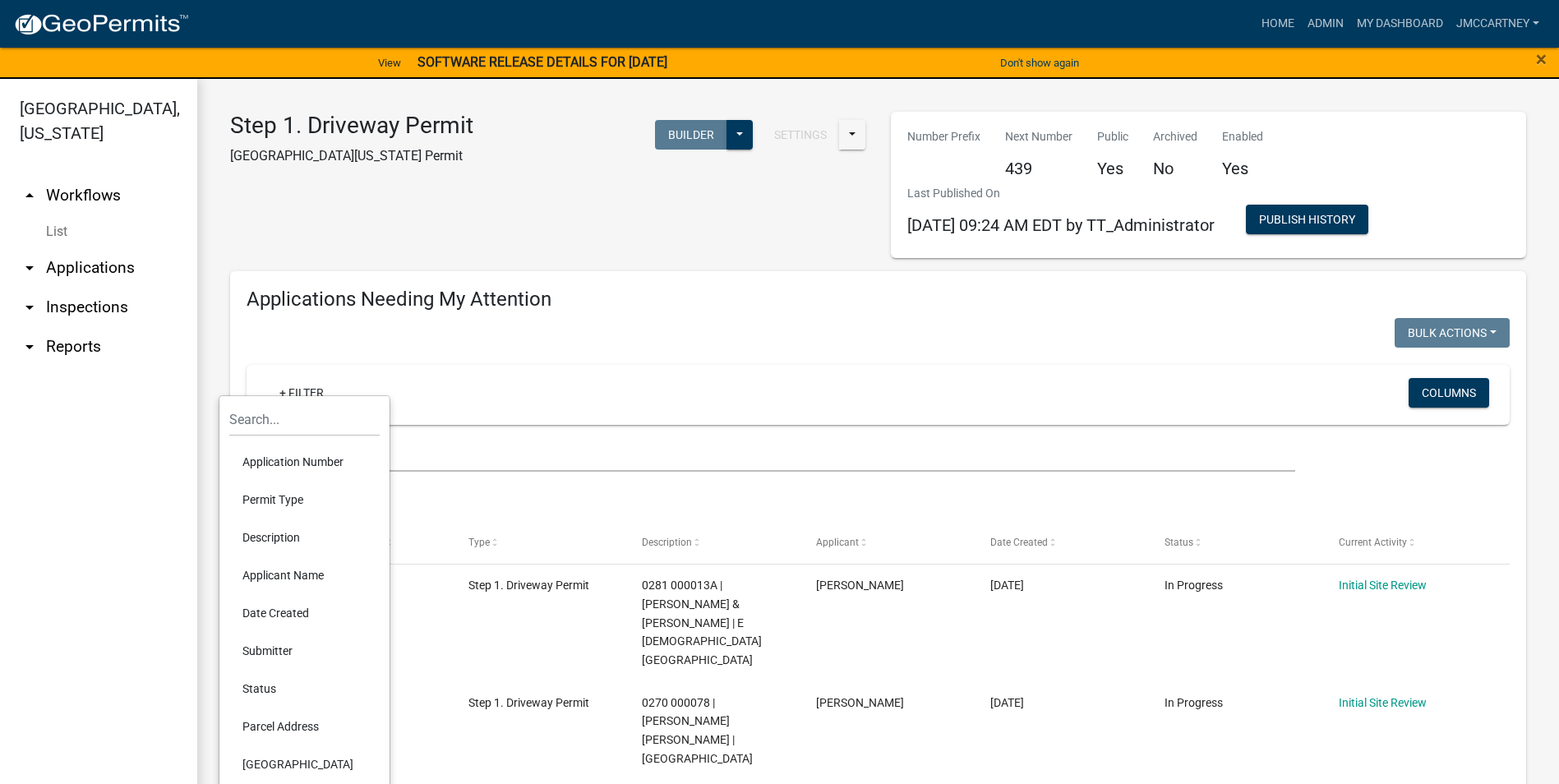
scroll to position [82, 0]
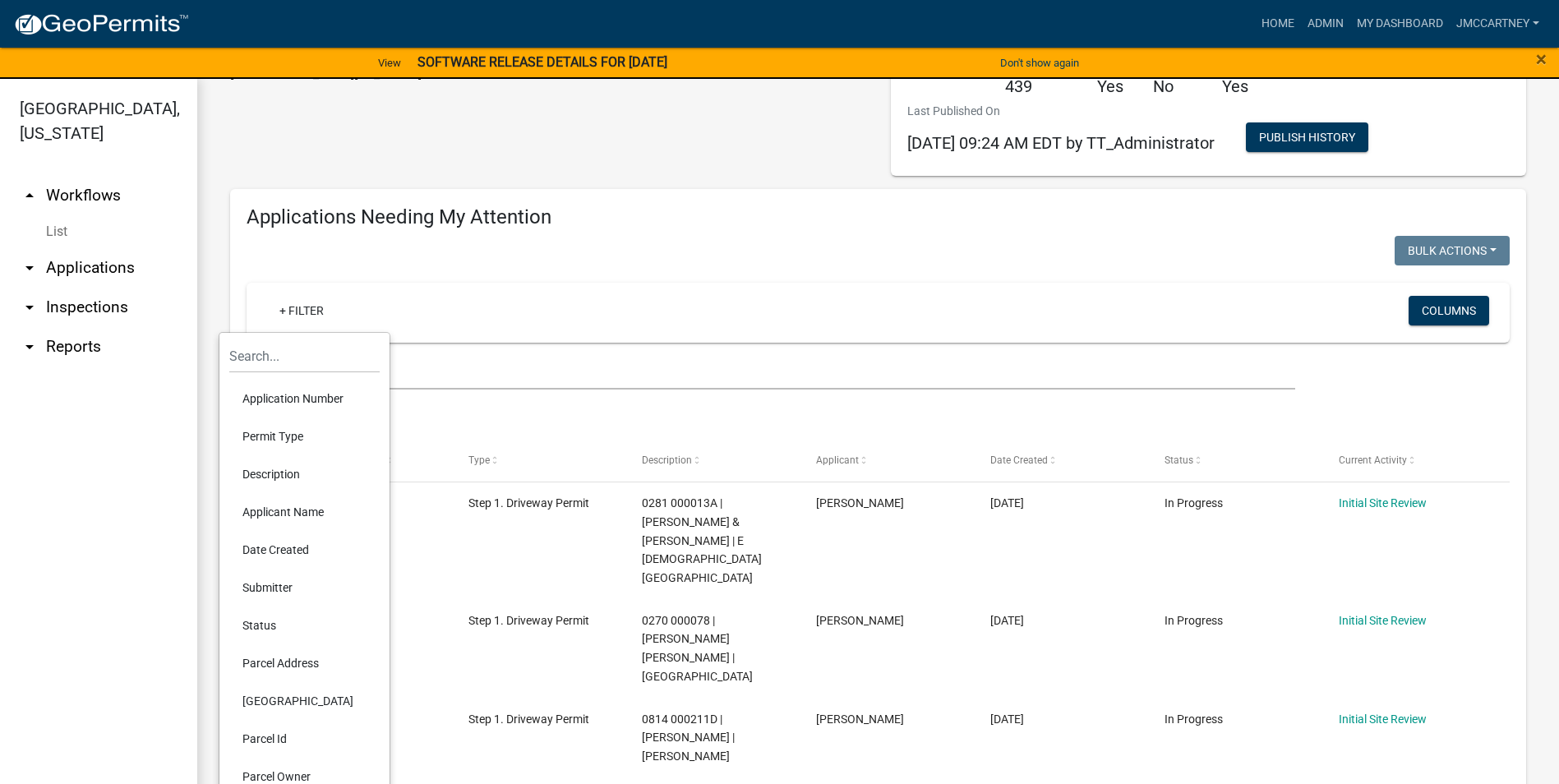
click at [281, 738] on li "Parcel Id" at bounding box center [305, 739] width 150 height 38
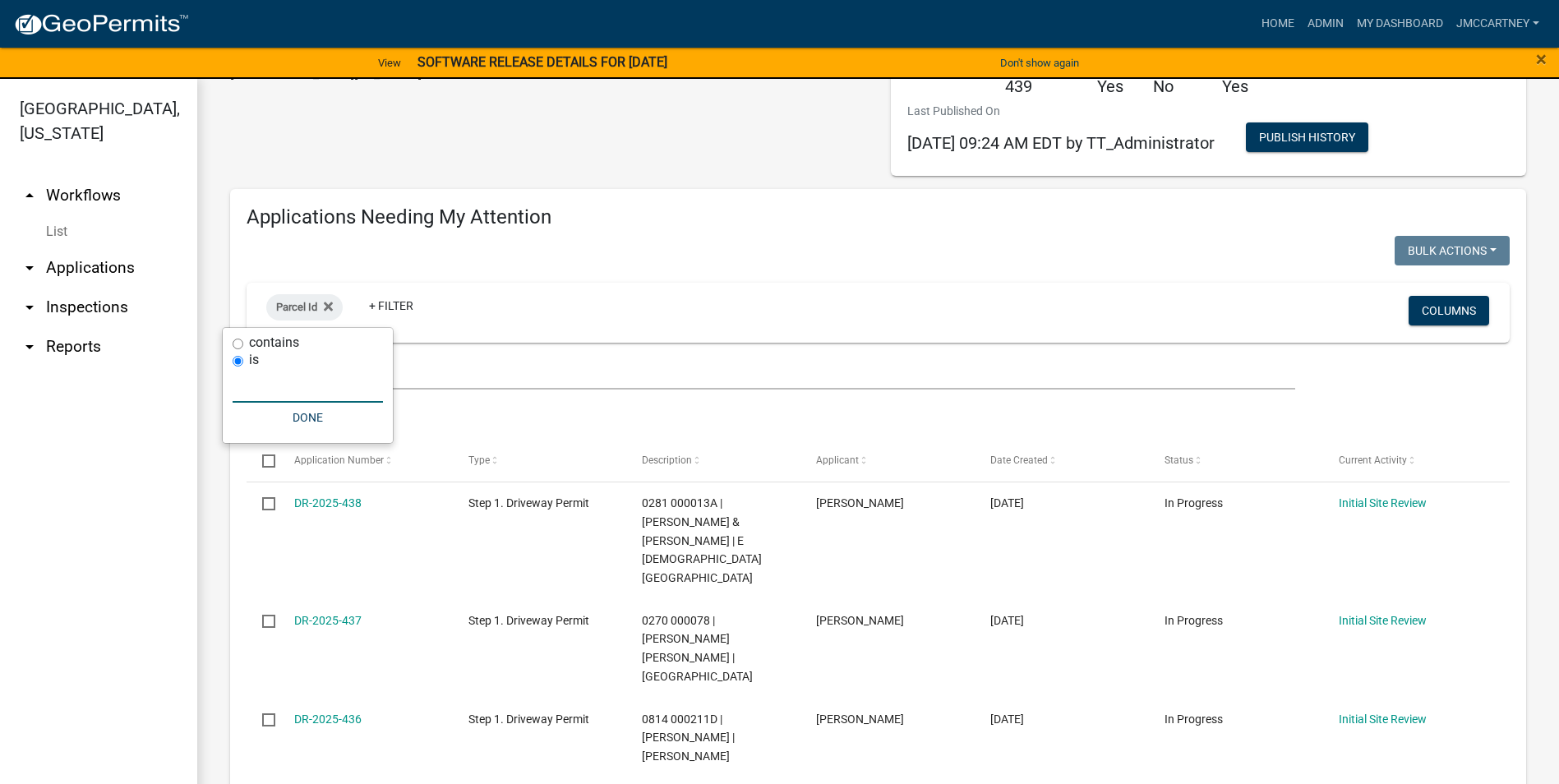
click at [261, 398] on input "text" at bounding box center [307, 386] width 150 height 34
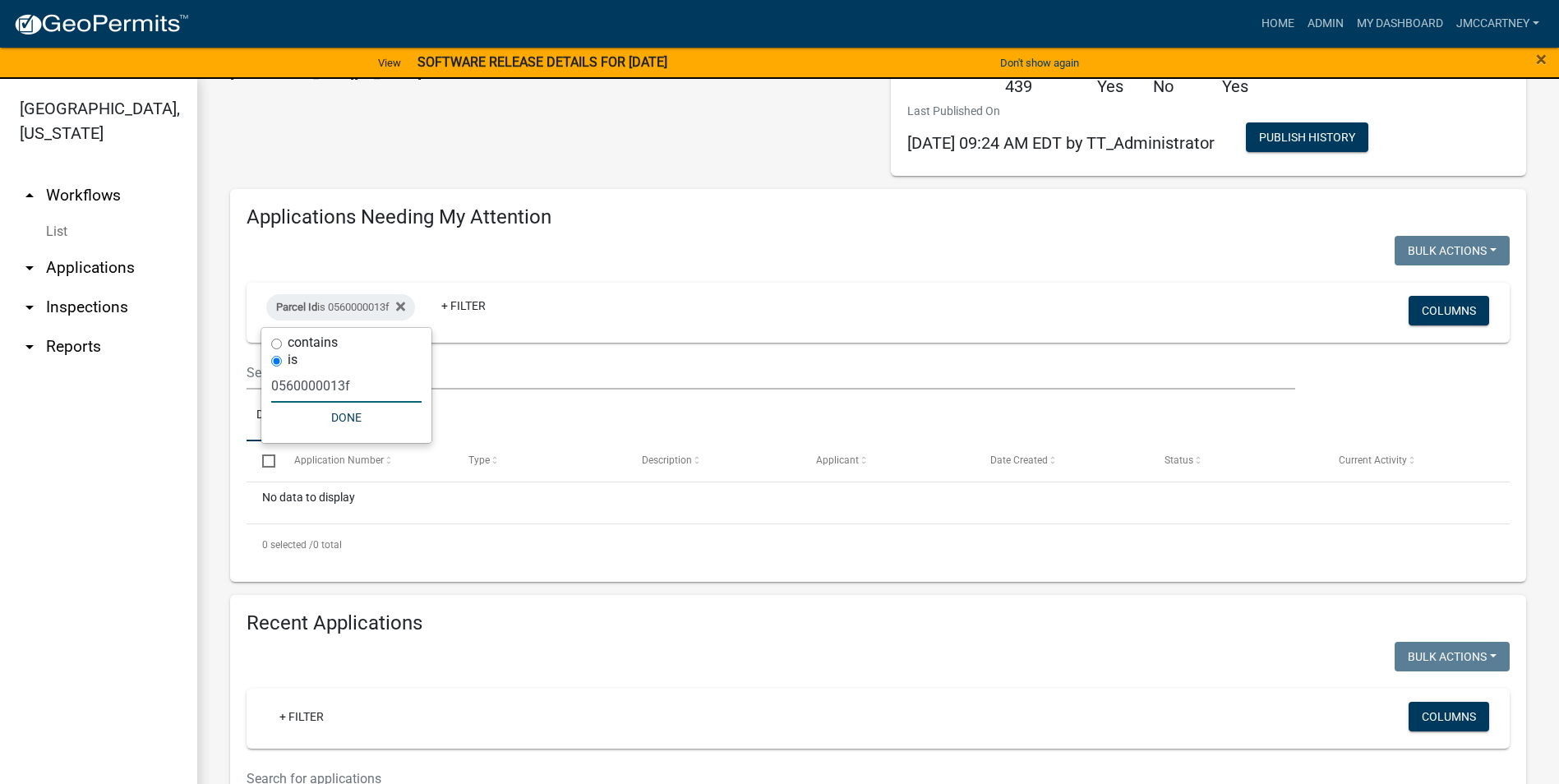
type input "0560000013f"
click at [358, 415] on button "Done" at bounding box center [346, 417] width 150 height 30
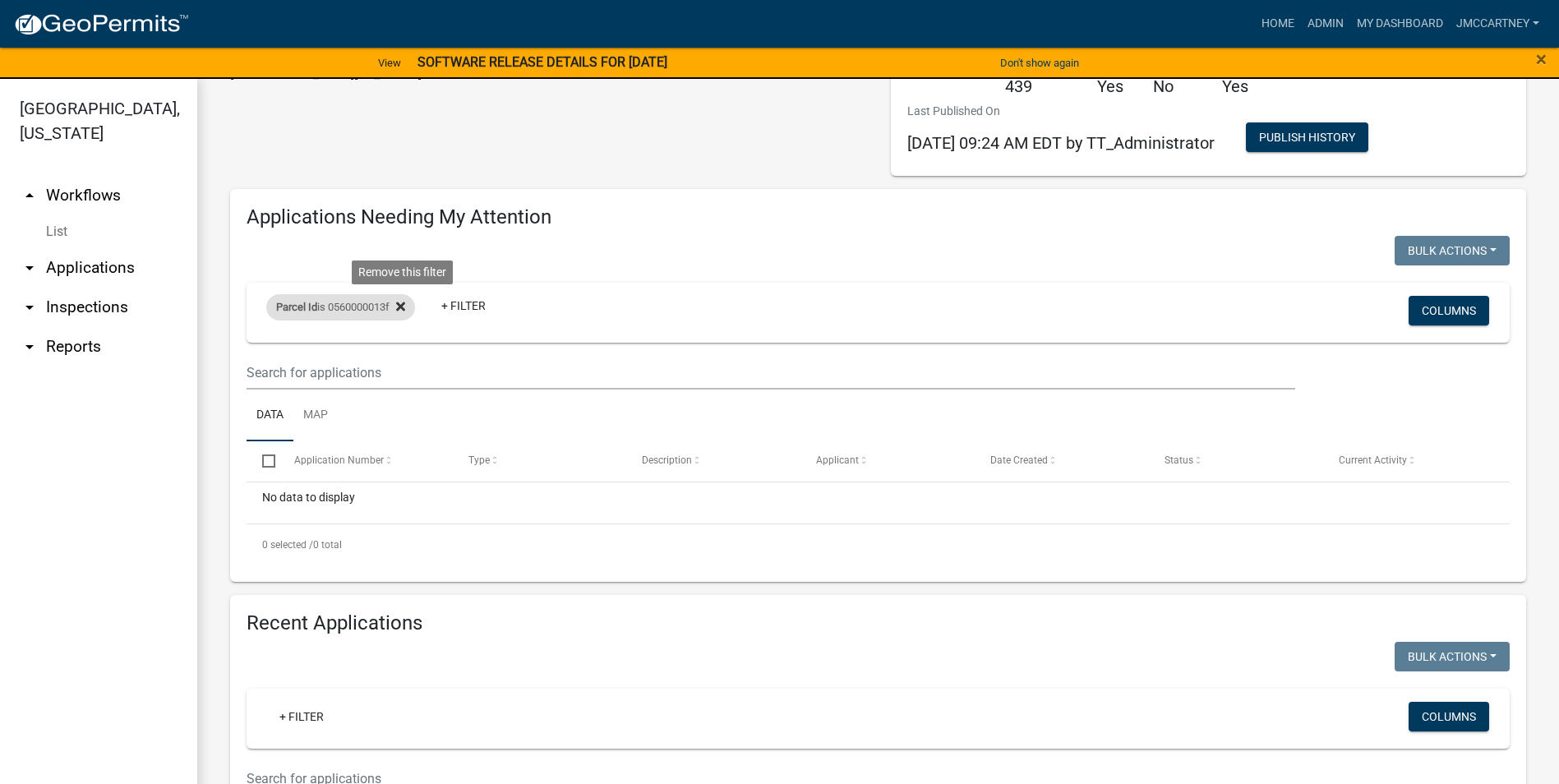
click at [401, 306] on icon at bounding box center [400, 306] width 9 height 13
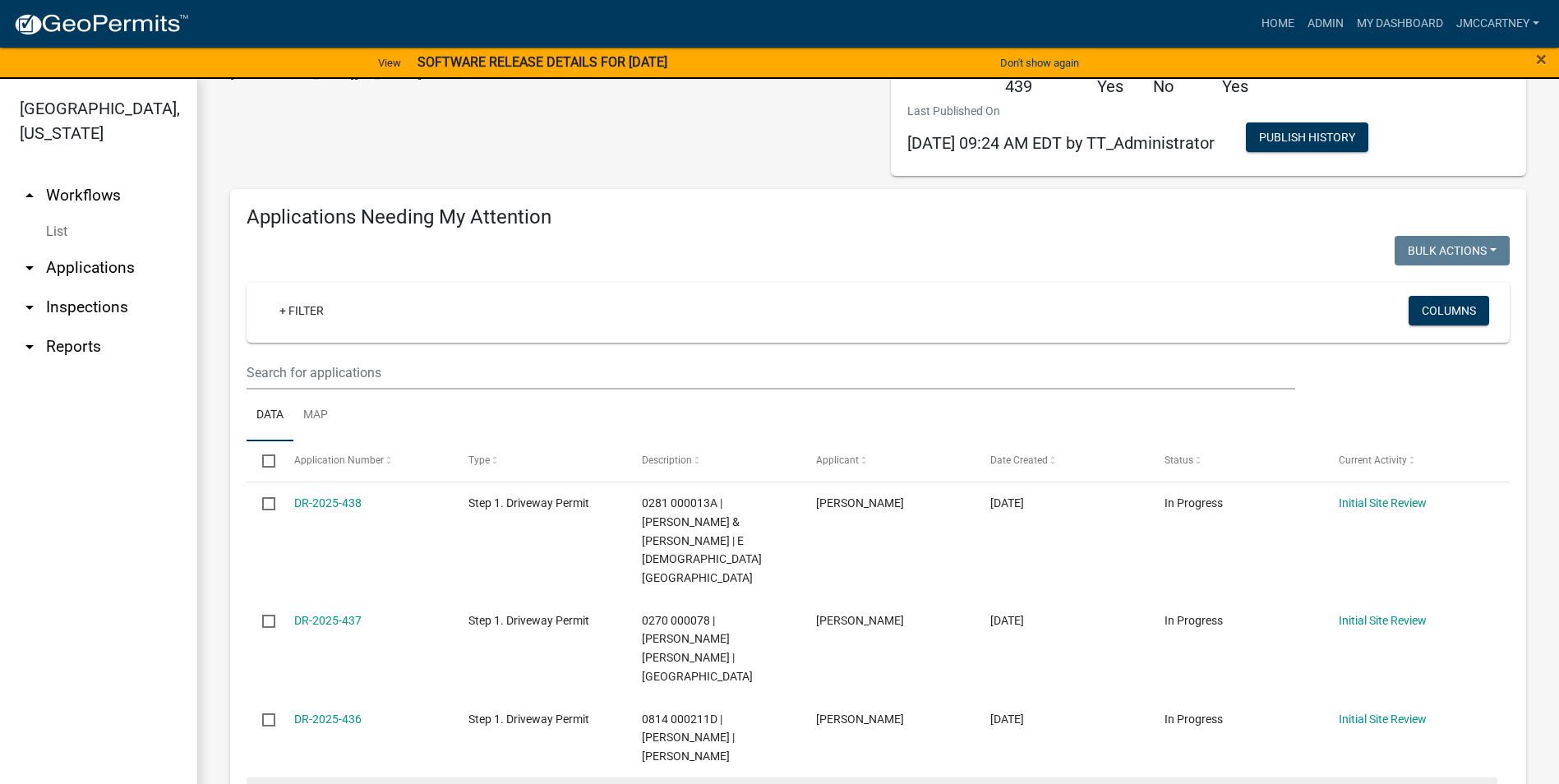
scroll to position [0, 0]
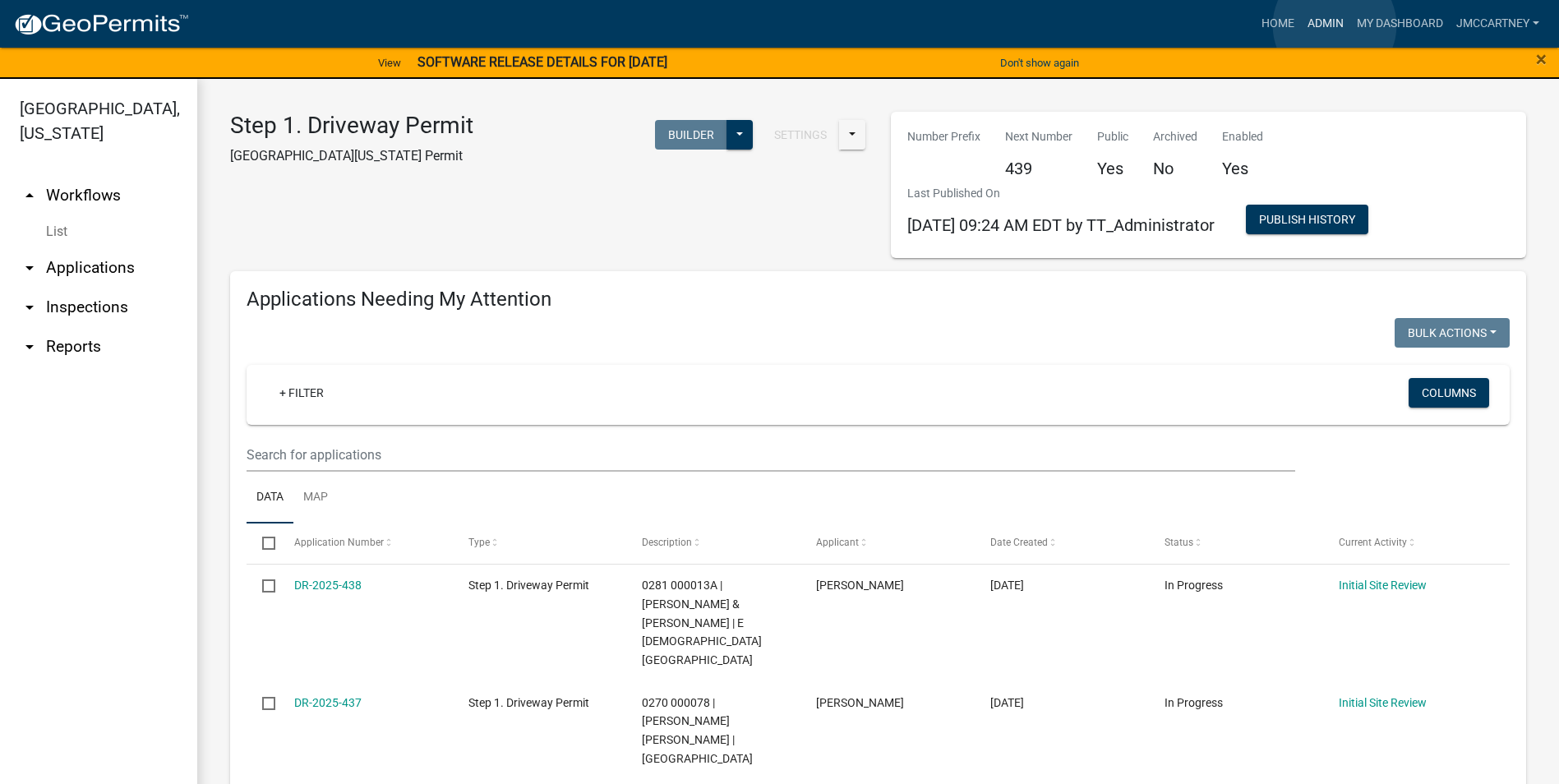
click at [1334, 25] on link "Admin" at bounding box center [1326, 24] width 50 height 31
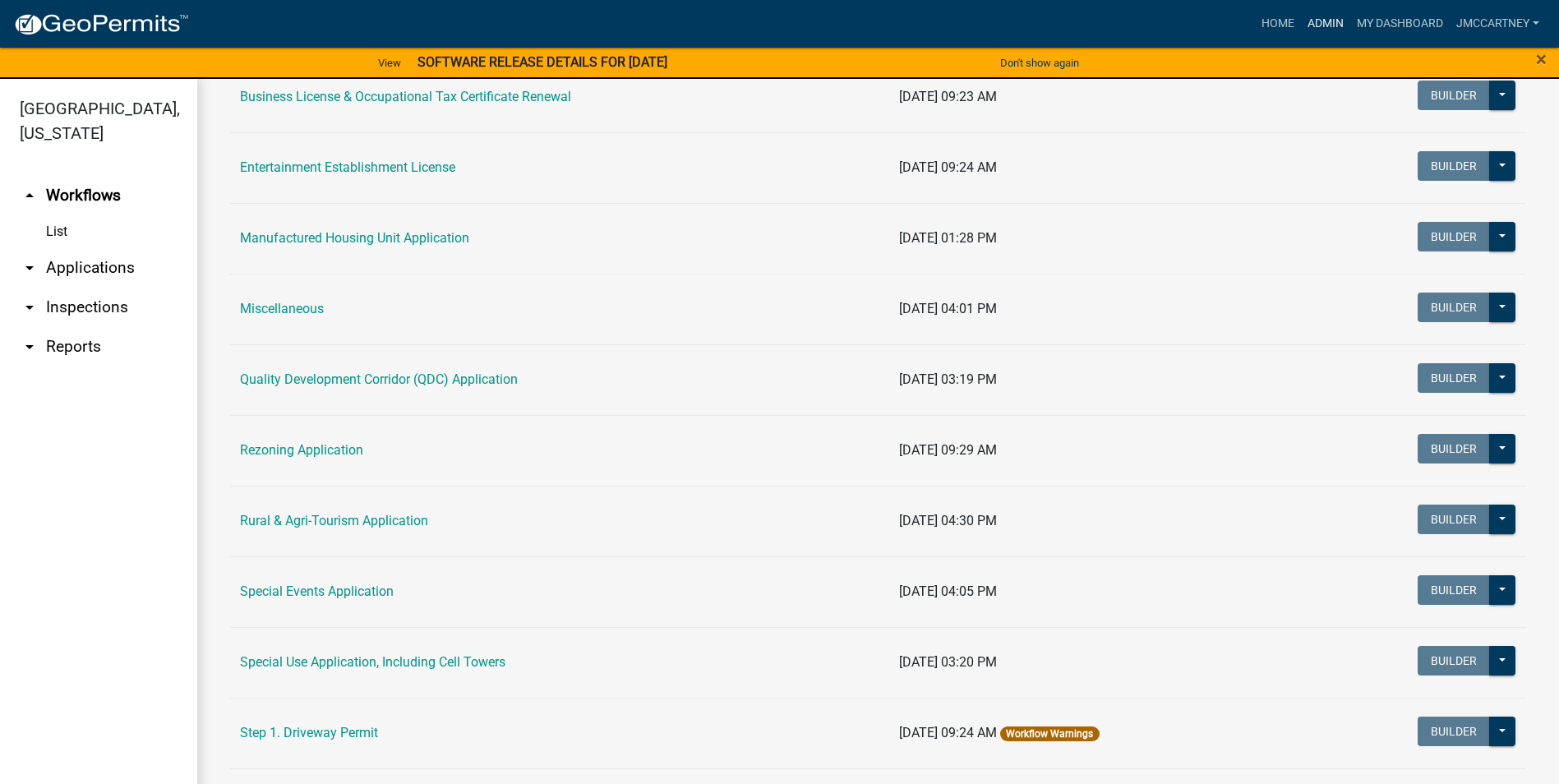
scroll to position [411, 0]
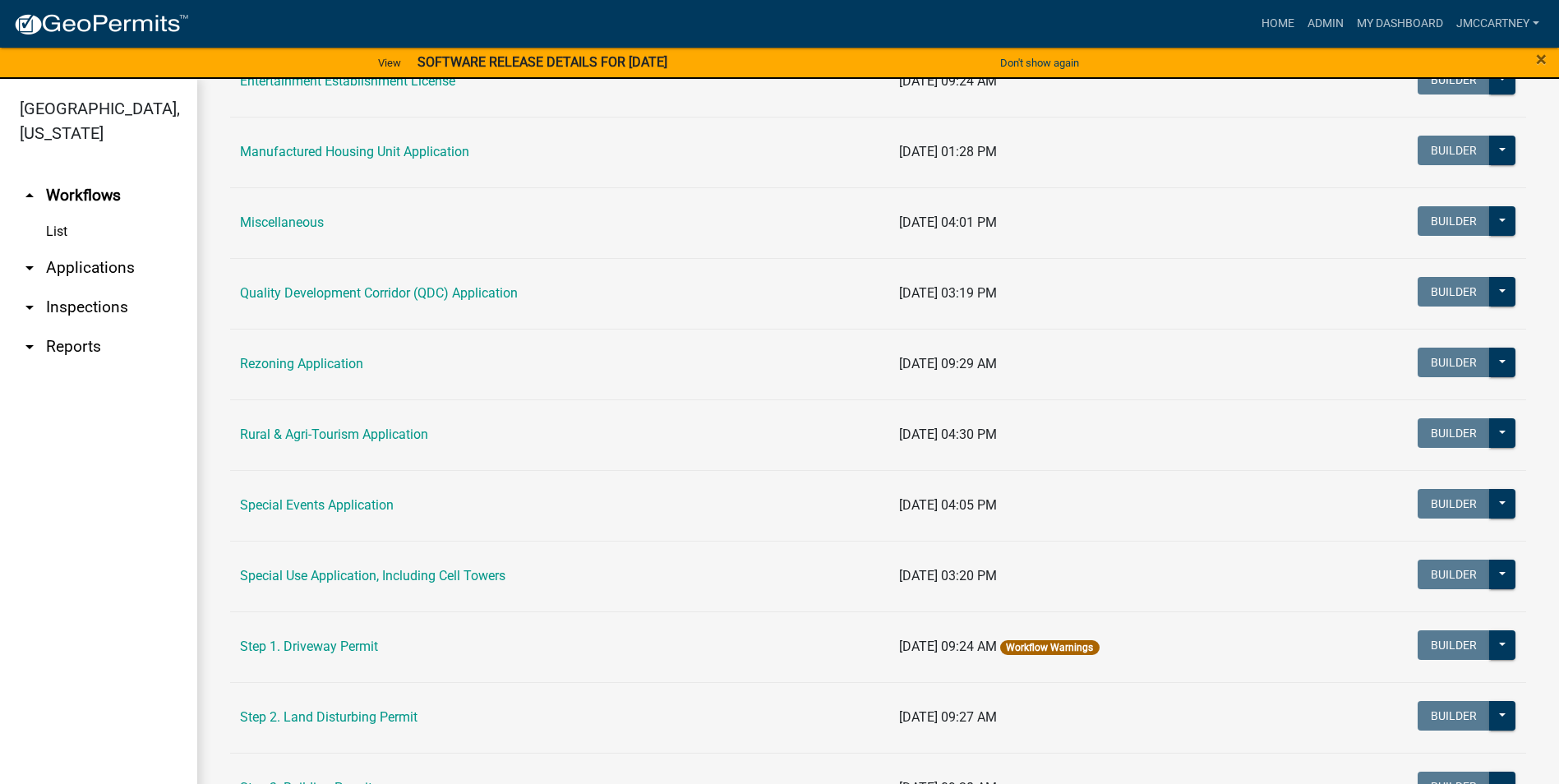
click at [320, 720] on link "Step 2. Land Disturbing Permit" at bounding box center [328, 716] width 178 height 16
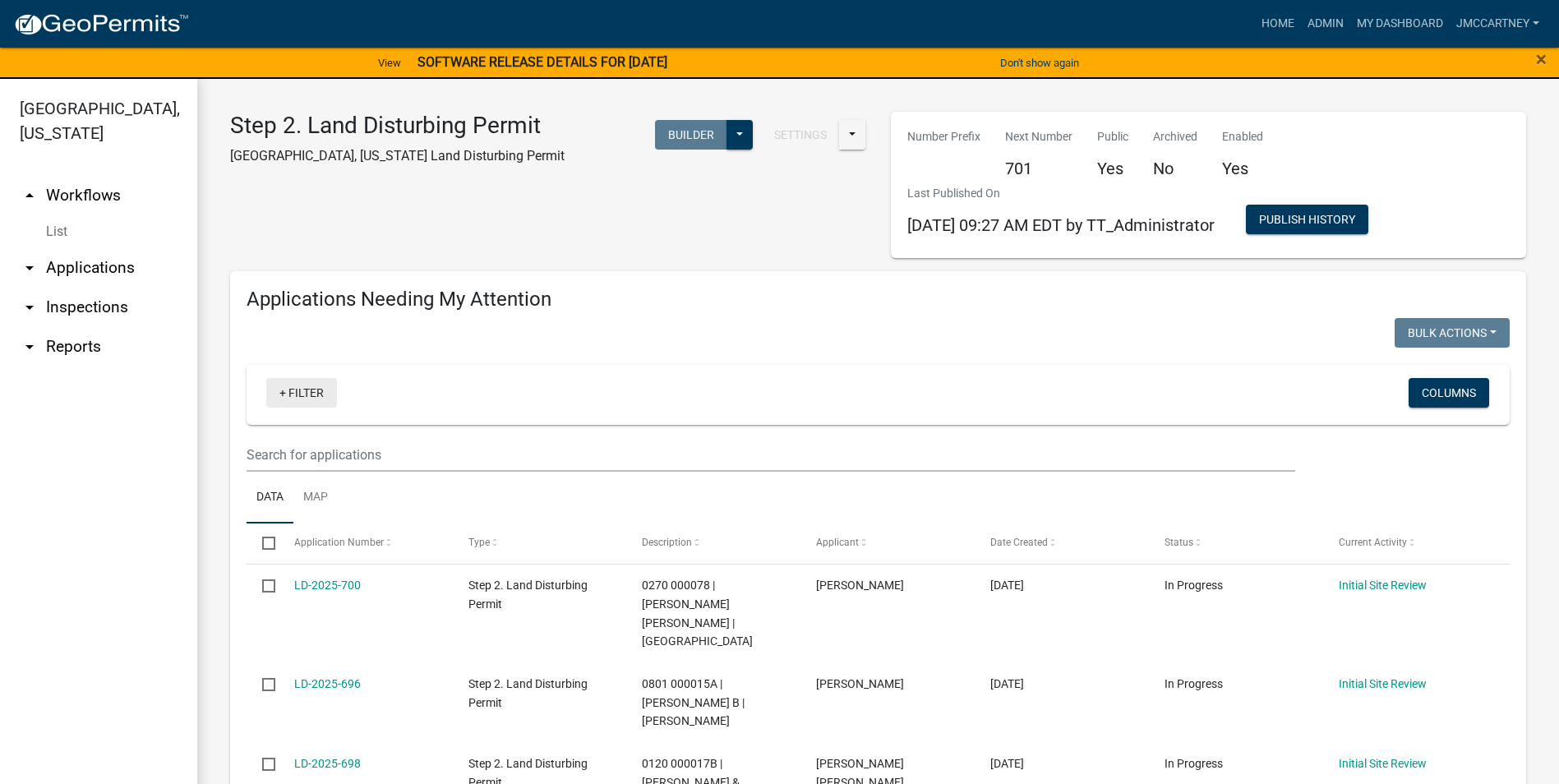
click at [301, 387] on link "+ Filter" at bounding box center [302, 393] width 71 height 30
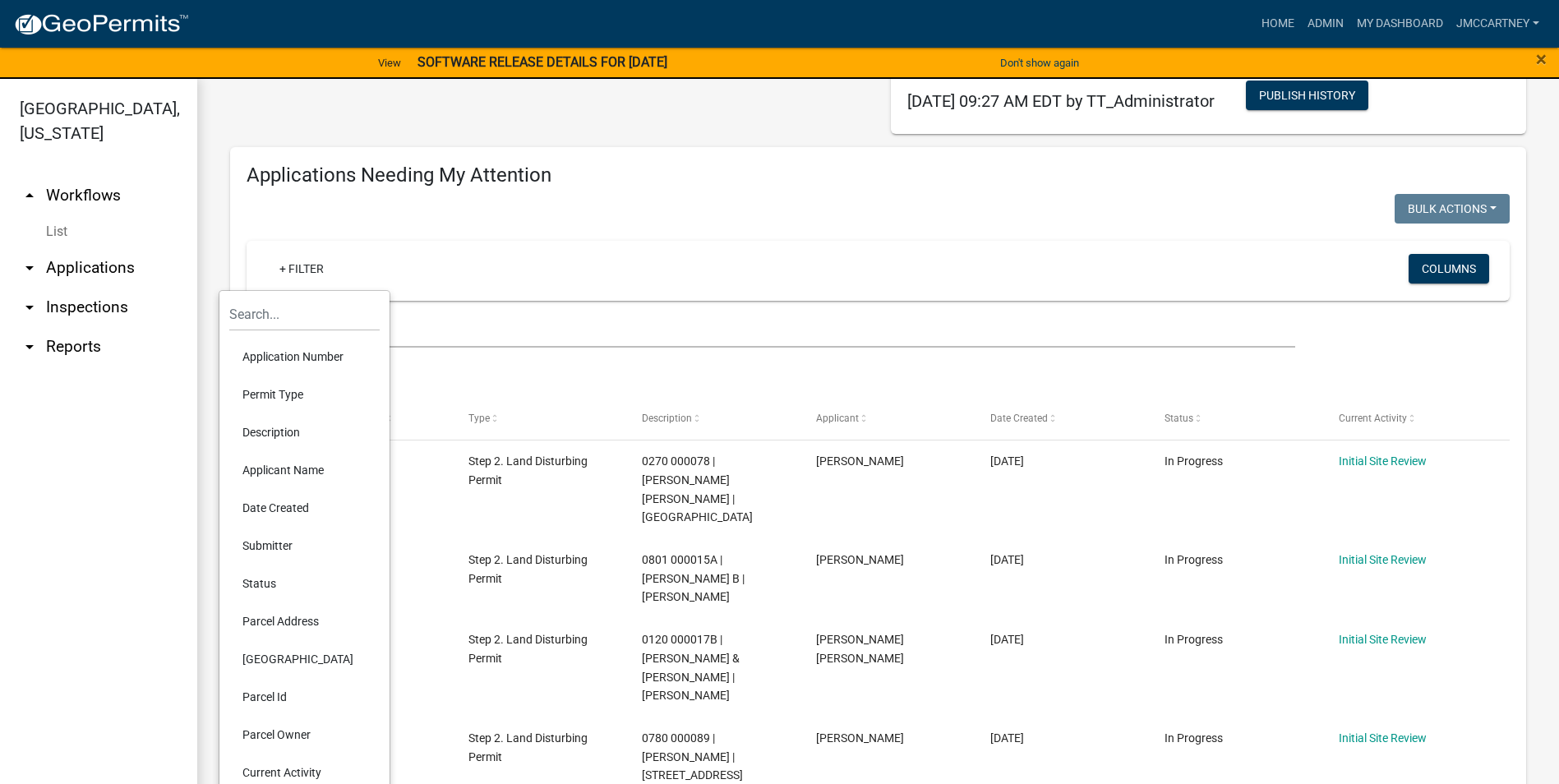
scroll to position [246, 0]
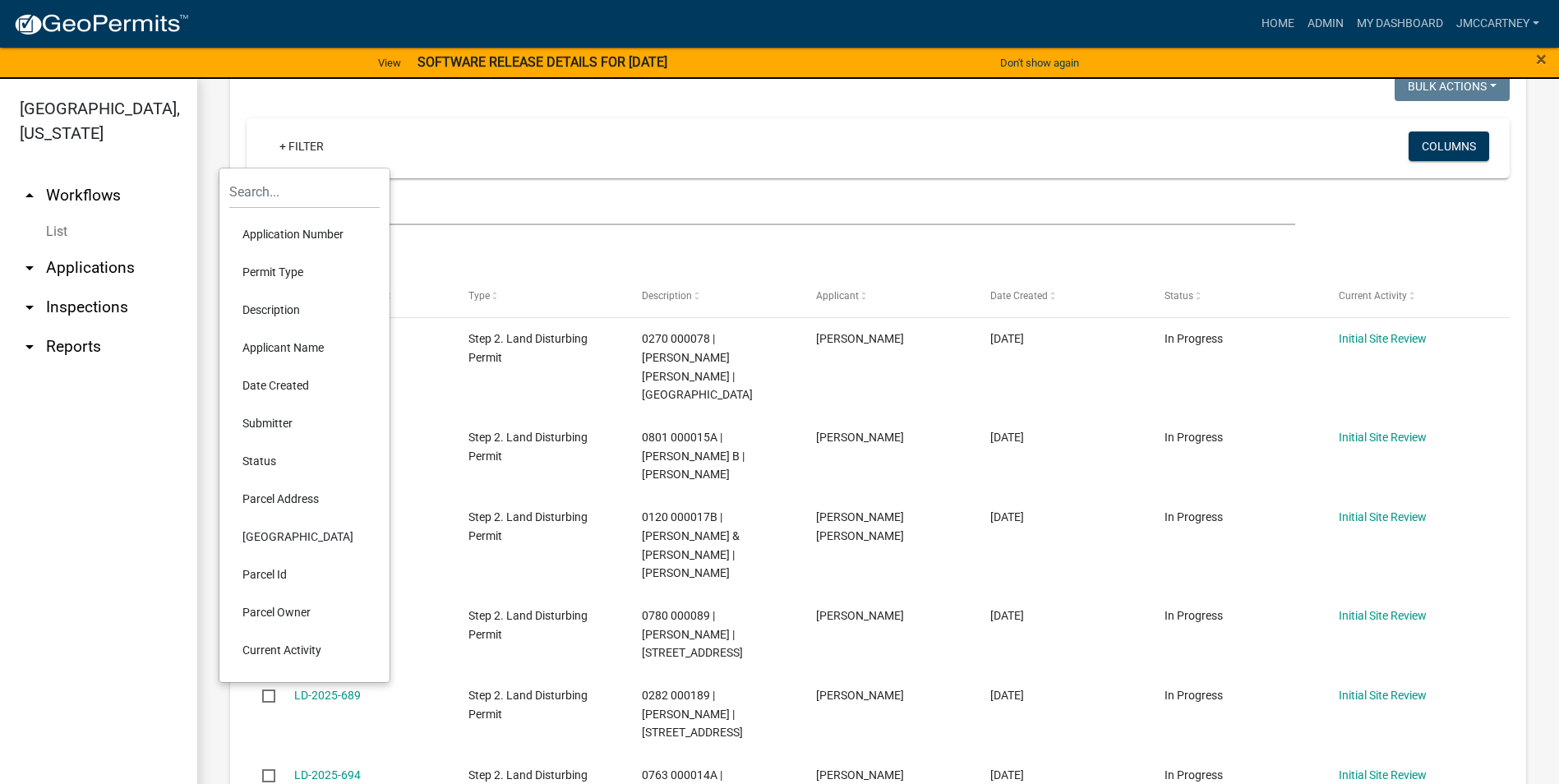
click at [301, 495] on li "Parcel Address" at bounding box center [305, 499] width 150 height 38
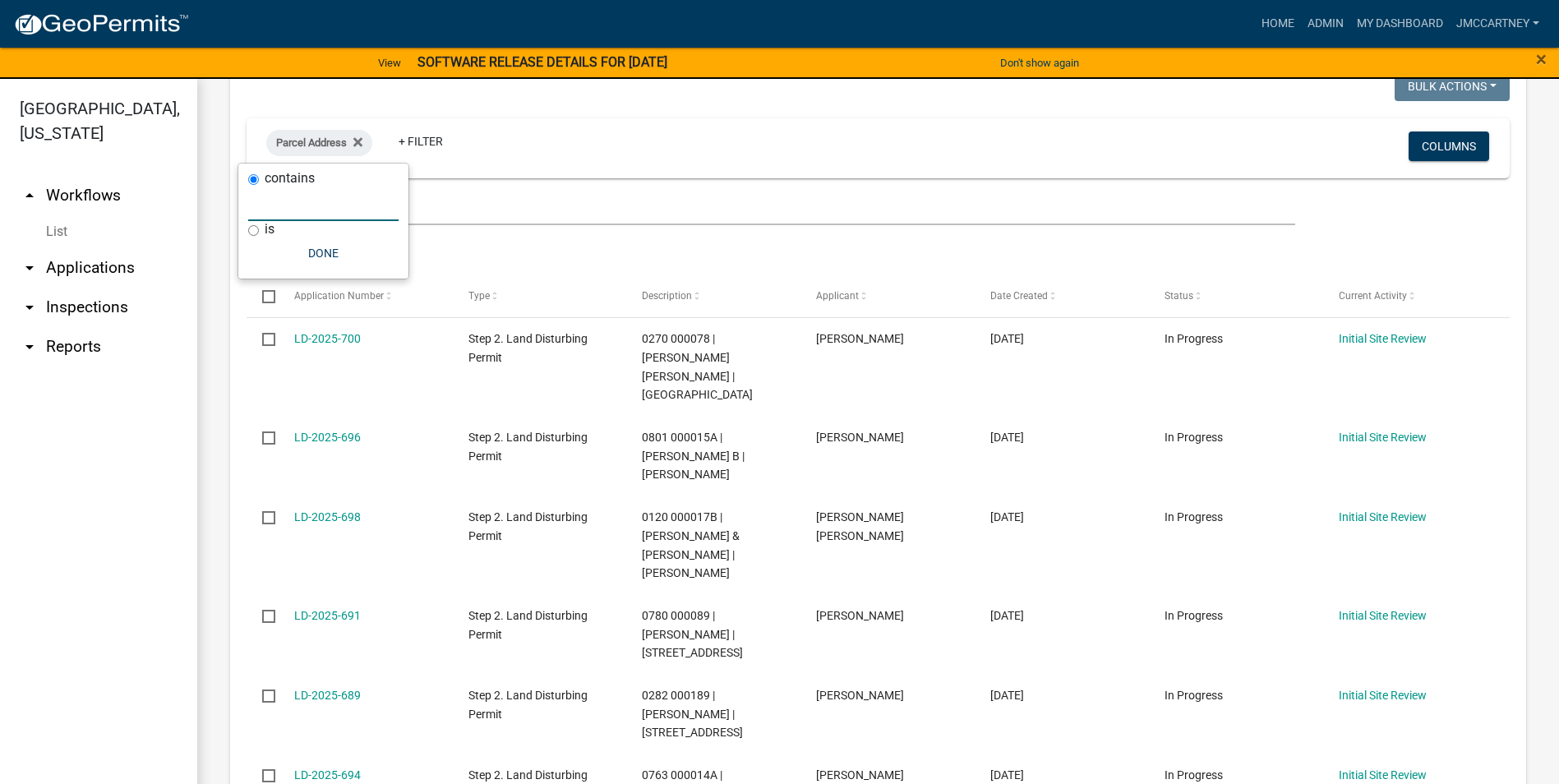
click at [300, 207] on input "text" at bounding box center [323, 204] width 150 height 34
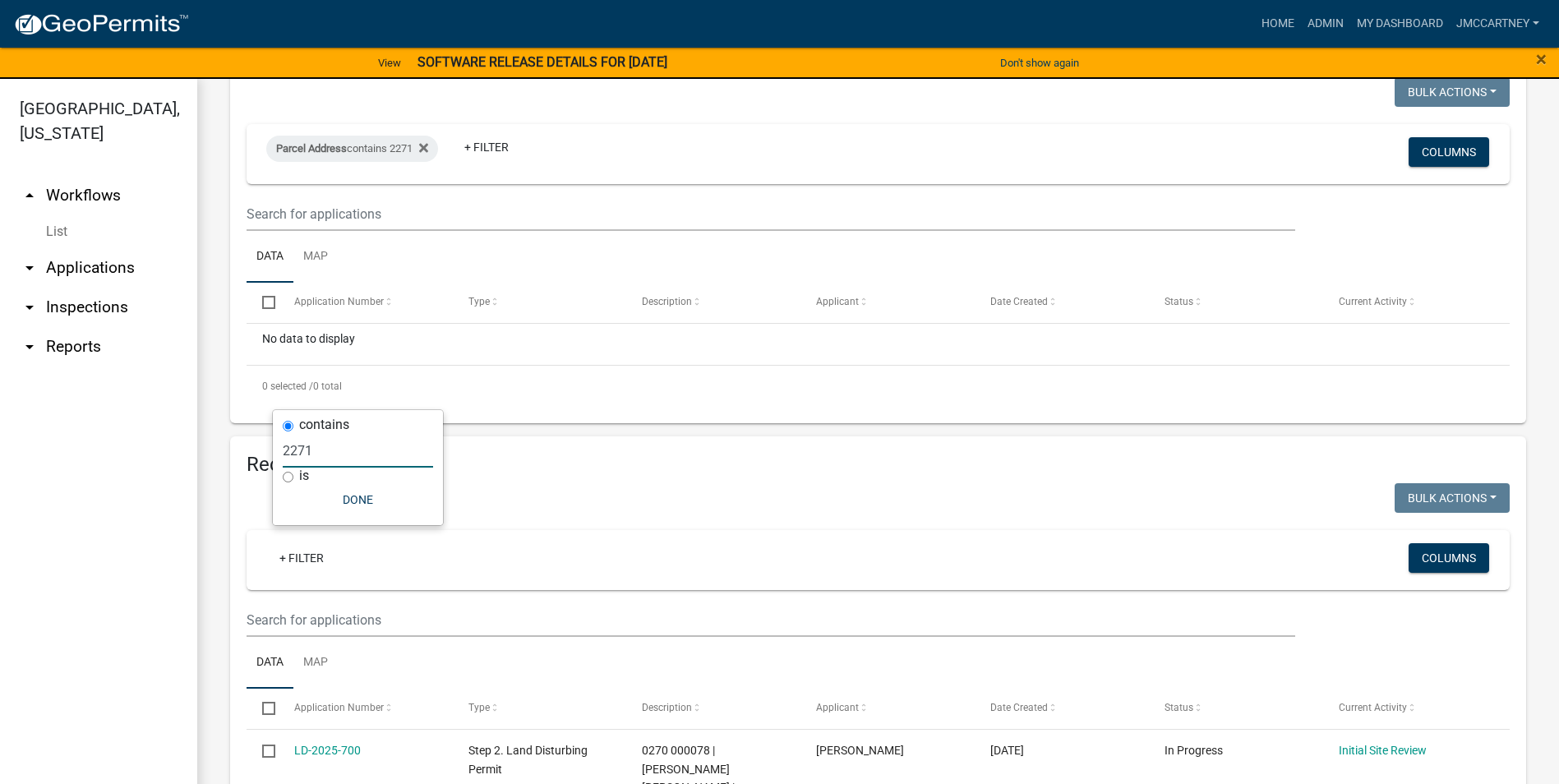
scroll to position [0, 0]
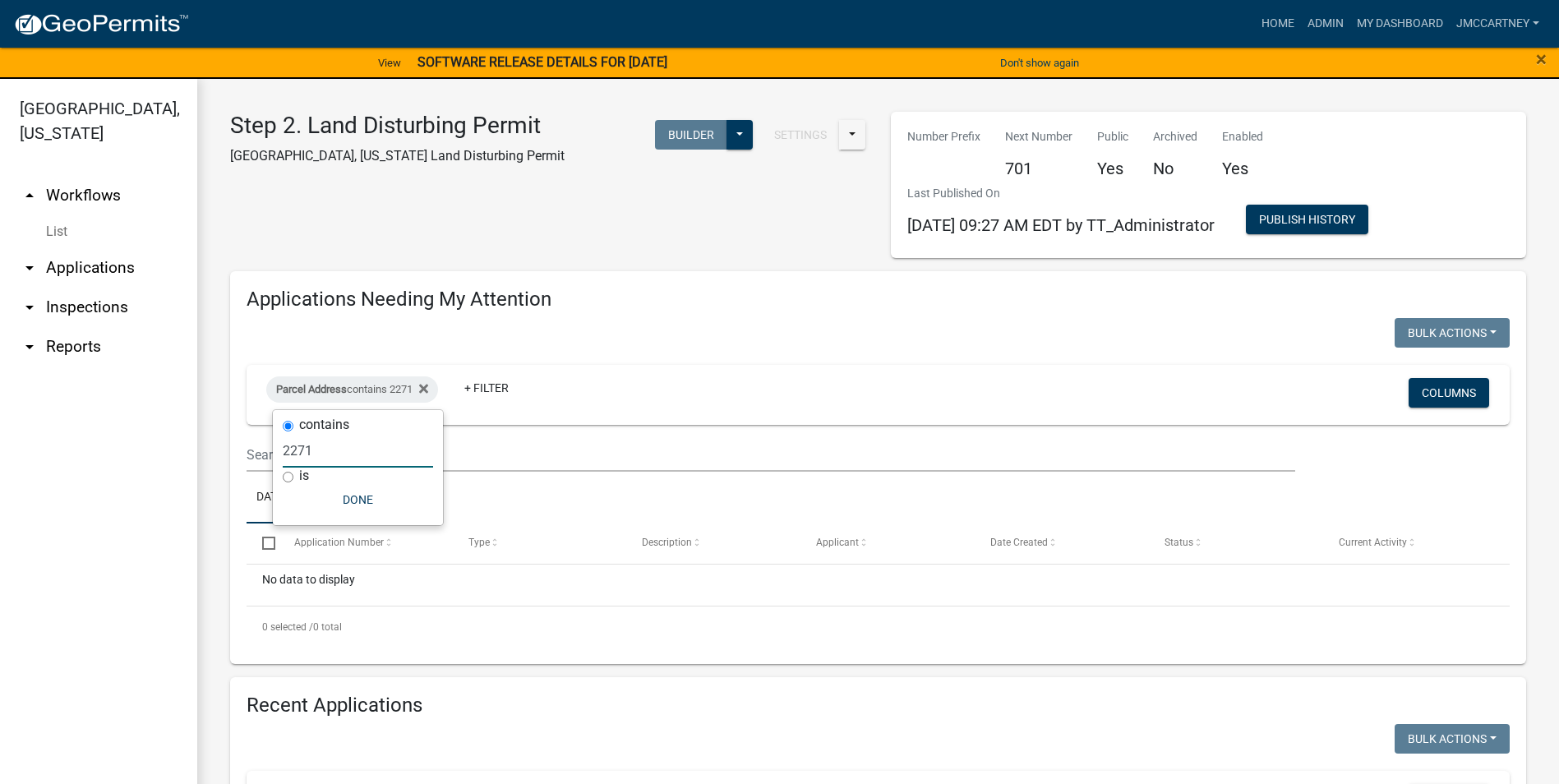
type input "2271"
click at [74, 248] on link "arrow_drop_down Applications" at bounding box center [98, 268] width 197 height 40
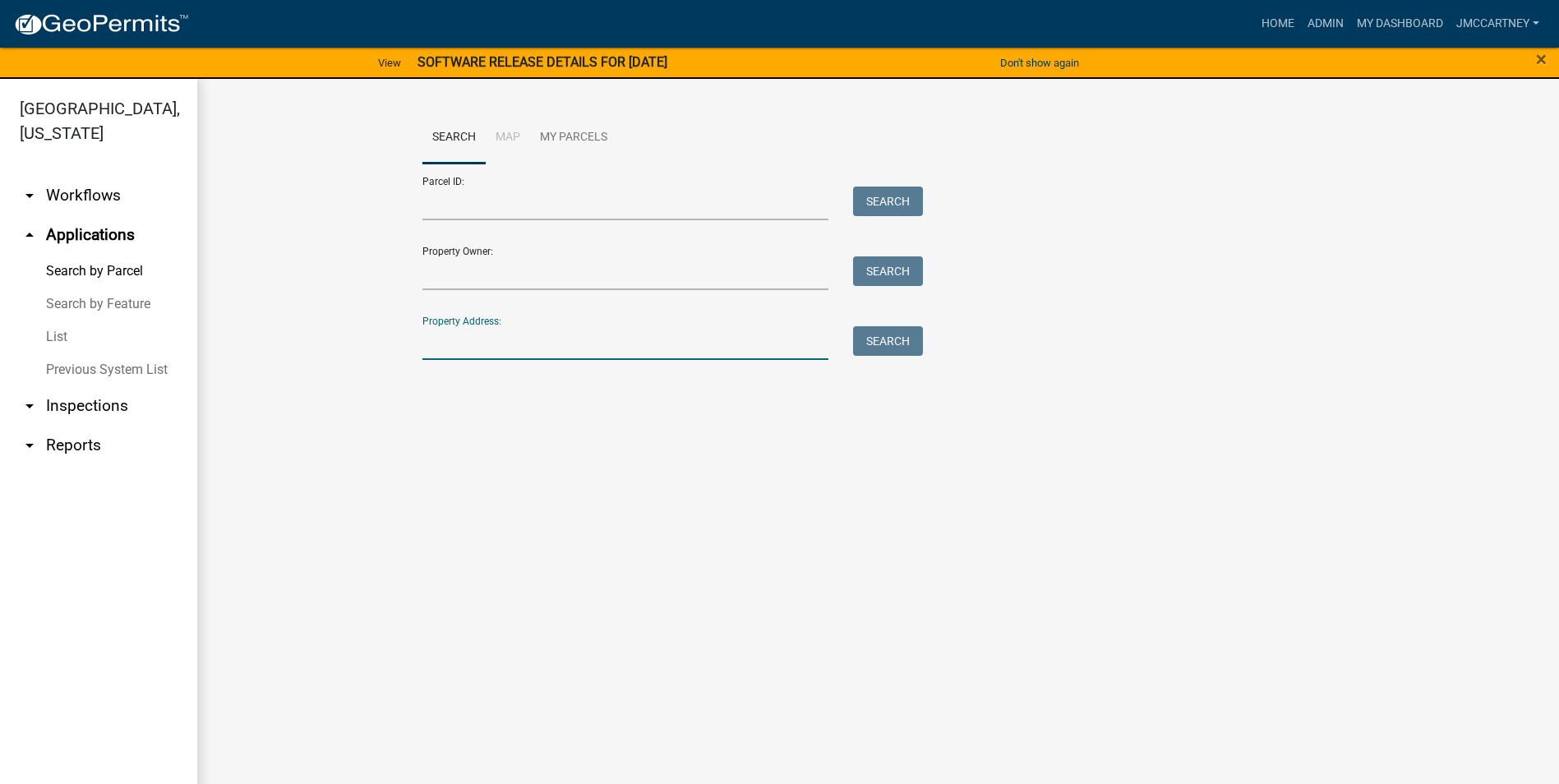
click at [480, 337] on input "Property Address:" at bounding box center [625, 343] width 406 height 34
click at [442, 251] on div "Property Owner: Search" at bounding box center [668, 261] width 493 height 57
click at [453, 202] on input "Parcel ID:" at bounding box center [625, 203] width 406 height 34
click at [446, 210] on input "Parcel ID:" at bounding box center [625, 203] width 406 height 34
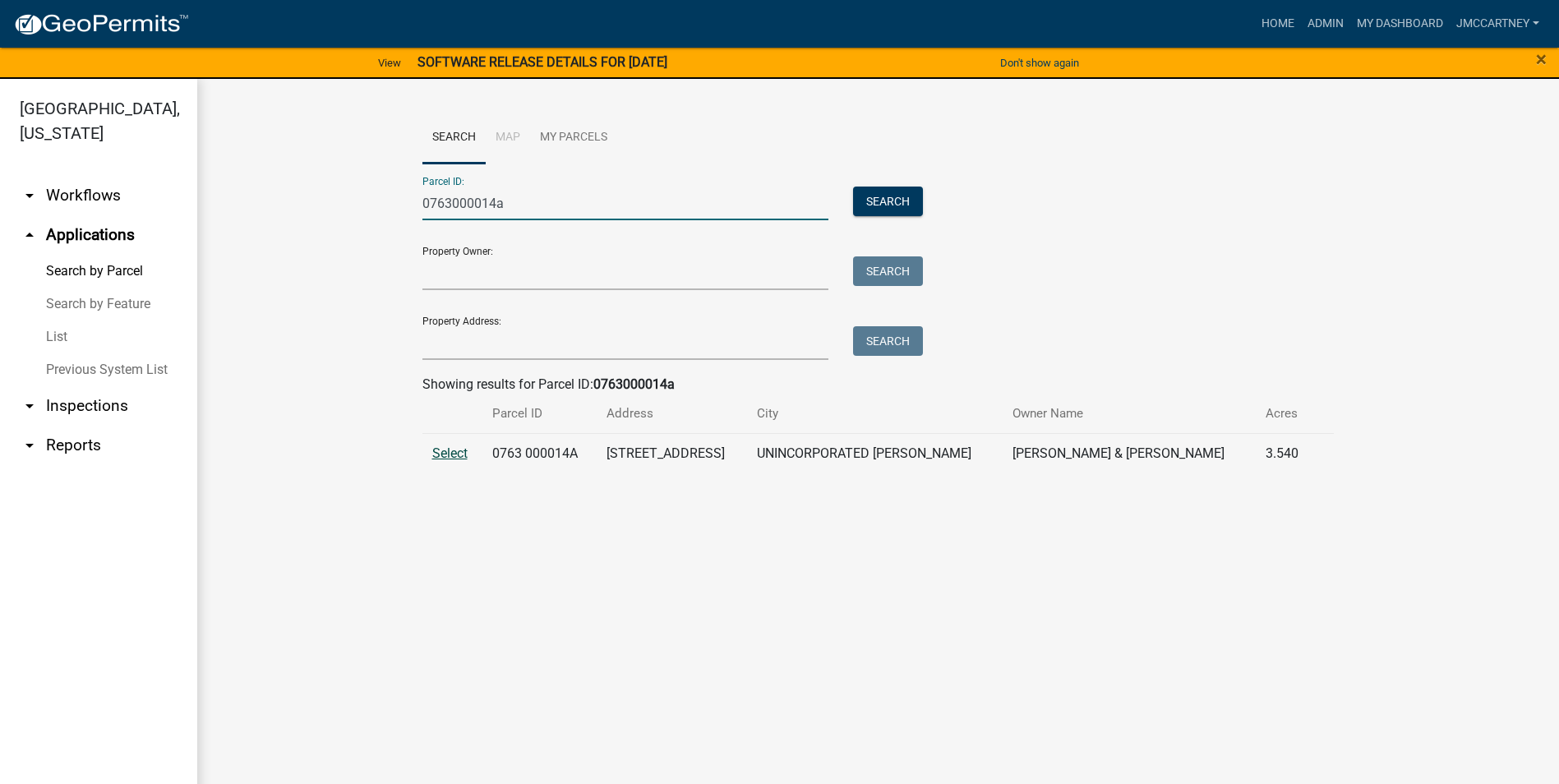
type input "0763000014a"
click at [436, 450] on span "Select" at bounding box center [449, 453] width 36 height 16
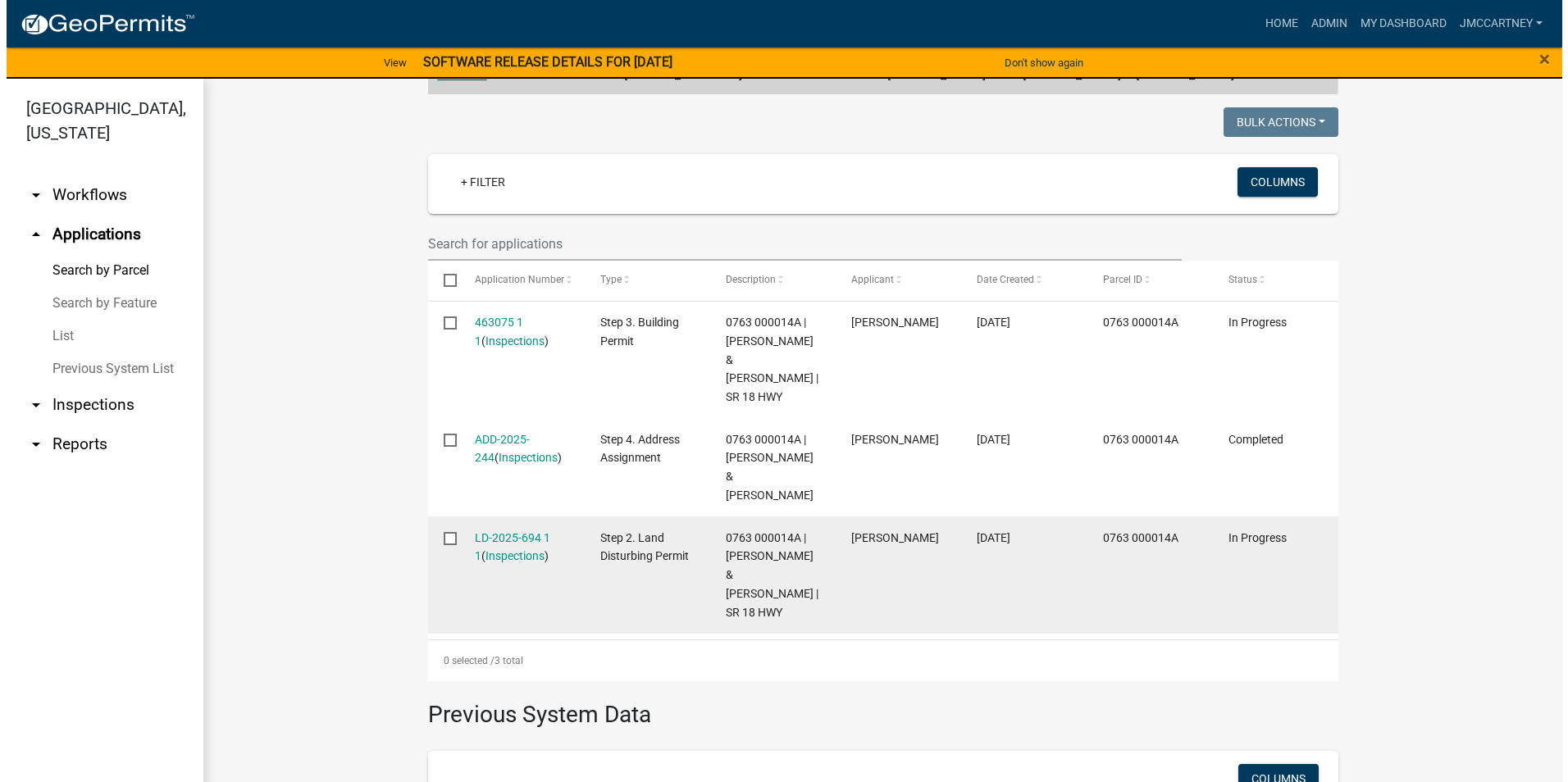
scroll to position [410, 0]
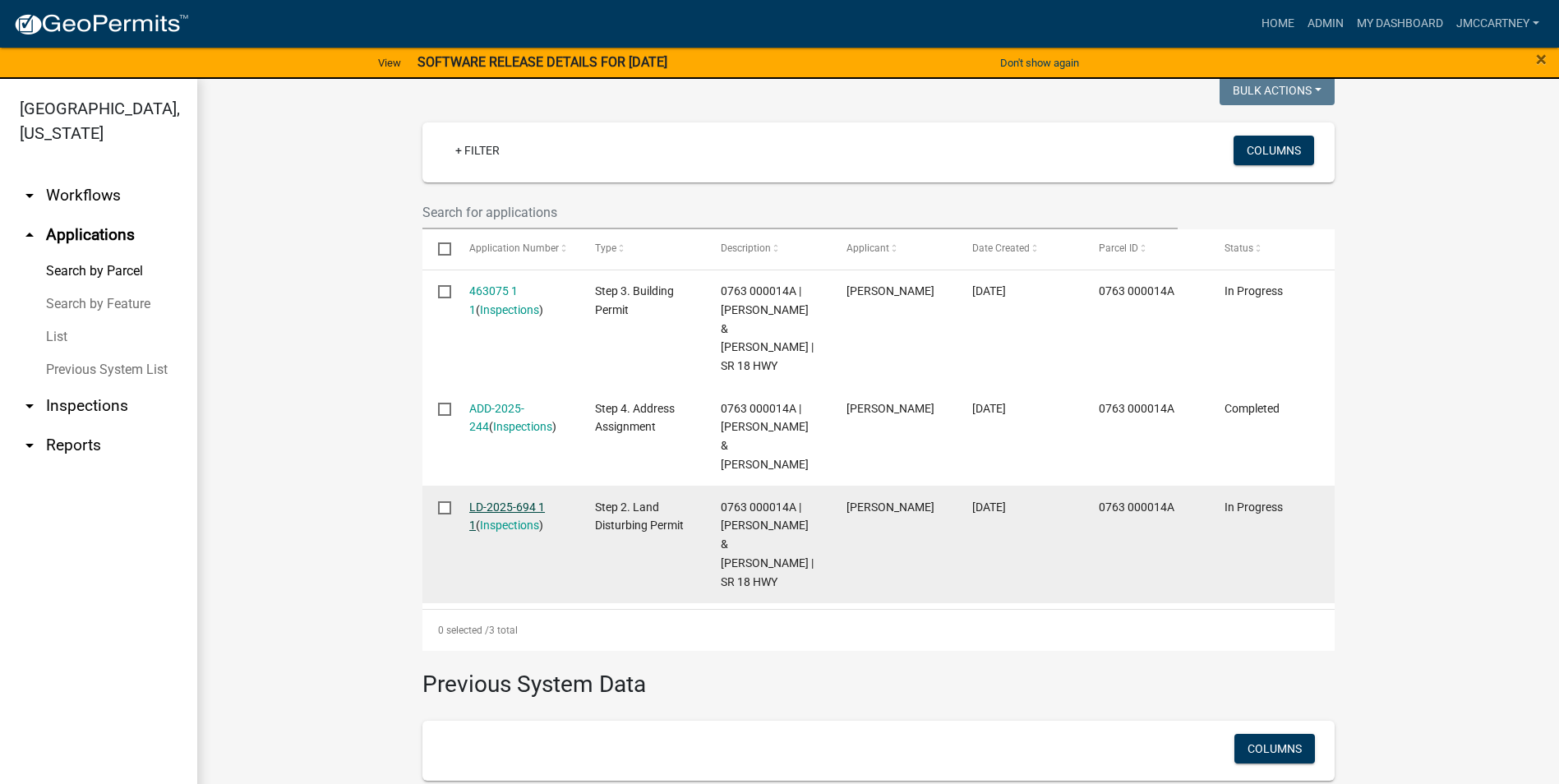
click at [498, 507] on link "LD-2025-694 1 1" at bounding box center [507, 516] width 76 height 32
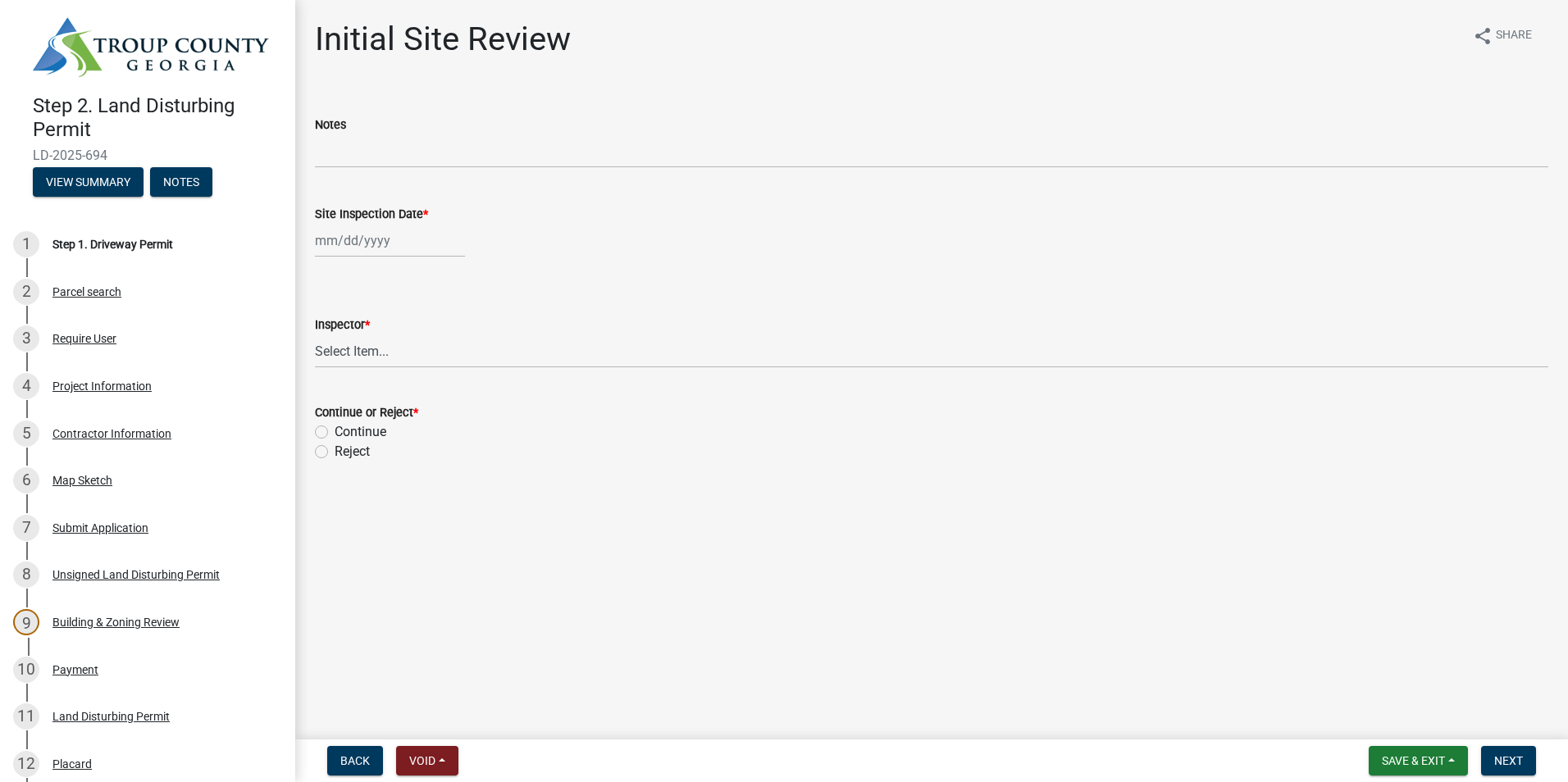
select select "9"
select select "2025"
click at [380, 247] on div "[PERSON_NAME] Feb Mar Apr [PERSON_NAME][DATE] Oct Nov [DATE] 1526 1527 1528 152…" at bounding box center [390, 241] width 150 height 34
click at [332, 352] on div "8" at bounding box center [331, 354] width 26 height 26
type input "[DATE]"
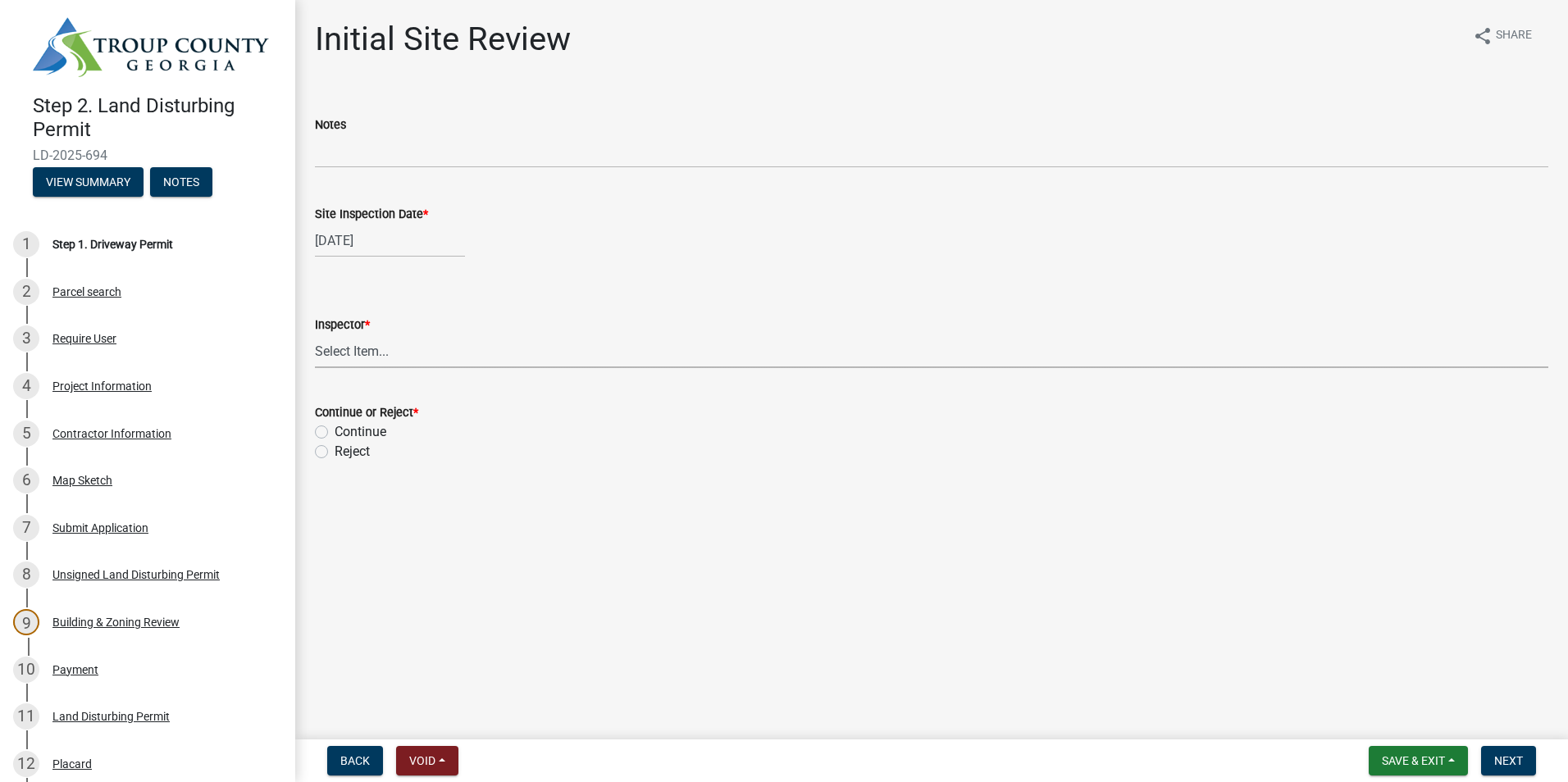
click at [332, 355] on select "Select Item... [PERSON_NAME] [PERSON_NAME]" at bounding box center [932, 351] width 1233 height 34
click at [315, 335] on select "Select Item... [PERSON_NAME] [PERSON_NAME]" at bounding box center [932, 351] width 1233 height 34
select select "6bd9e87f-a154-4f48-afcb-b0748361b378"
drag, startPoint x: 322, startPoint y: 432, endPoint x: 382, endPoint y: 455, distance: 64.3
click at [335, 432] on label "Continue" at bounding box center [360, 432] width 52 height 20
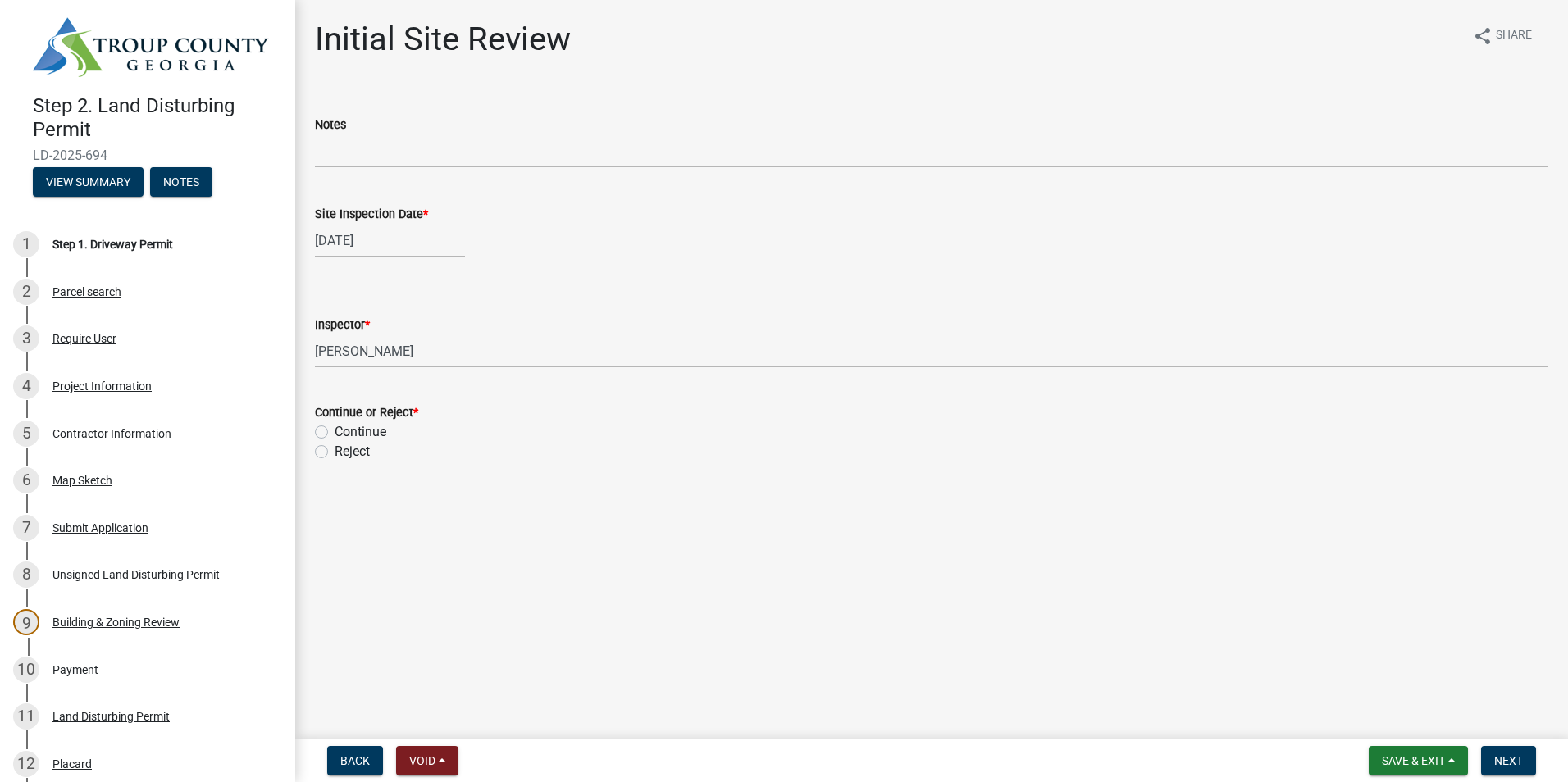
click at [335, 432] on input "Continue" at bounding box center [340, 427] width 11 height 11
radio input "true"
click at [1507, 760] on span "Next" at bounding box center [1508, 761] width 29 height 13
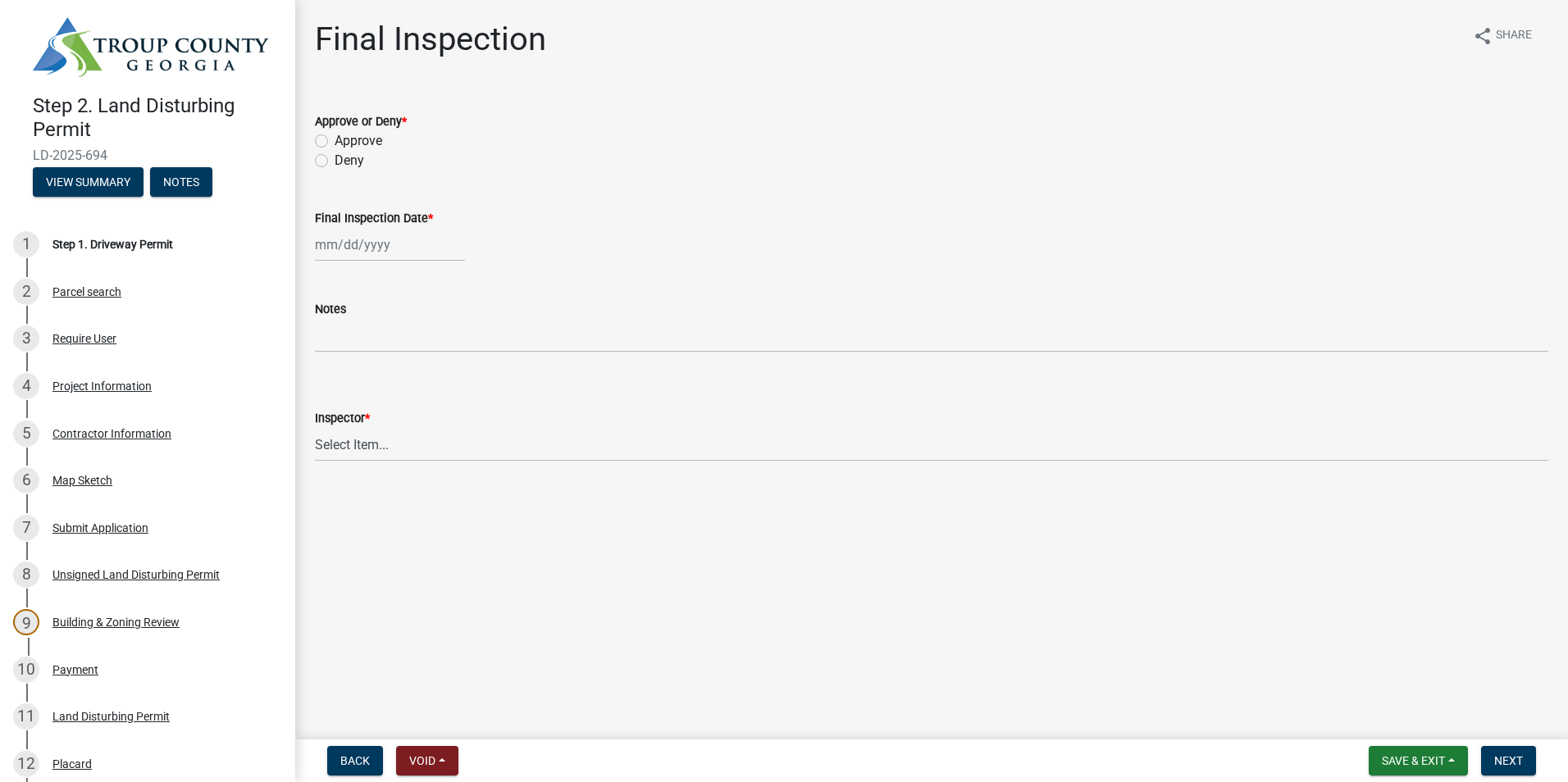
click at [335, 141] on label "Approve" at bounding box center [359, 141] width 48 height 20
click at [335, 141] on input "Approve" at bounding box center [340, 136] width 11 height 11
radio input "true"
click at [333, 249] on div at bounding box center [390, 245] width 150 height 34
select select "9"
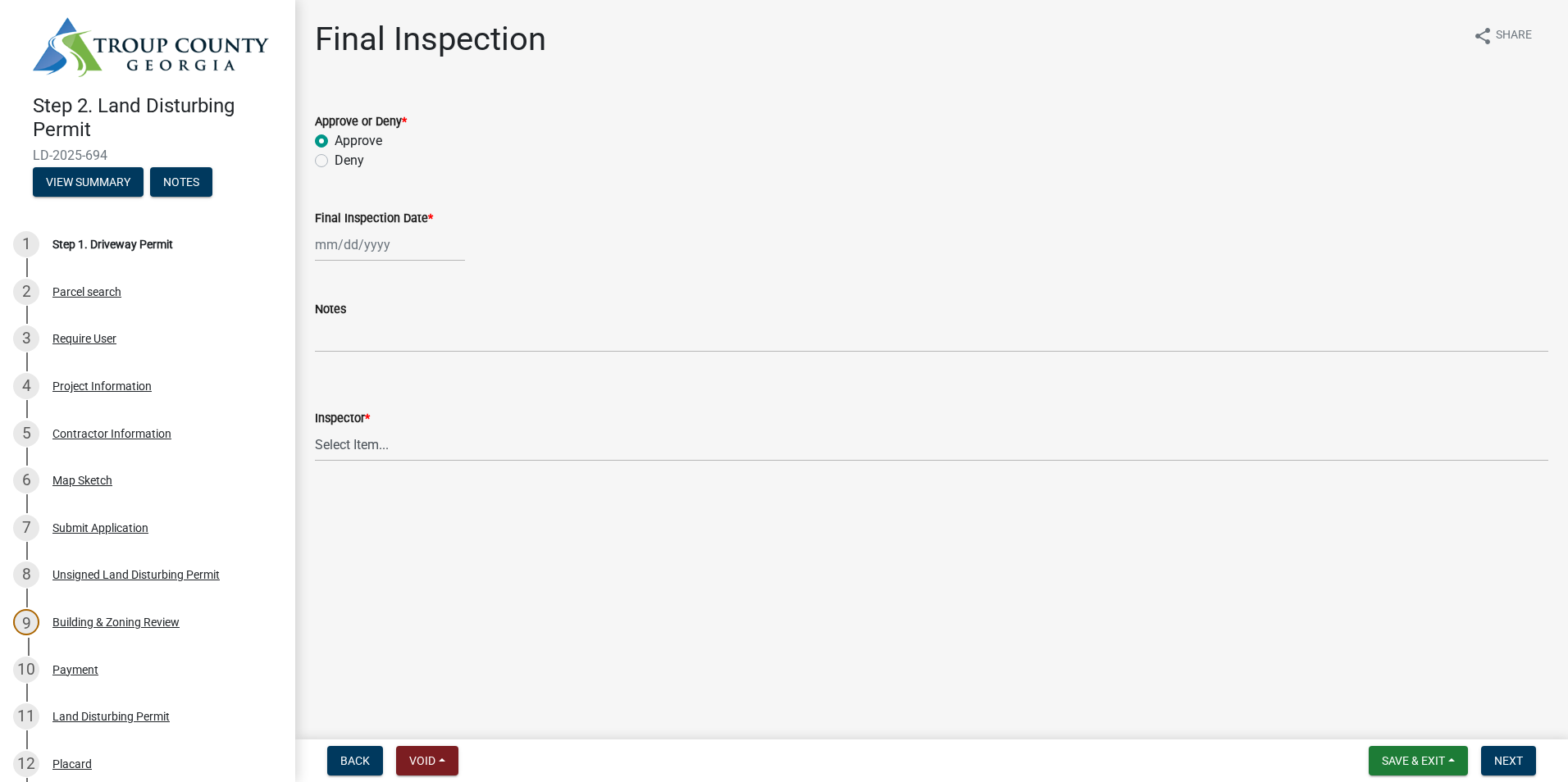
select select "2025"
click at [331, 361] on div "8" at bounding box center [331, 358] width 26 height 26
type input "[DATE]"
click at [346, 445] on select "Select Item... [PERSON_NAME] [PERSON_NAME]" at bounding box center [932, 444] width 1233 height 34
click at [315, 428] on select "Select Item... [PERSON_NAME] [PERSON_NAME]" at bounding box center [932, 444] width 1233 height 34
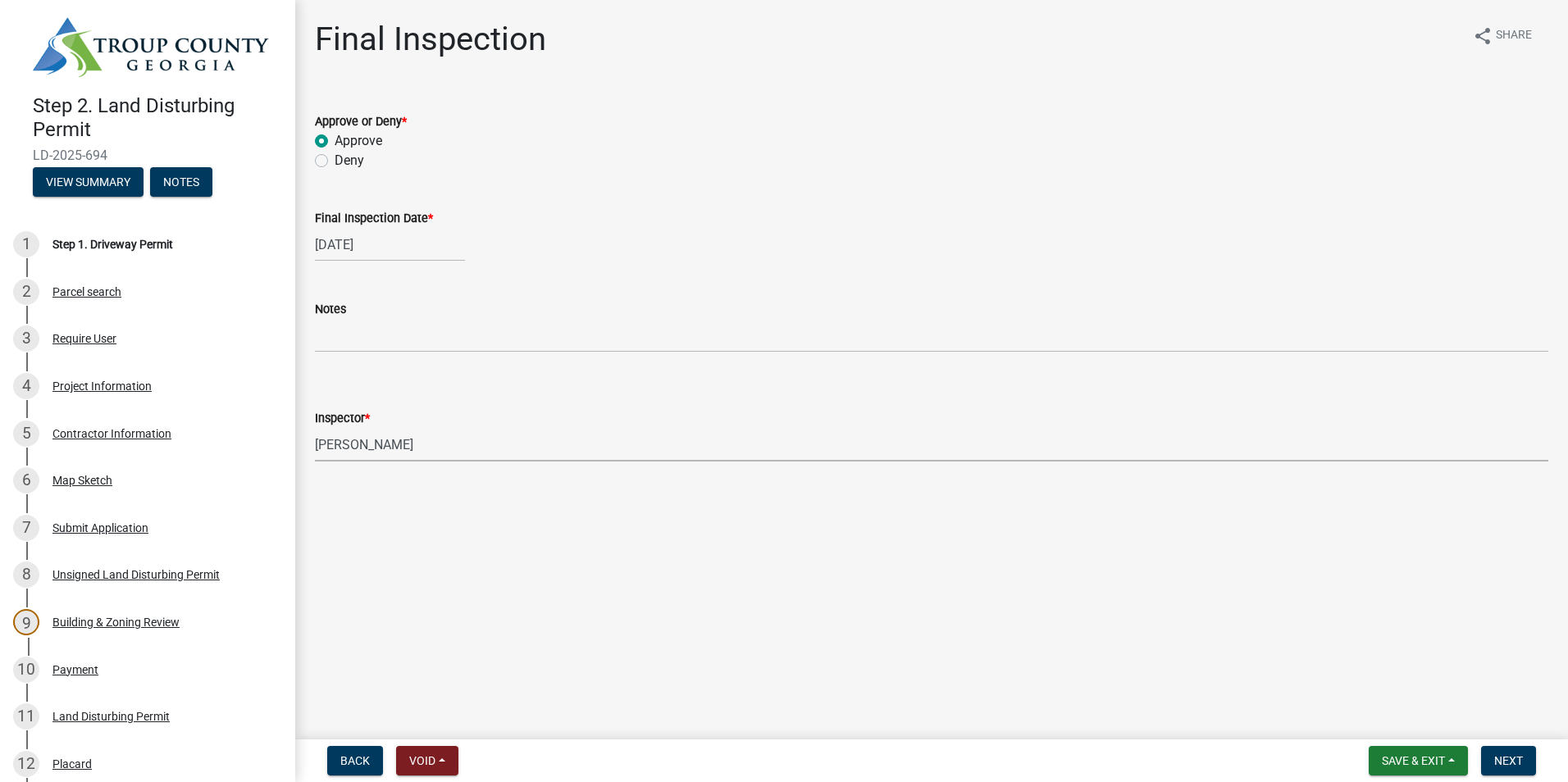
select select "6bd9e87f-a154-4f48-afcb-b0748361b378"
click at [1519, 756] on span "Next" at bounding box center [1508, 761] width 29 height 13
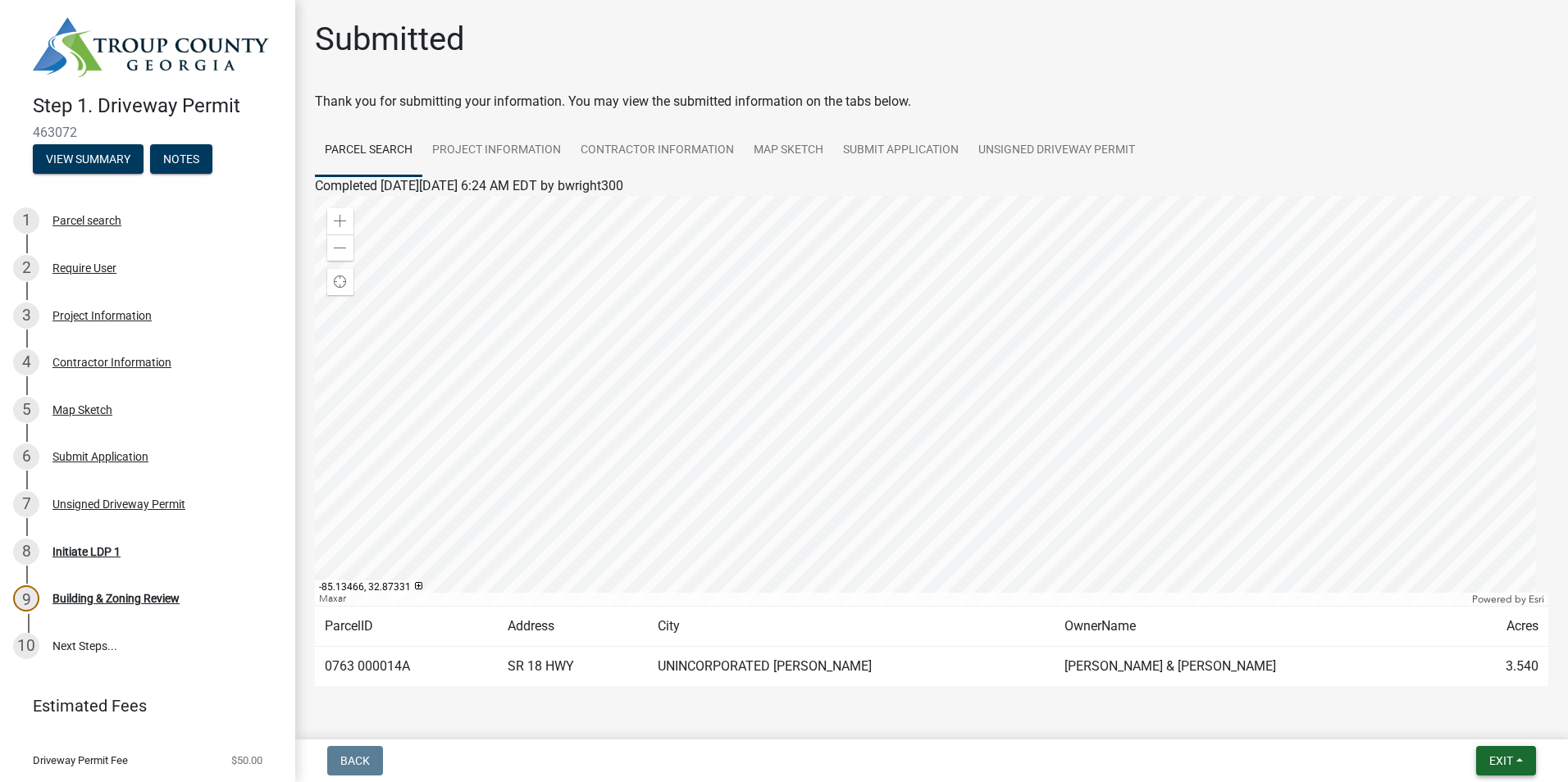
click at [1491, 759] on span "Exit" at bounding box center [1500, 761] width 24 height 13
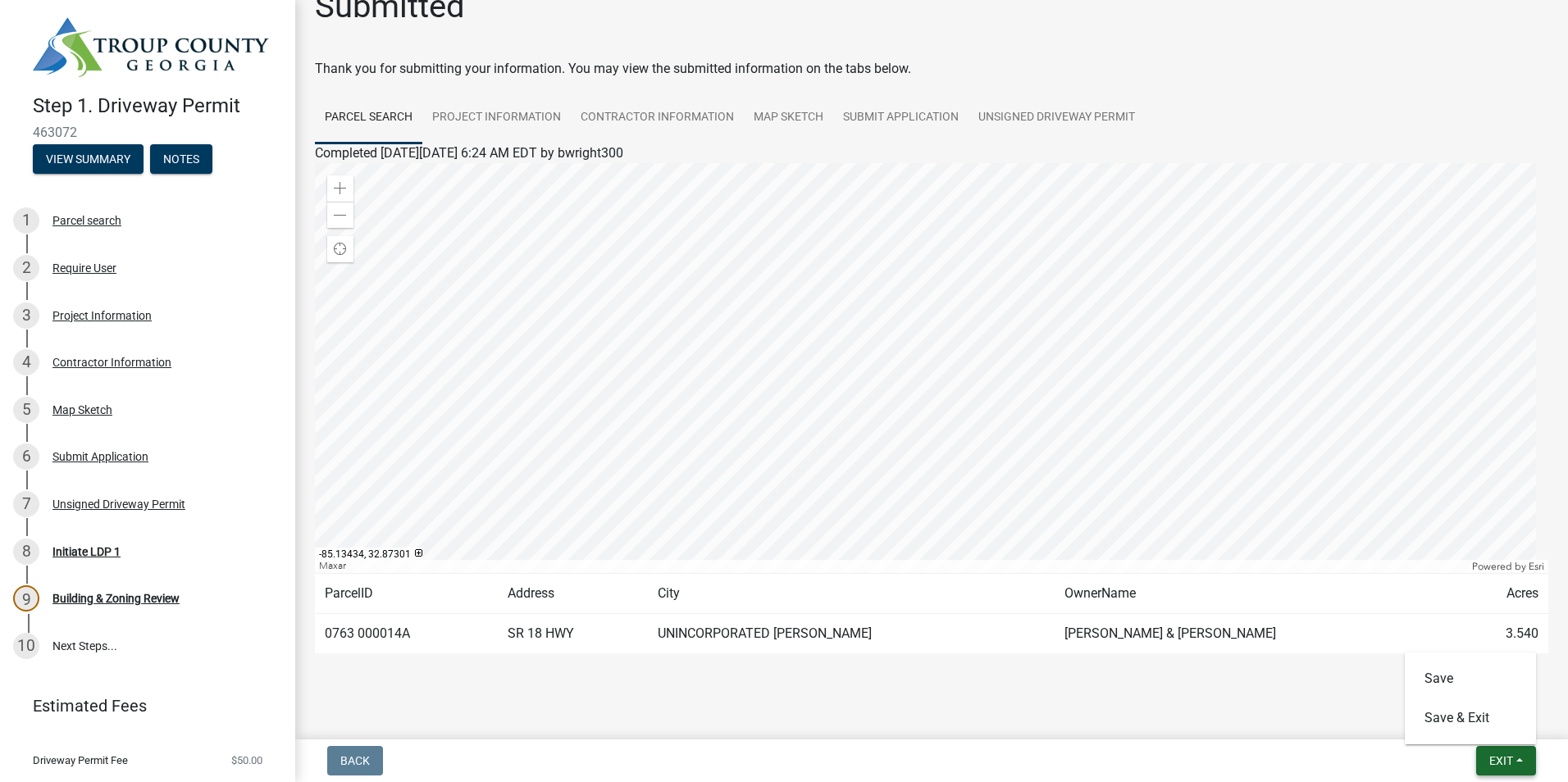
scroll to position [50, 0]
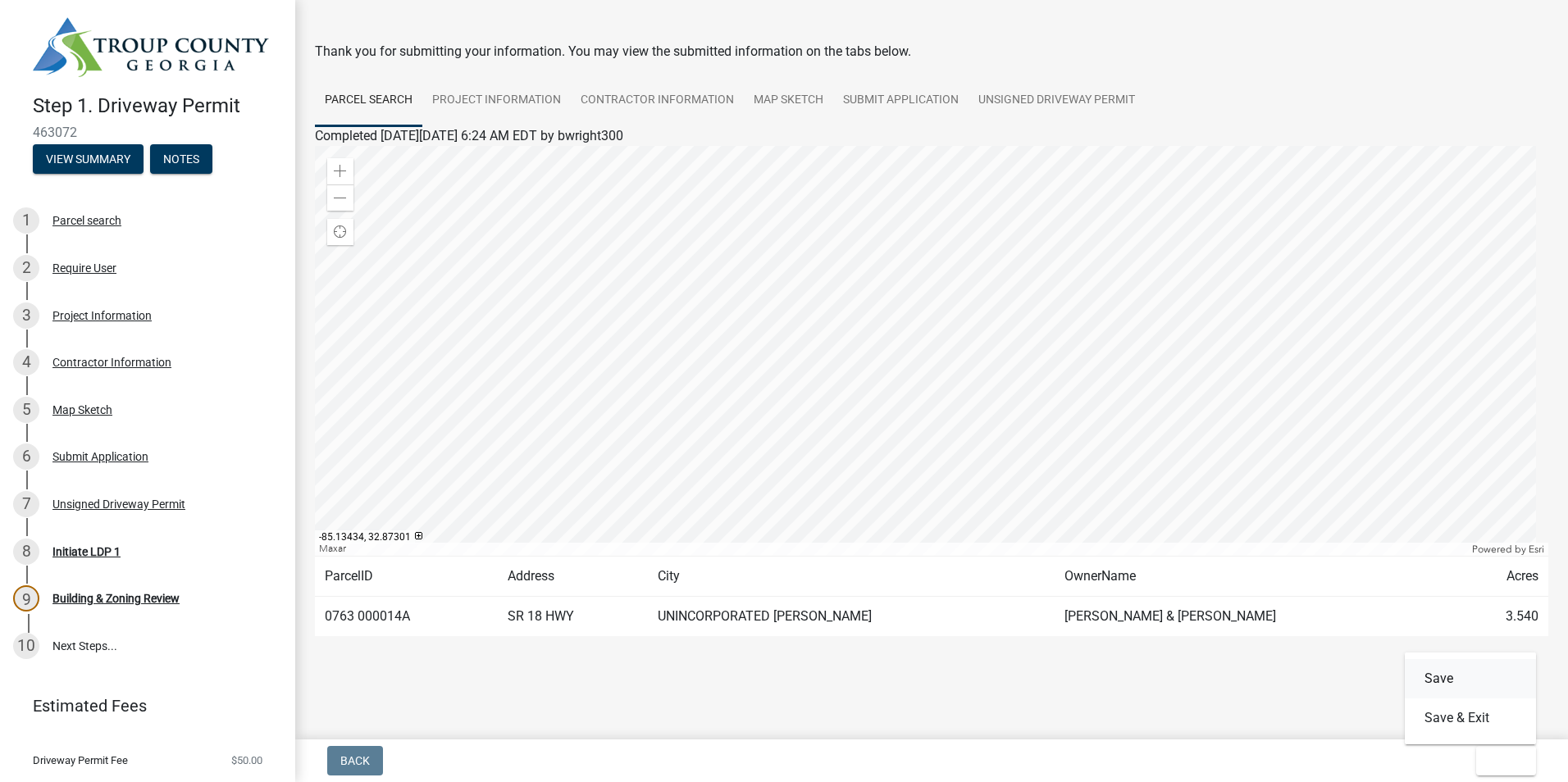
click at [1433, 676] on button "Save" at bounding box center [1470, 679] width 131 height 40
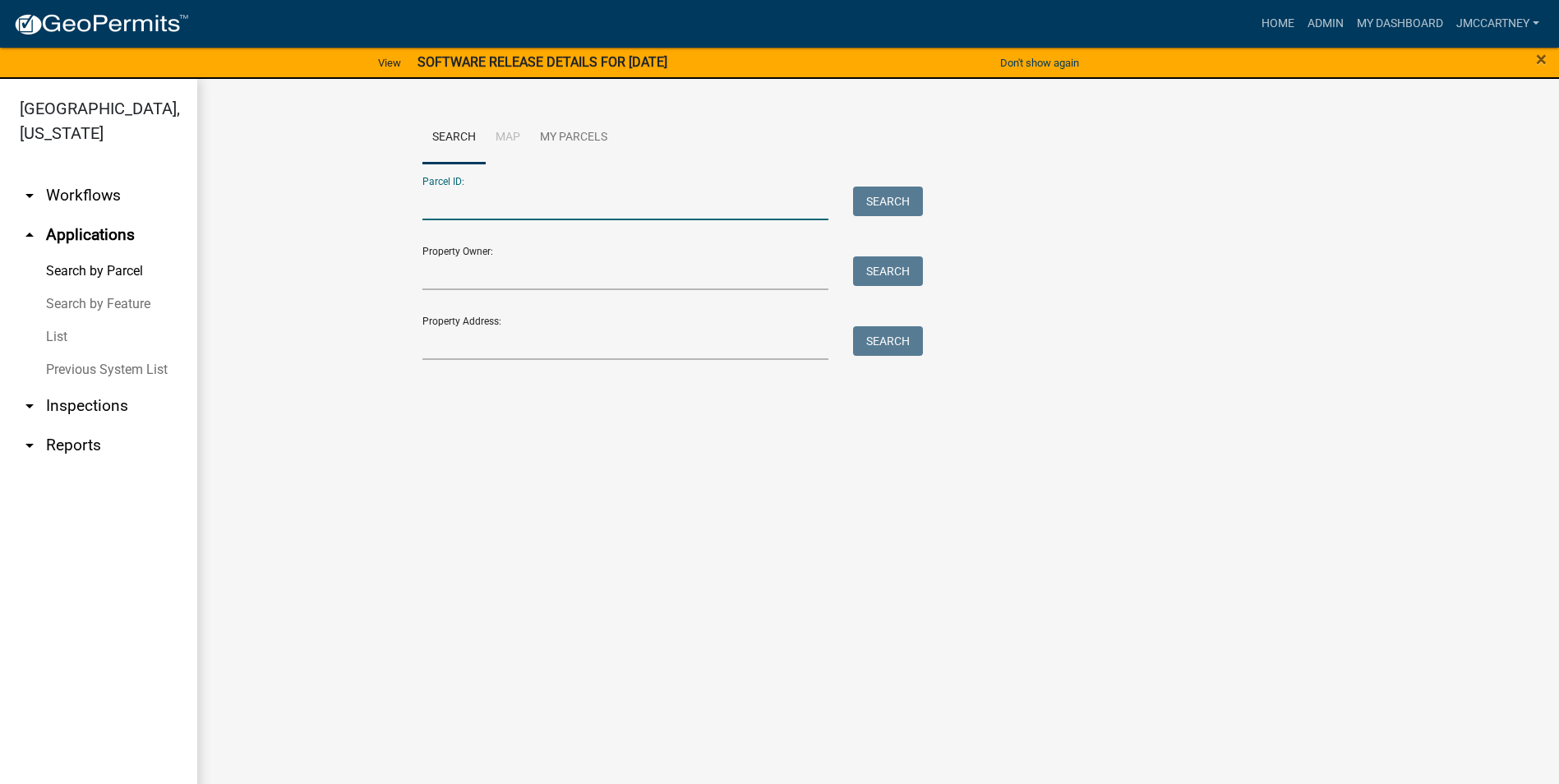
click at [431, 207] on input "Parcel ID:" at bounding box center [625, 203] width 406 height 34
click at [897, 192] on button "Search" at bounding box center [887, 202] width 70 height 30
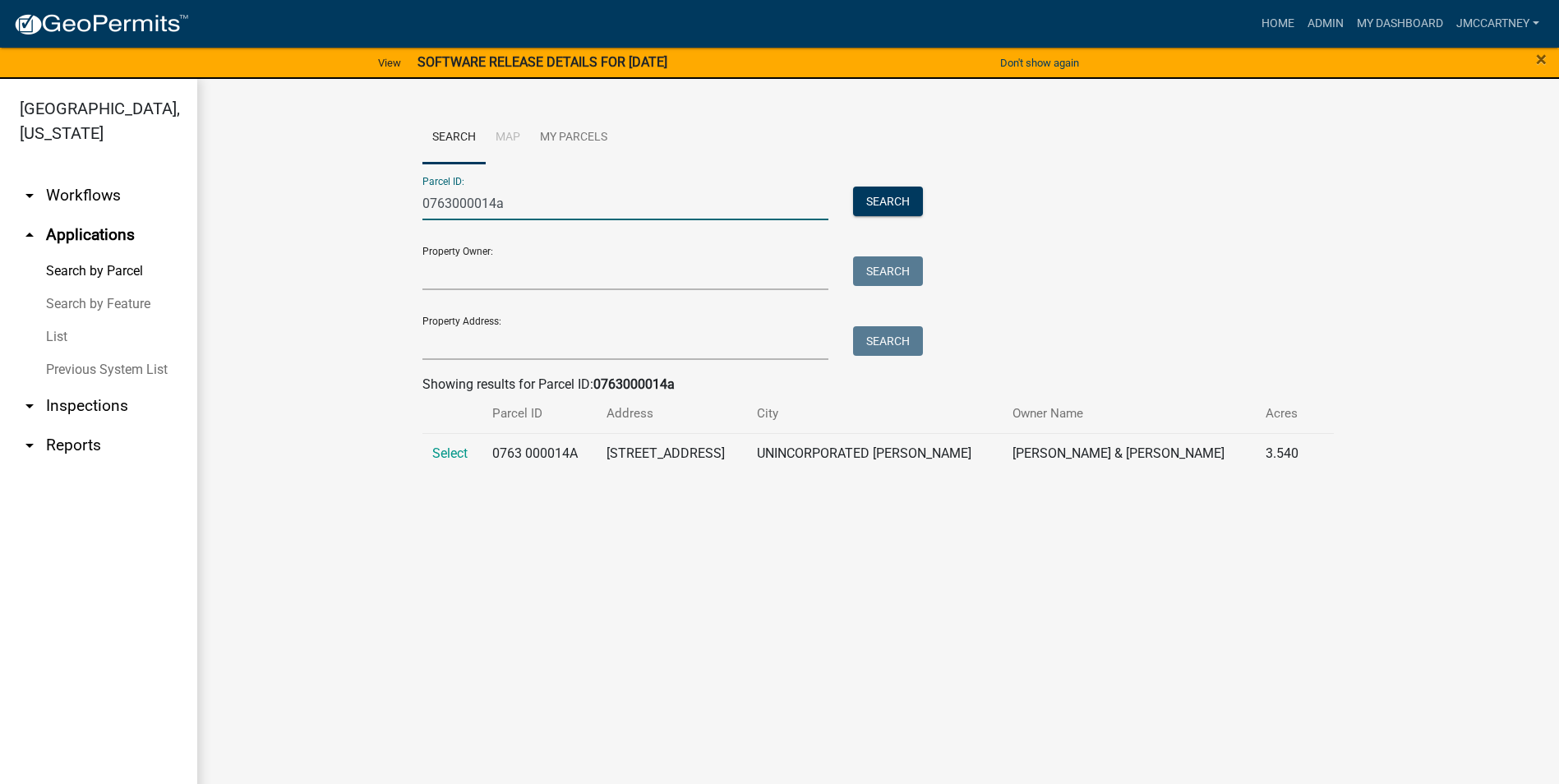
click at [513, 199] on input "0763000014a" at bounding box center [625, 203] width 406 height 34
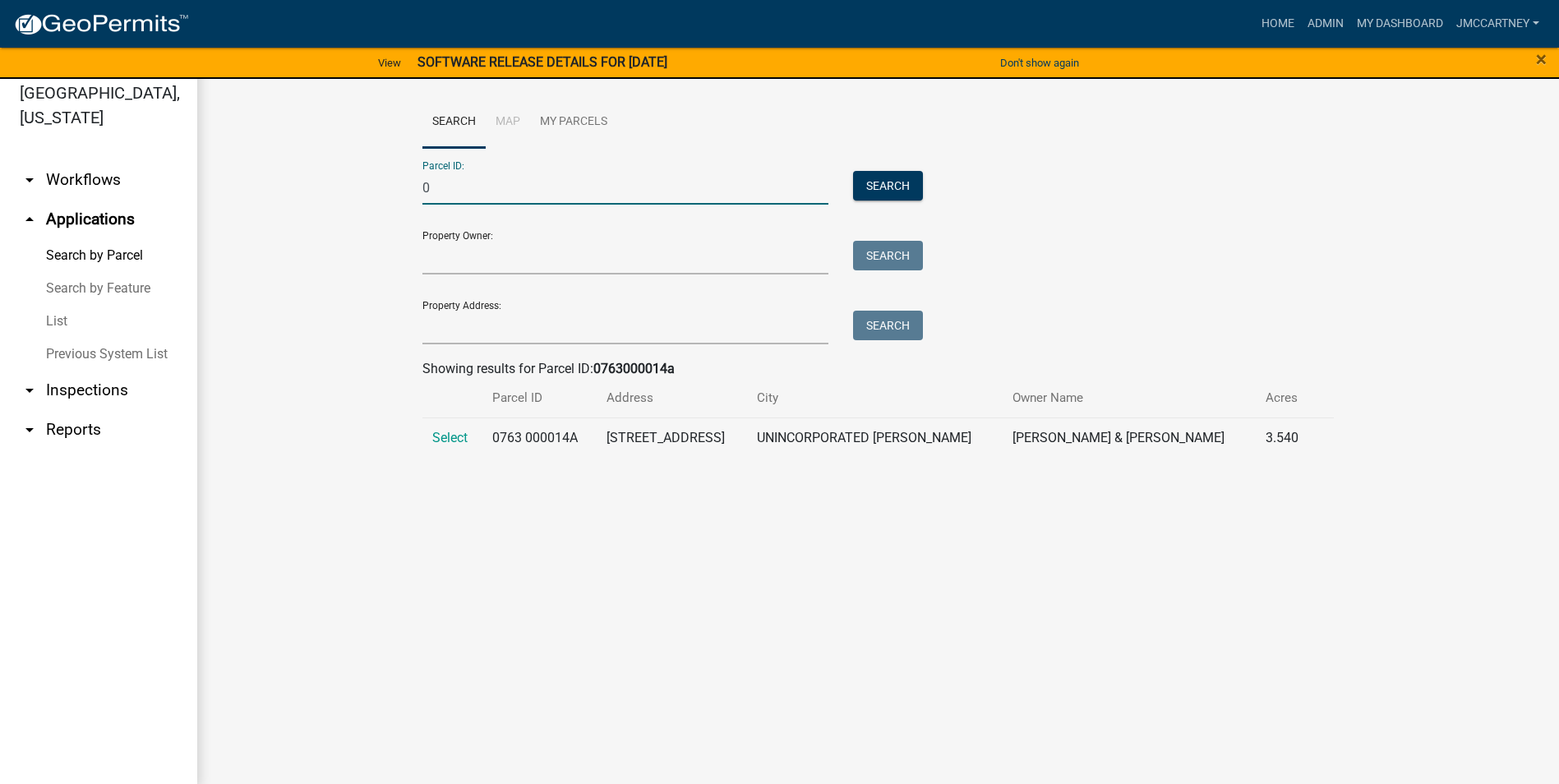
scroll to position [20, 0]
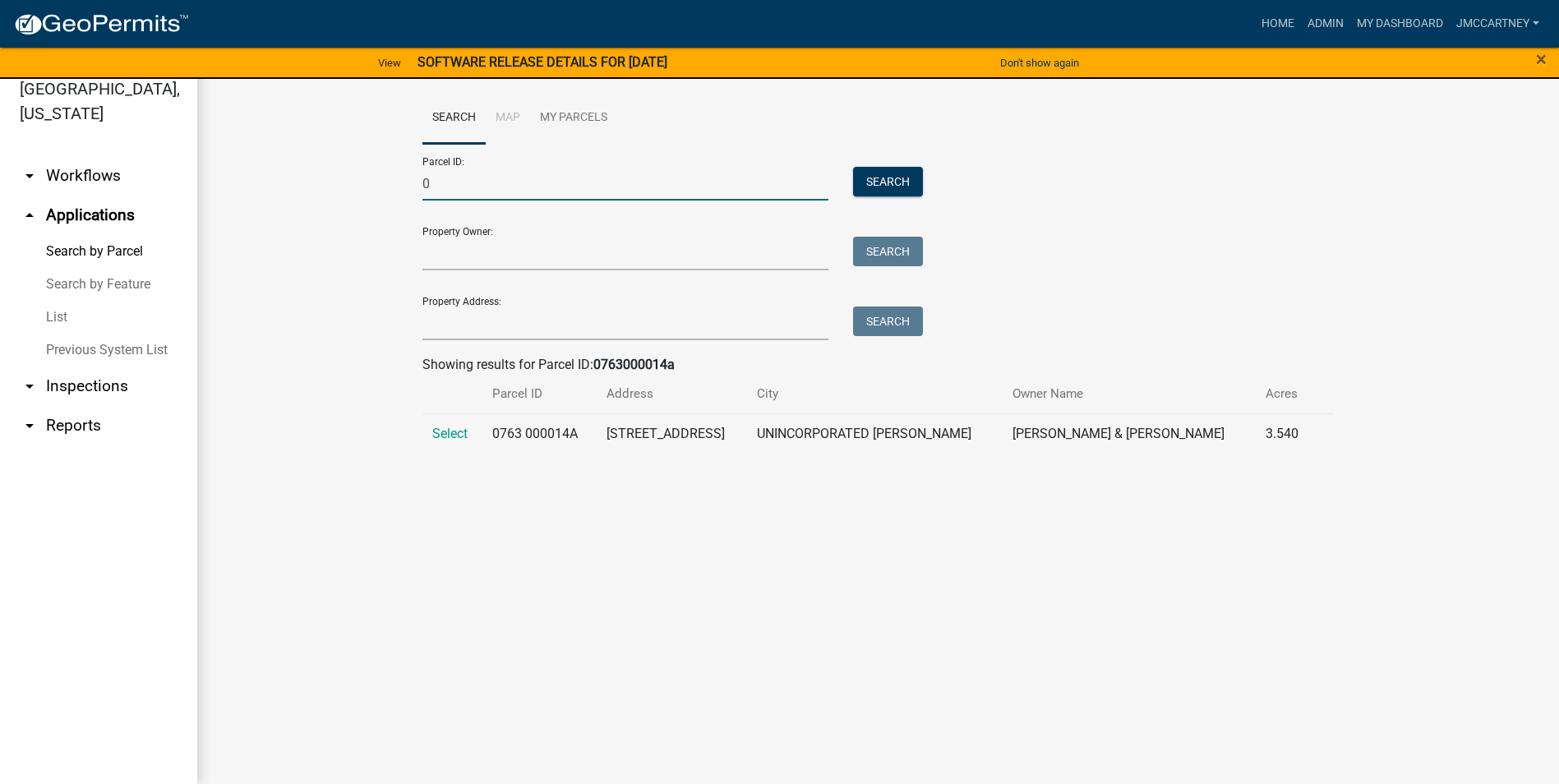
click at [438, 184] on input "0" at bounding box center [625, 183] width 406 height 34
type input "0560000013f"
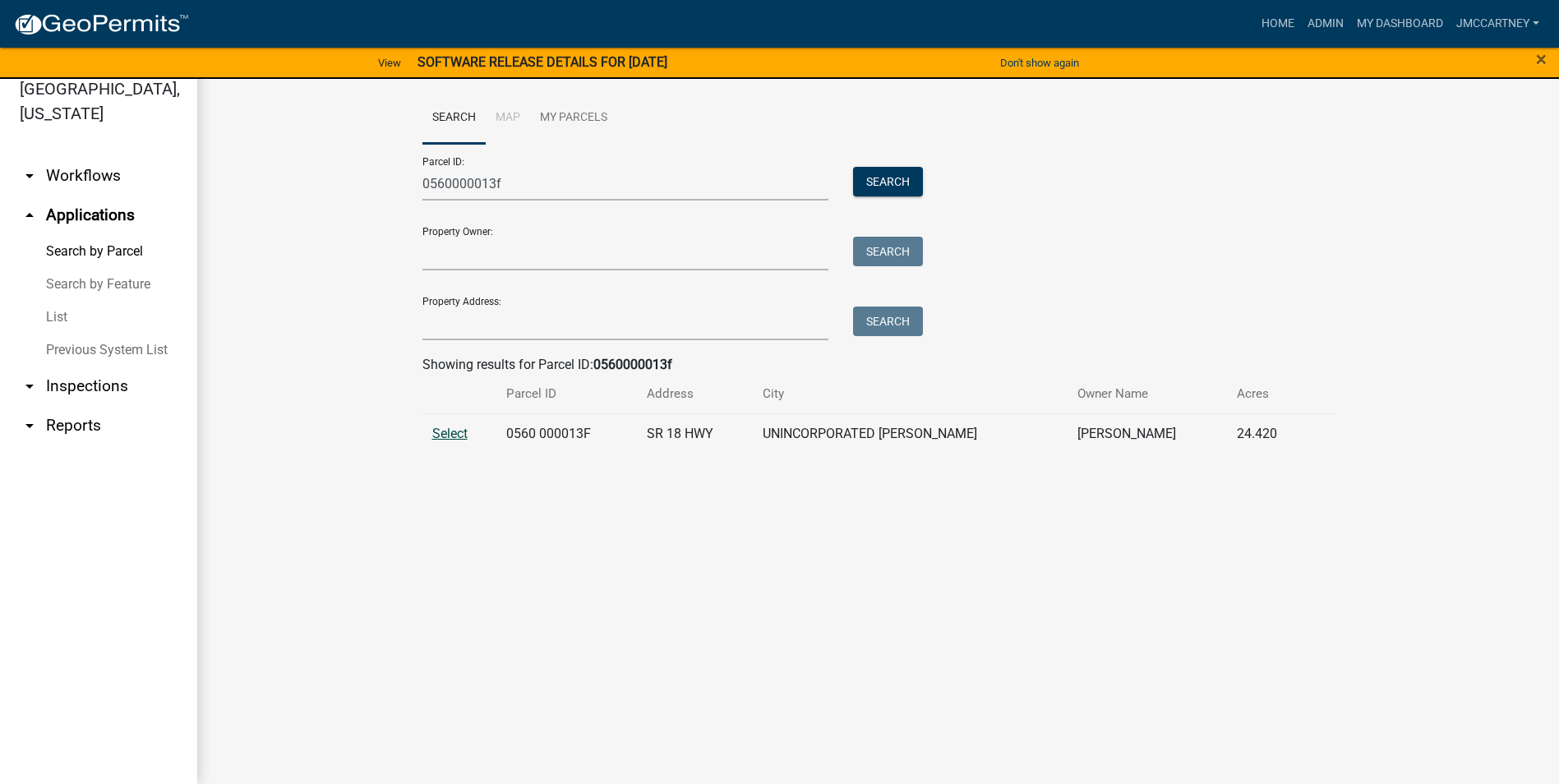
click at [451, 429] on span "Select" at bounding box center [449, 433] width 36 height 16
